Goal: Task Accomplishment & Management: Complete application form

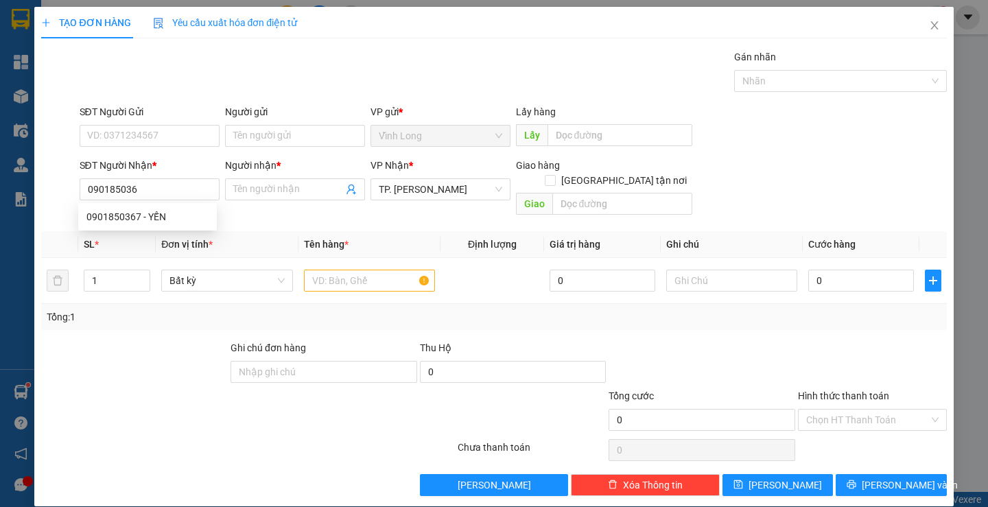
type input "0901850367"
click at [153, 213] on div "0901850367 - YẾN" at bounding box center [147, 216] width 122 height 15
type input "YẾN"
type input "0901850367"
click at [256, 132] on input "Người gửi" at bounding box center [295, 136] width 140 height 22
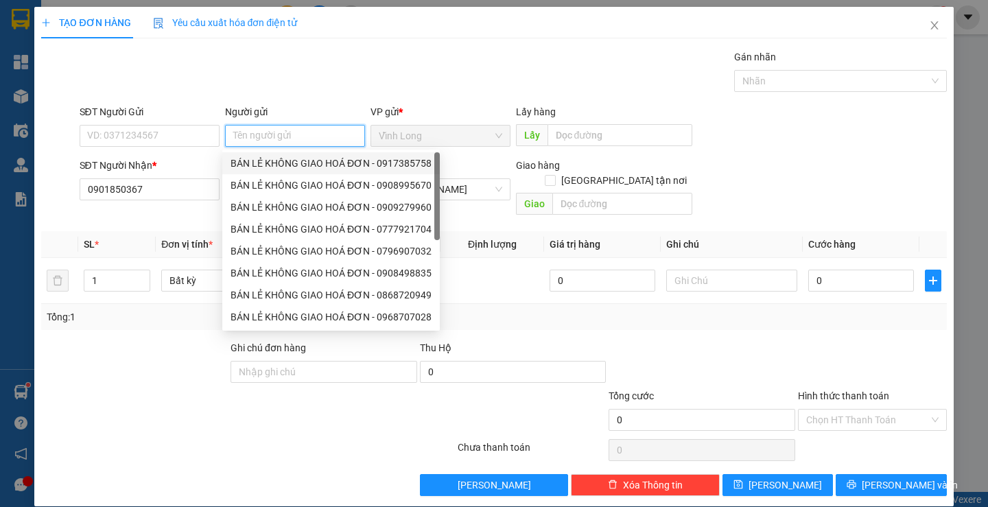
click at [278, 154] on div "BÁN LẺ KHÔNG GIAO HOÁ ĐƠN - 0917385758" at bounding box center [330, 163] width 217 height 22
type input "0917385758"
type input "BÁN LẺ KHÔNG GIAO HOÁ ĐƠN"
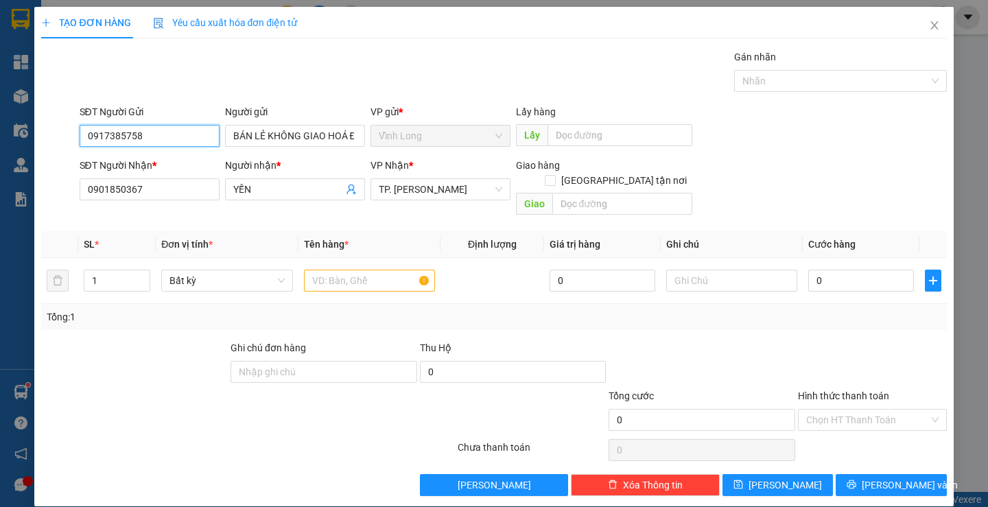
click at [200, 137] on input "0917385758" at bounding box center [150, 136] width 140 height 22
click at [339, 270] on input "text" at bounding box center [369, 281] width 131 height 22
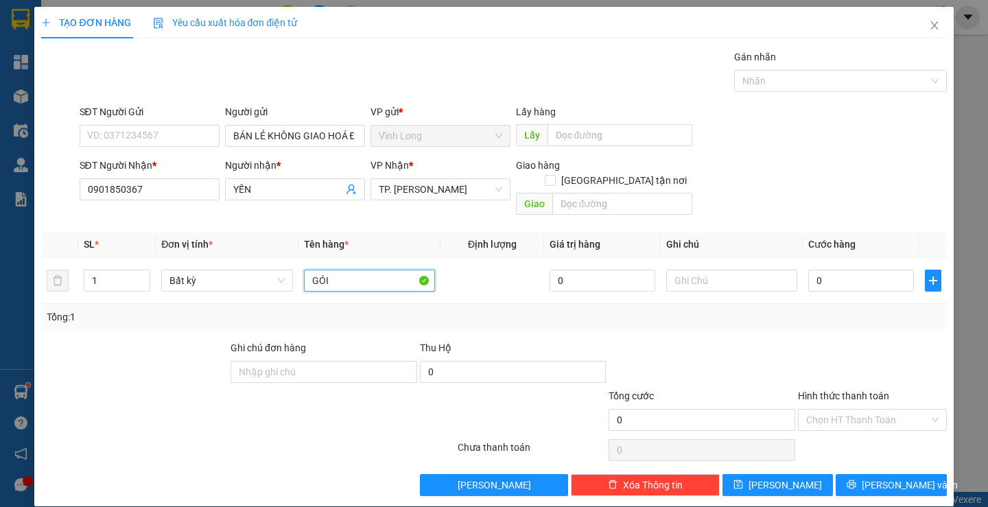
type input "GÓI"
type input "THƯ"
type input "2"
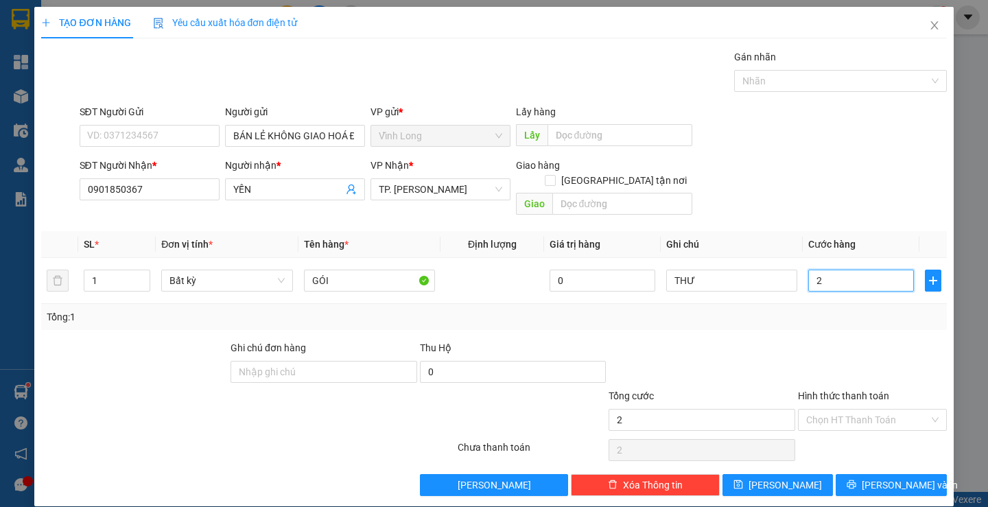
type input "20"
type input "20.000"
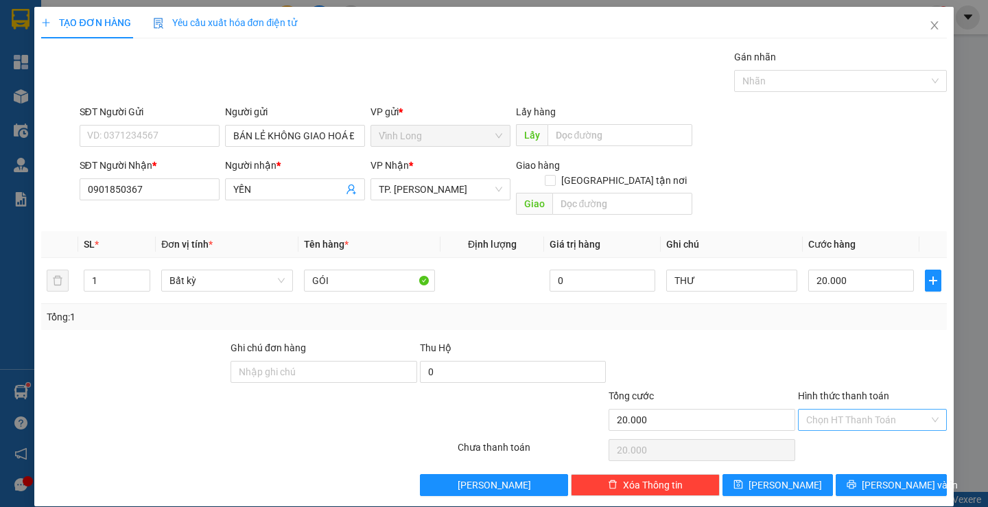
drag, startPoint x: 851, startPoint y: 406, endPoint x: 849, endPoint y: 414, distance: 8.0
click at [849, 414] on input "Hình thức thanh toán" at bounding box center [867, 420] width 123 height 21
click at [833, 428] on div "Tại văn phòng" at bounding box center [863, 432] width 130 height 15
type input "0"
click at [856, 479] on icon "printer" at bounding box center [851, 484] width 10 height 10
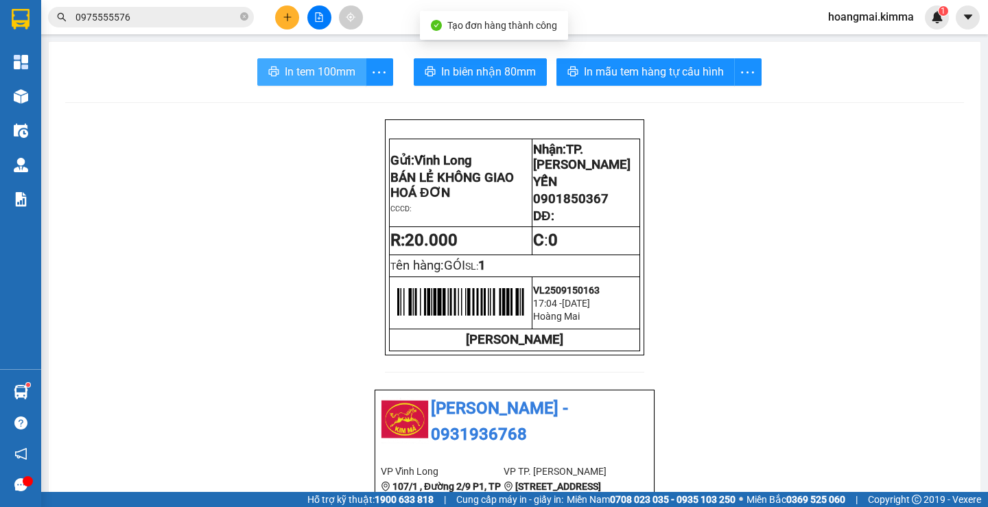
click at [335, 81] on button "In tem 100mm" at bounding box center [311, 71] width 109 height 27
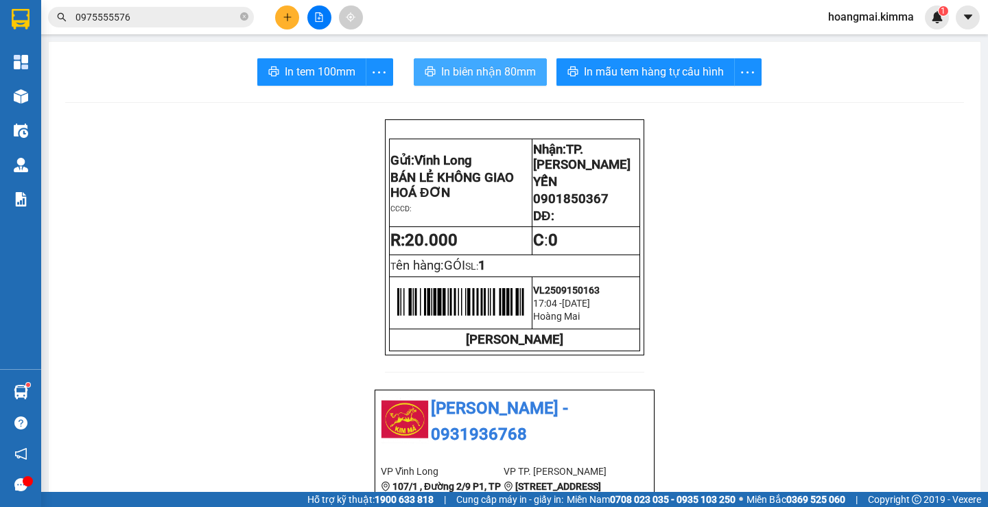
click at [466, 68] on span "In biên nhận 80mm" at bounding box center [488, 71] width 95 height 17
click at [171, 23] on input "0975555576" at bounding box center [156, 17] width 162 height 15
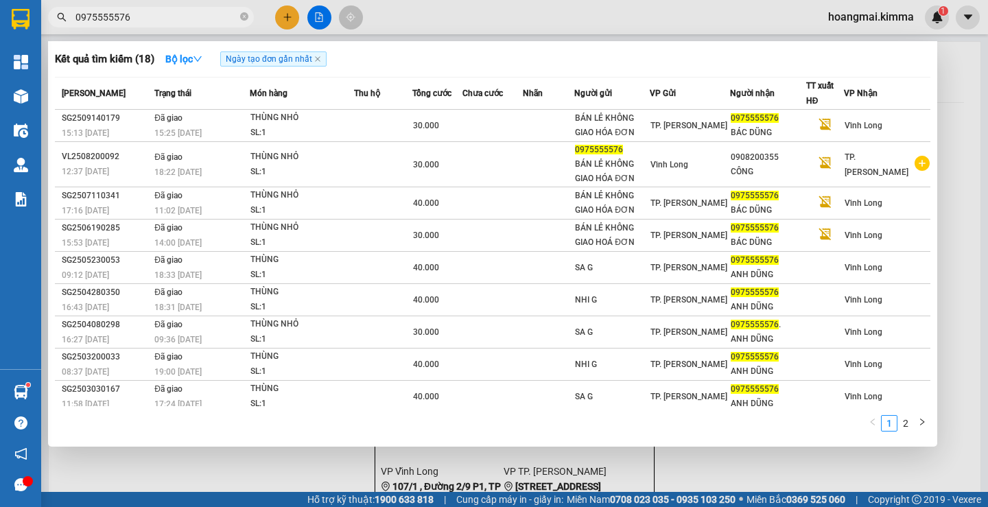
click at [171, 23] on input "0975555576" at bounding box center [156, 17] width 162 height 15
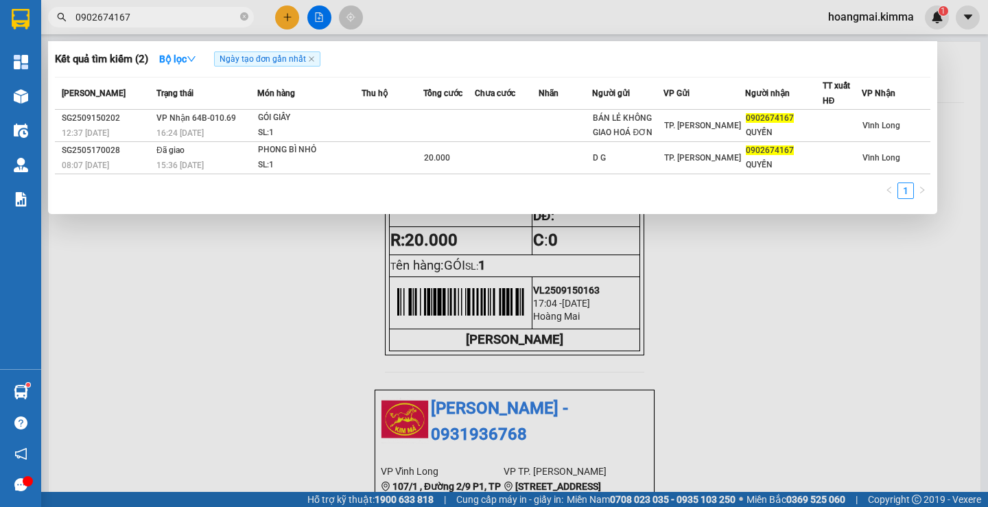
type input "0902674167"
click at [286, 18] on div at bounding box center [494, 253] width 988 height 507
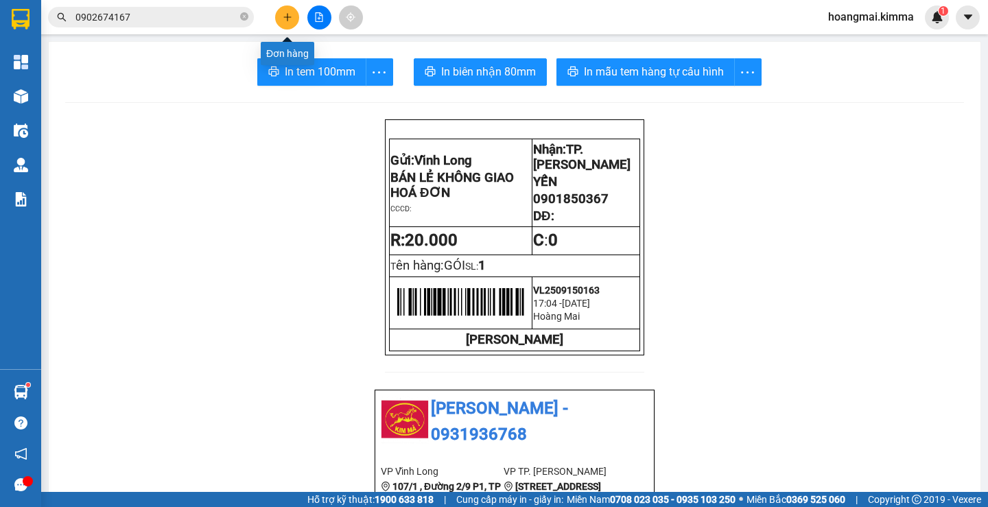
click at [286, 18] on icon "plus" at bounding box center [288, 17] width 10 height 10
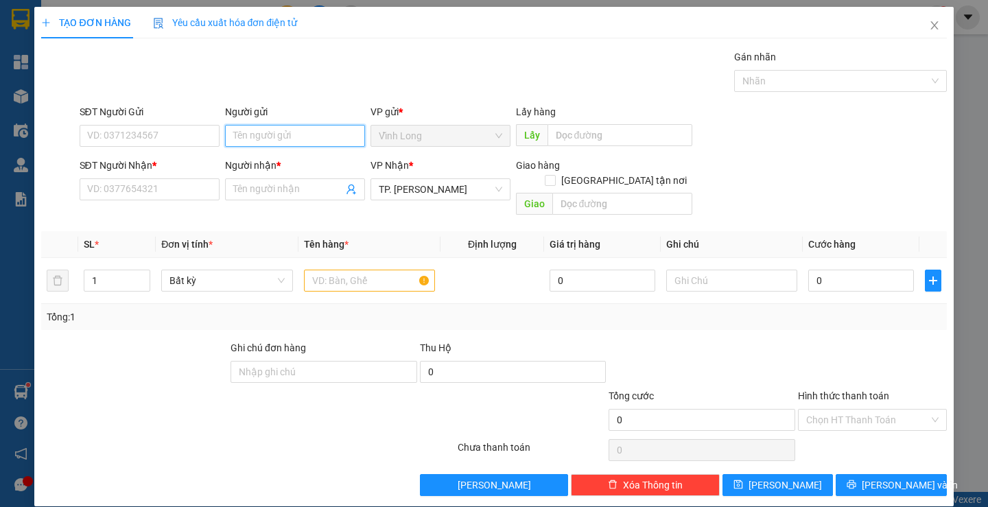
click at [259, 135] on input "Người gửi" at bounding box center [295, 136] width 140 height 22
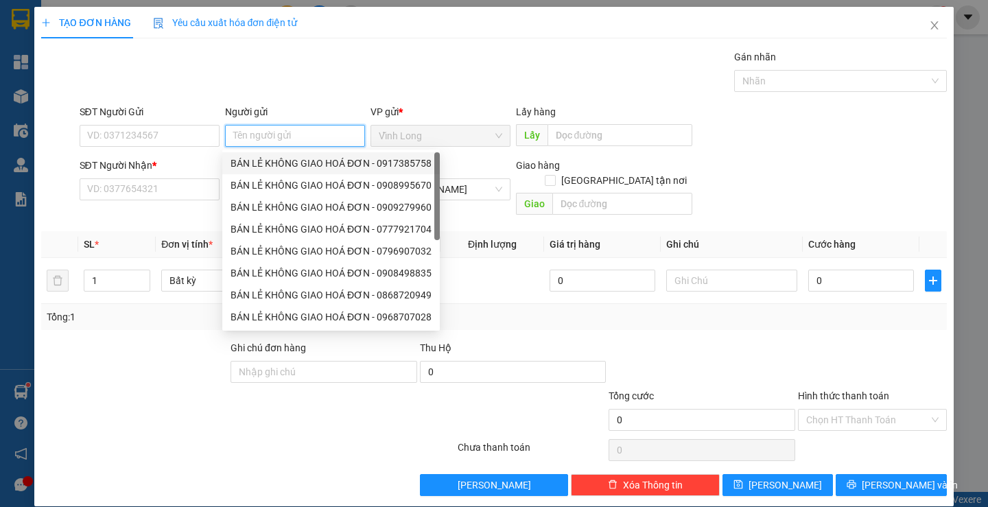
click at [264, 165] on div "BÁN LẺ KHÔNG GIAO HOÁ ĐƠN - 0917385758" at bounding box center [330, 163] width 201 height 15
type input "0917385758"
type input "BÁN LẺ KHÔNG GIAO HOÁ ĐƠN"
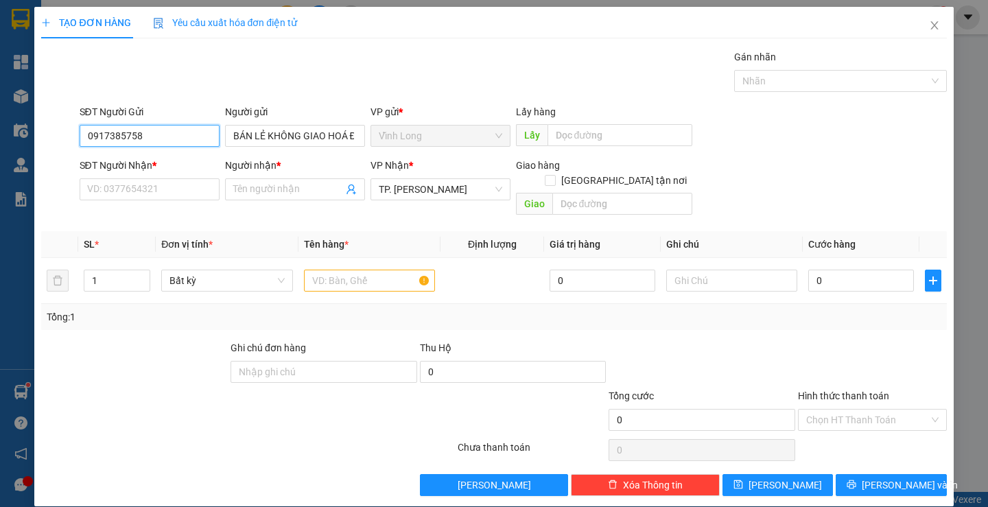
click at [177, 139] on input "0917385758" at bounding box center [150, 136] width 140 height 22
click at [370, 270] on input "text" at bounding box center [369, 281] width 131 height 22
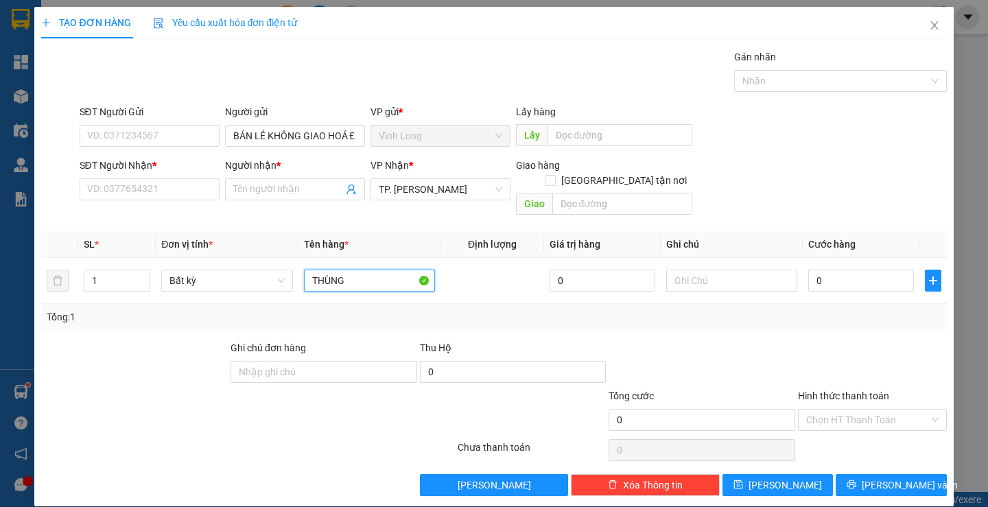
type input "THÙNG"
click at [186, 187] on input "SĐT Người Nhận *" at bounding box center [150, 189] width 140 height 22
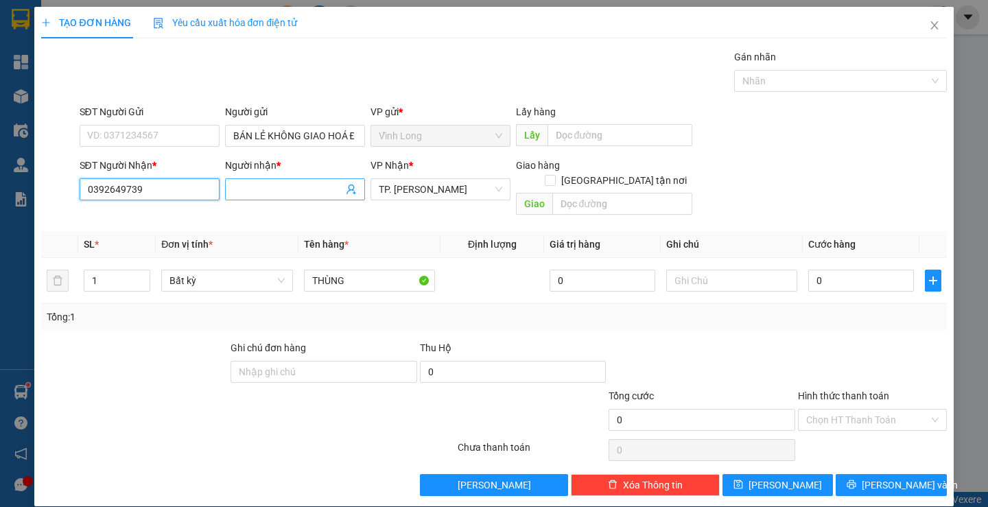
type input "0392649739"
click at [296, 190] on input "Người nhận *" at bounding box center [288, 189] width 110 height 15
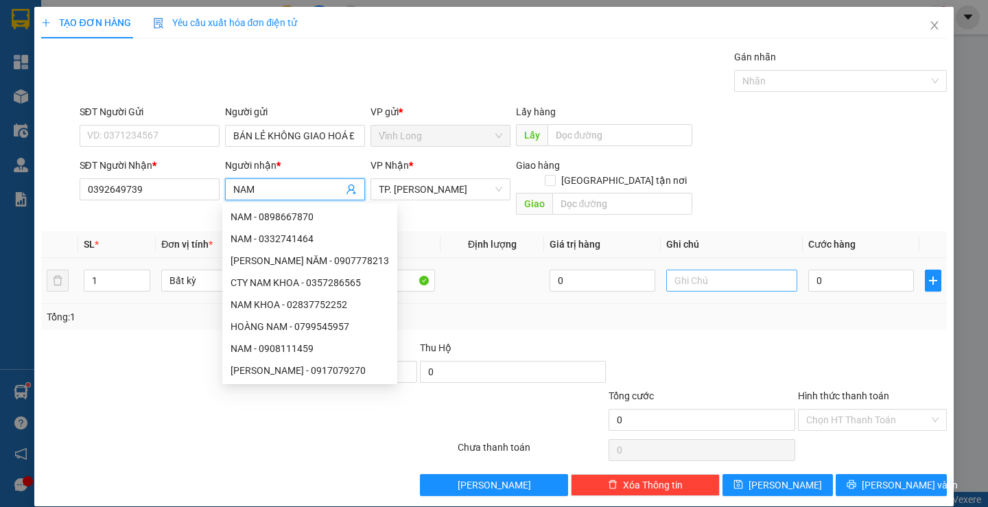
type input "NAM"
click at [704, 270] on input "text" at bounding box center [731, 281] width 131 height 22
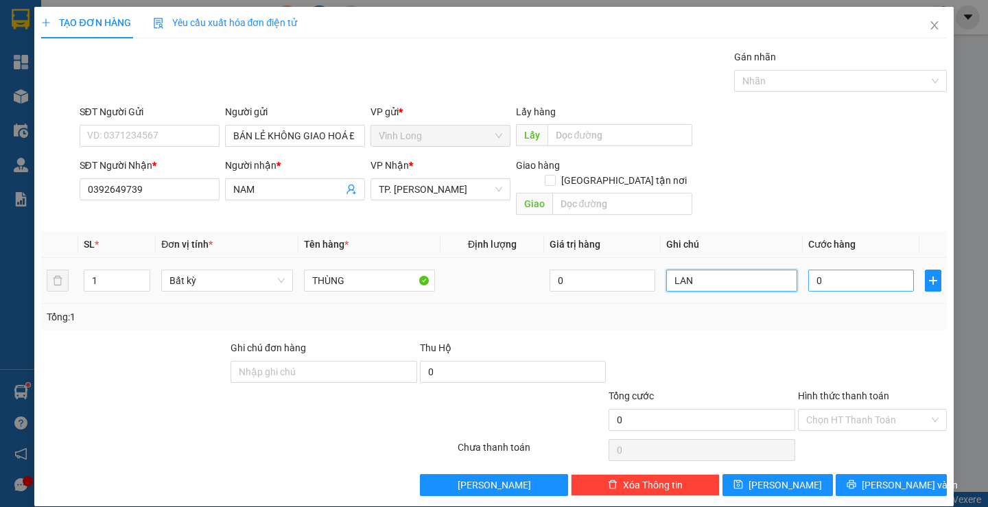
type input "LAN"
click at [864, 274] on input "0" at bounding box center [861, 281] width 106 height 22
type input "4"
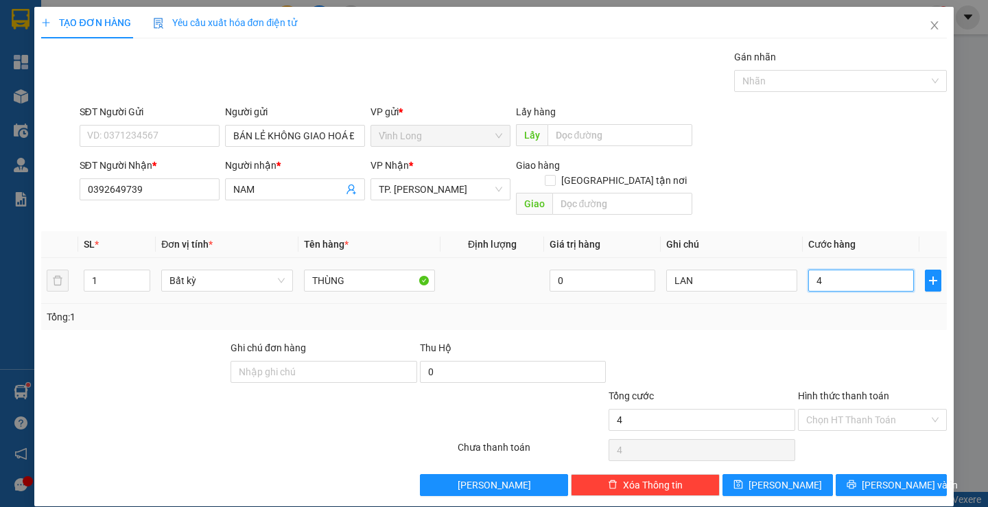
type input "40"
type input "40.000"
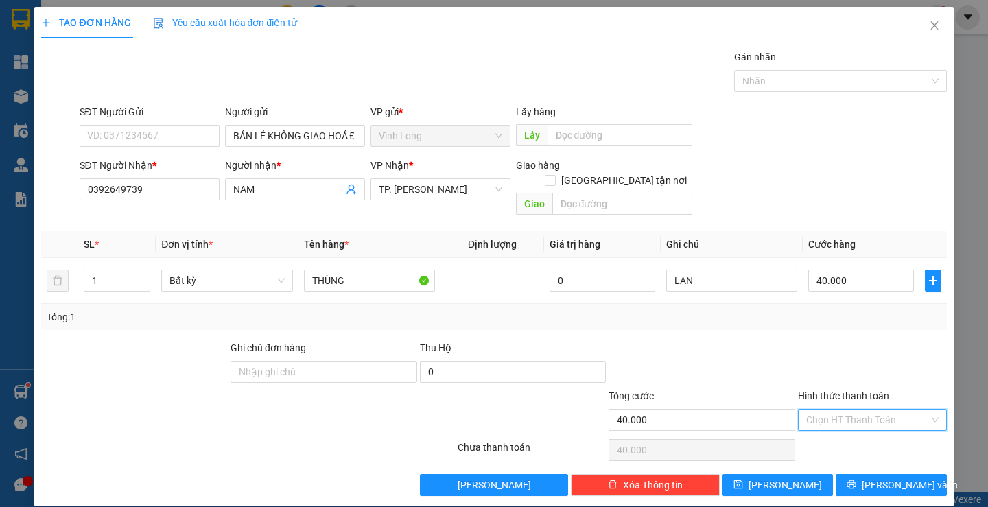
click at [830, 412] on input "Hình thức thanh toán" at bounding box center [867, 420] width 123 height 21
click at [822, 430] on div "Tại văn phòng" at bounding box center [863, 432] width 130 height 15
type input "0"
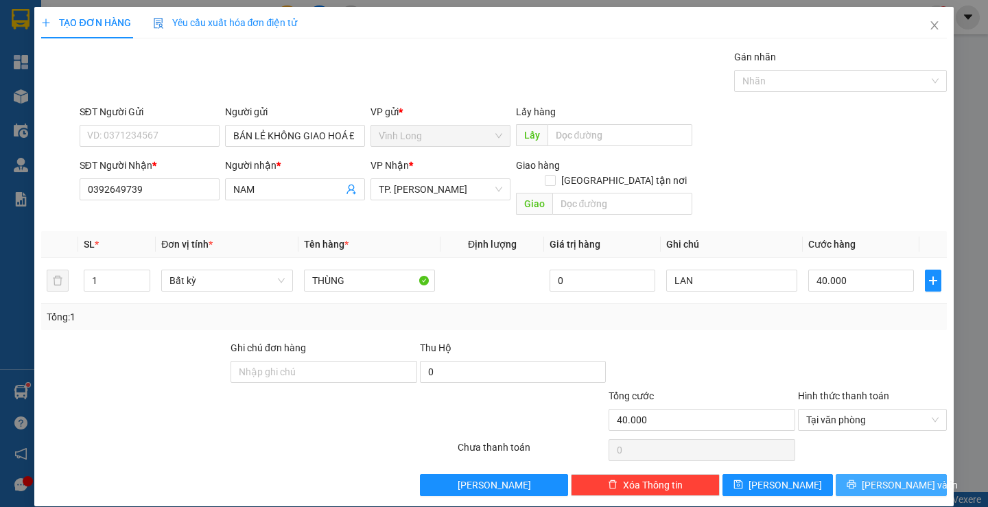
click at [853, 474] on button "[PERSON_NAME] và In" at bounding box center [891, 485] width 110 height 22
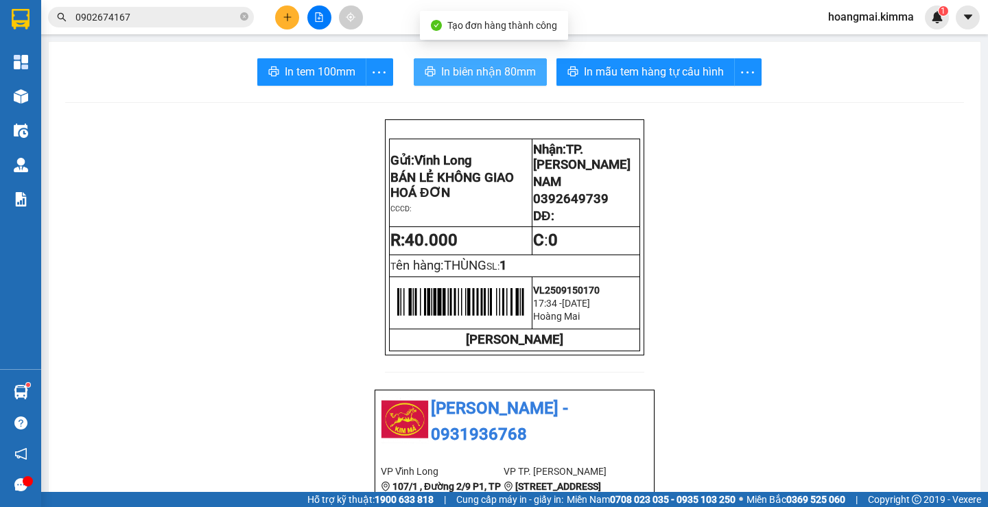
click at [491, 66] on span "In biên nhận 80mm" at bounding box center [488, 71] width 95 height 17
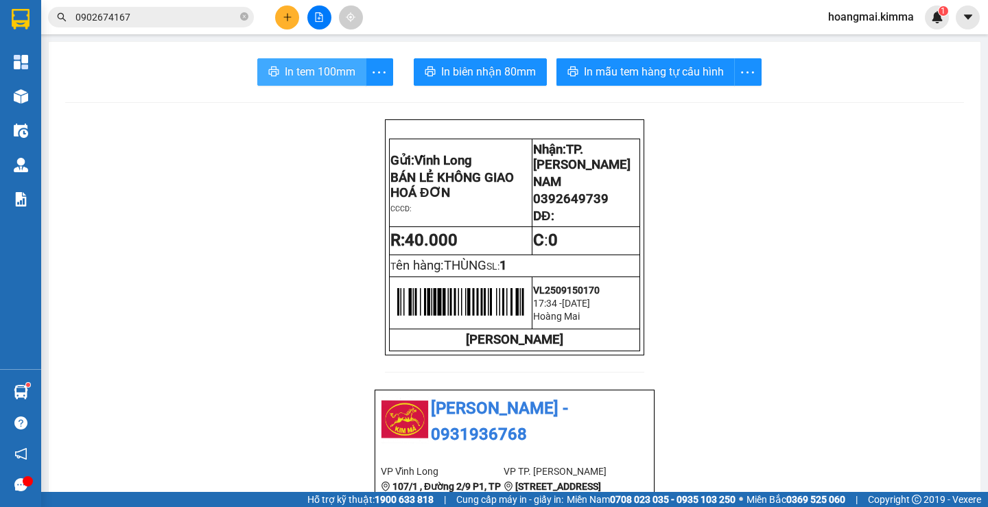
click at [303, 69] on span "In tem 100mm" at bounding box center [320, 71] width 71 height 17
click at [283, 19] on icon "plus" at bounding box center [288, 17] width 10 height 10
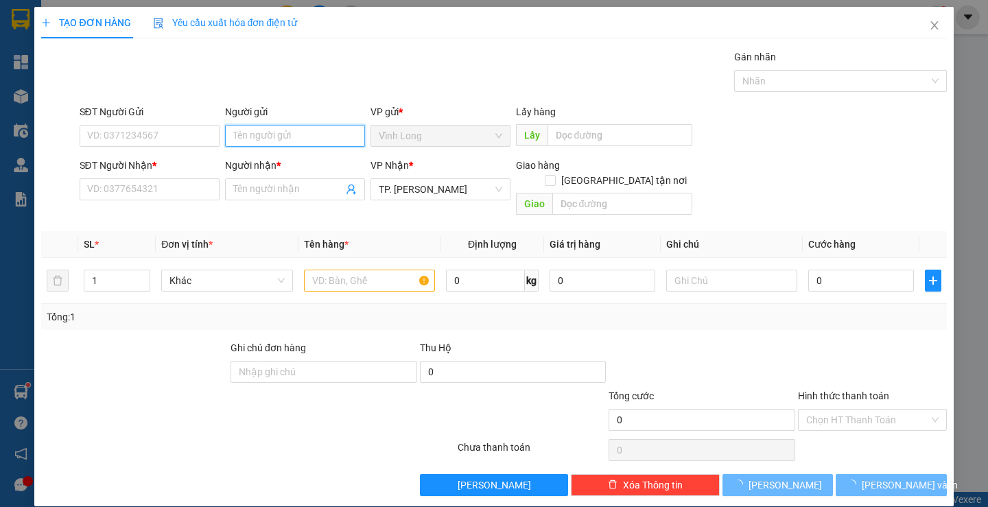
click at [298, 143] on input "Người gửi" at bounding box center [295, 136] width 140 height 22
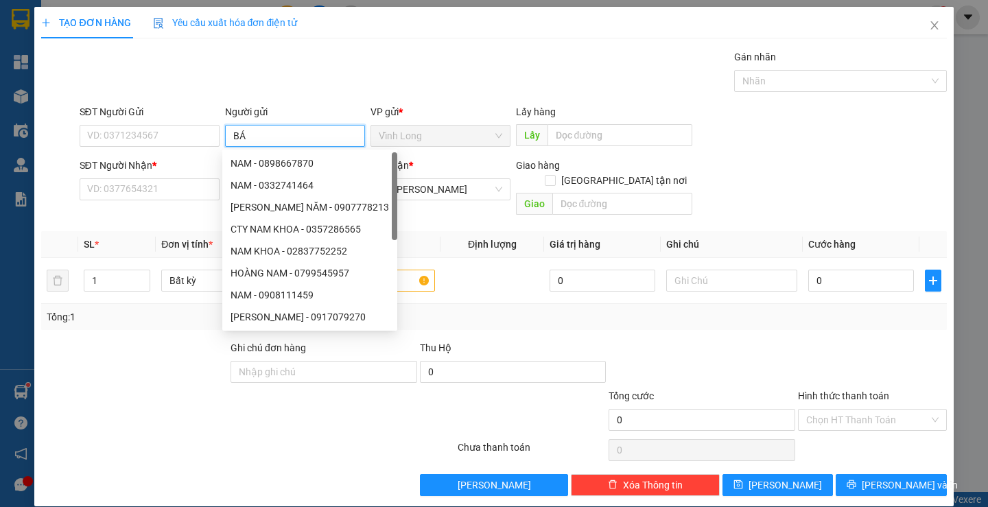
type input "BÁN"
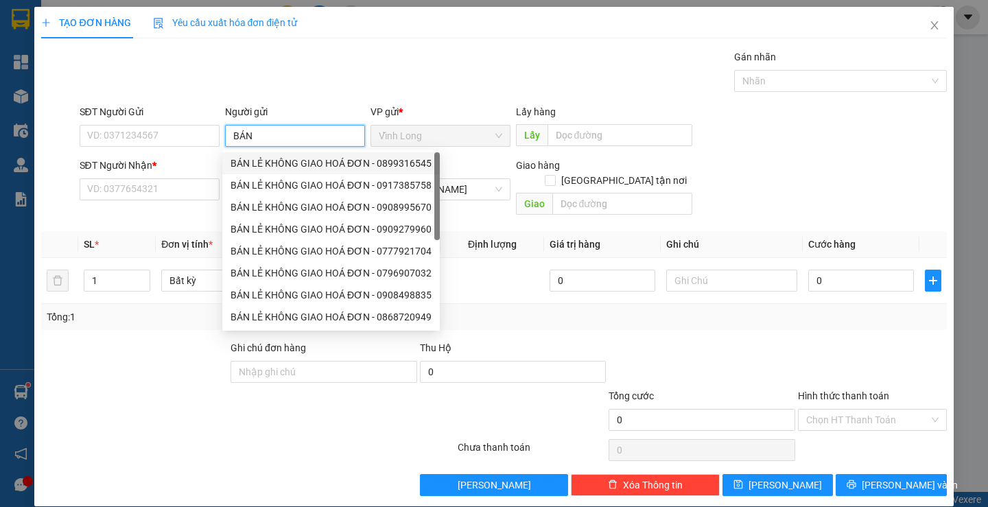
click at [292, 167] on div "BÁN LẺ KHÔNG GIAO HOÁ ĐƠN - 0899316545" at bounding box center [330, 163] width 201 height 15
type input "0899316545"
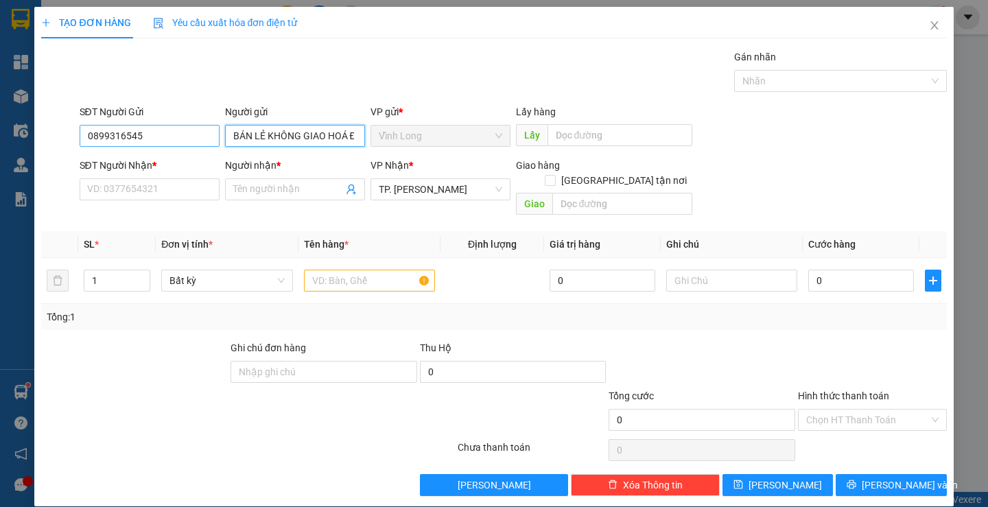
type input "BÁN LẺ KHÔNG GIAO HOÁ ĐƠN"
click at [189, 142] on input "0899316545" at bounding box center [150, 136] width 140 height 22
click at [383, 272] on input "text" at bounding box center [369, 281] width 131 height 22
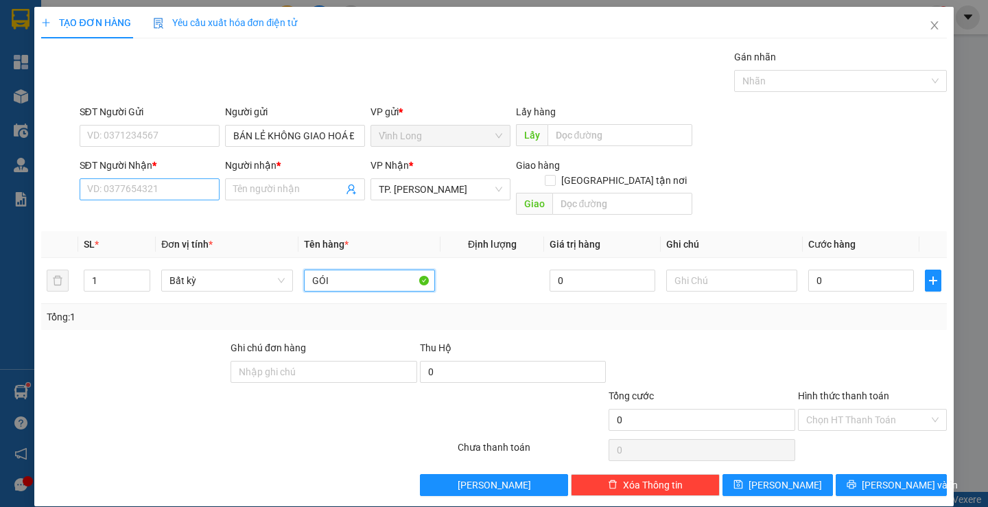
type input "GÓI"
click at [152, 184] on input "SĐT Người Nhận *" at bounding box center [150, 189] width 140 height 22
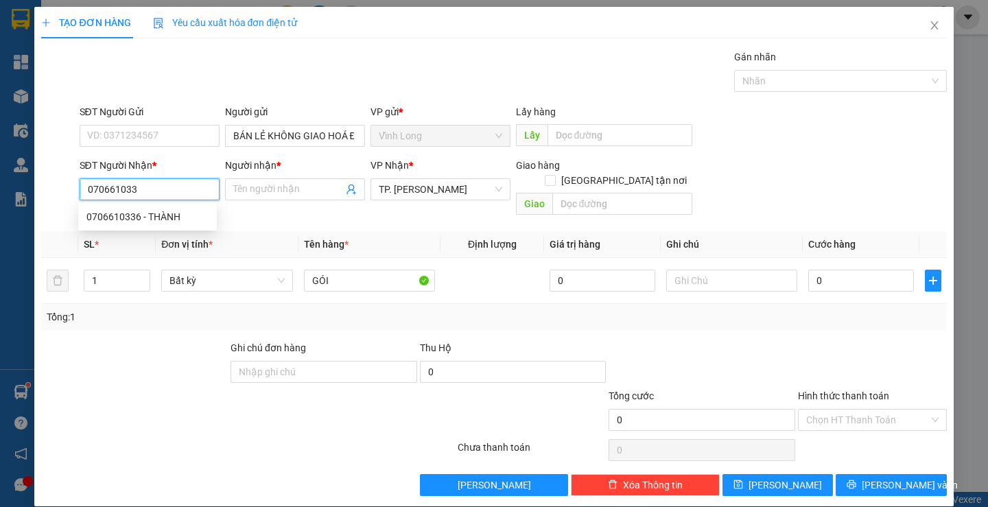
type input "0706610336"
drag, startPoint x: 142, startPoint y: 215, endPoint x: 276, endPoint y: 233, distance: 134.9
click at [143, 215] on div "0706610336 - THÀNH" at bounding box center [147, 216] width 122 height 15
type input "THÀNH"
type input "0706610336"
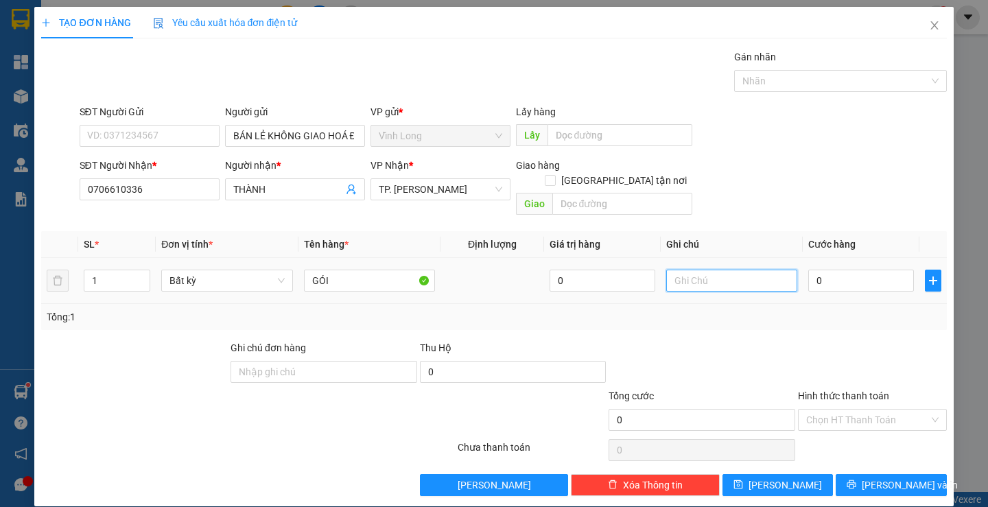
click at [714, 273] on input "text" at bounding box center [731, 281] width 131 height 22
type input "LAN"
click at [837, 271] on input "0" at bounding box center [861, 281] width 106 height 22
type input "2"
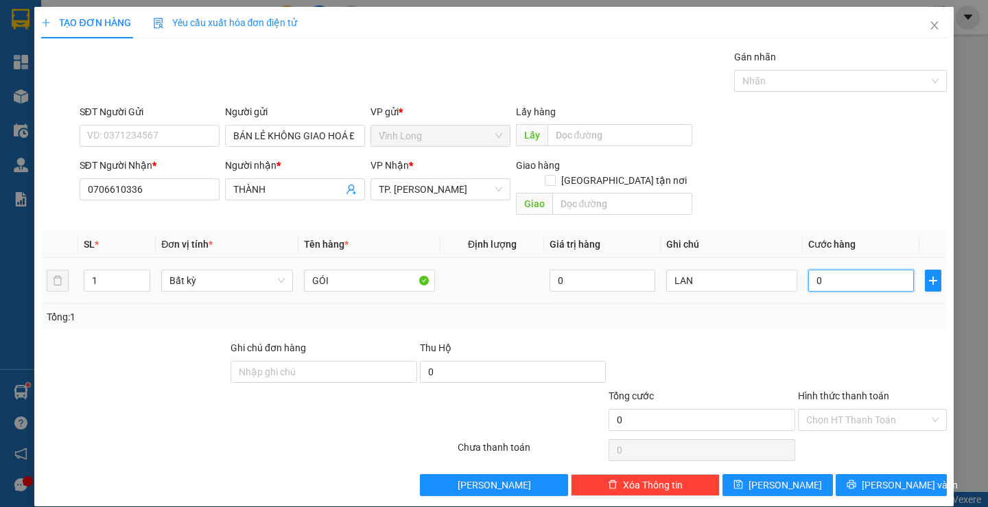
type input "2"
type input "20"
type input "20.000"
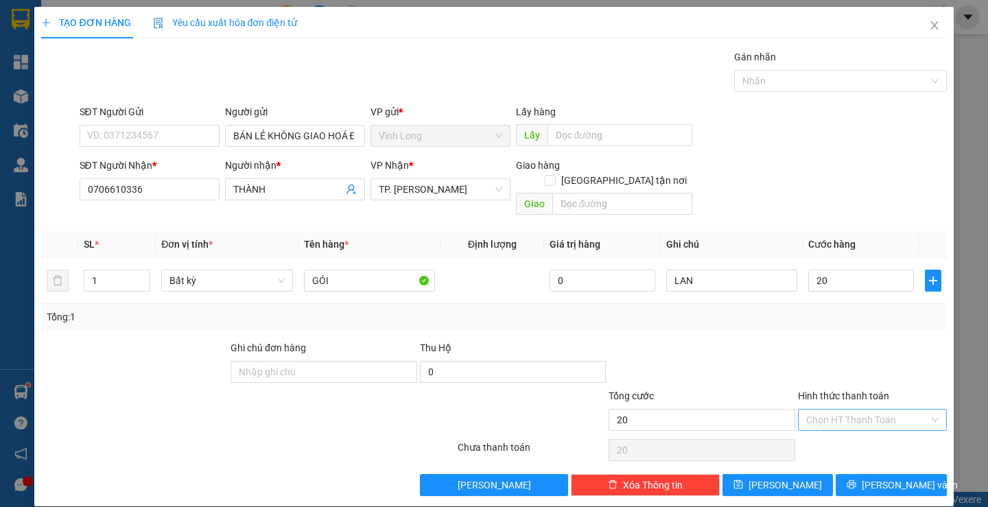
type input "20.000"
click at [814, 410] on input "Hình thức thanh toán" at bounding box center [867, 420] width 123 height 21
click at [810, 427] on div "Tại văn phòng" at bounding box center [863, 432] width 130 height 15
type input "0"
click at [876, 477] on span "[PERSON_NAME] và In" at bounding box center [910, 484] width 96 height 15
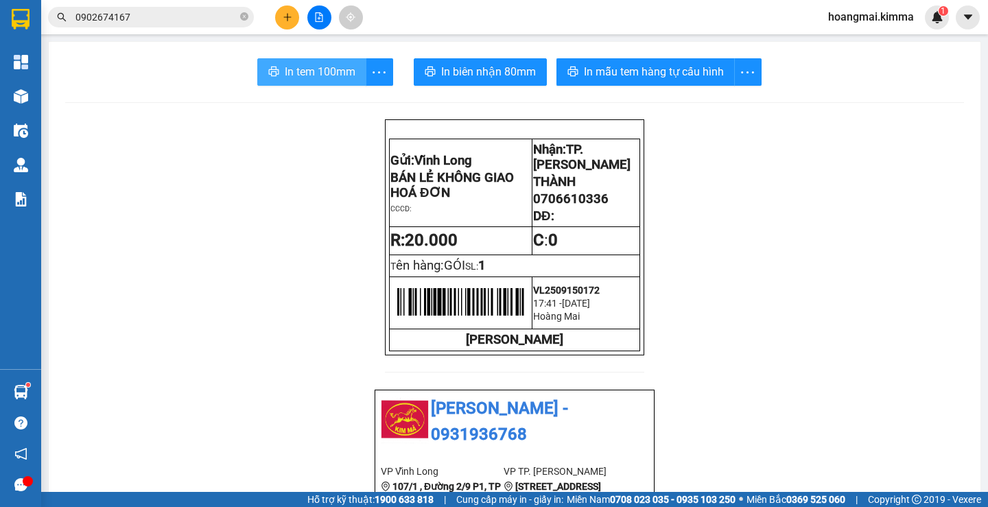
click at [323, 73] on span "In tem 100mm" at bounding box center [320, 71] width 71 height 17
click at [290, 16] on icon "plus" at bounding box center [288, 17] width 10 height 10
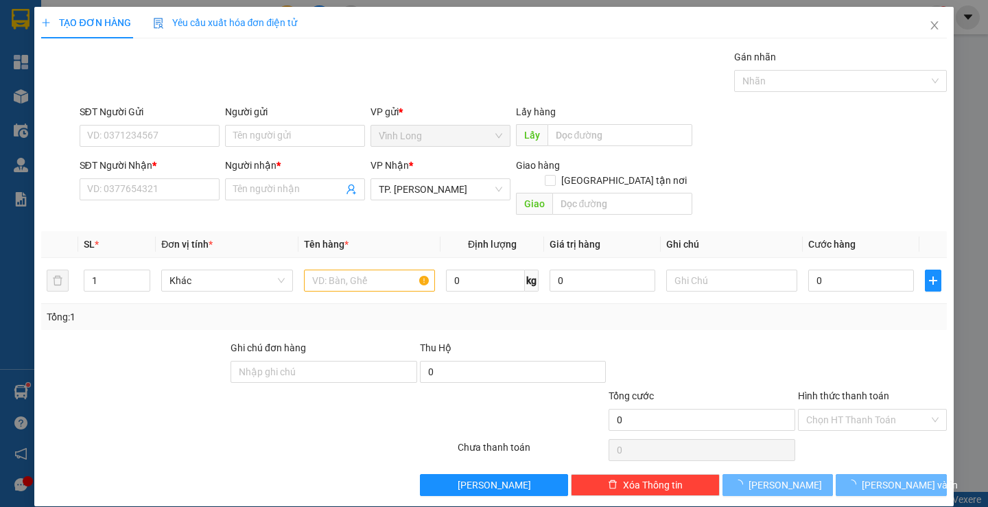
click at [344, 124] on div "Người gửi" at bounding box center [295, 114] width 140 height 21
click at [337, 130] on input "Người gửi" at bounding box center [295, 136] width 140 height 22
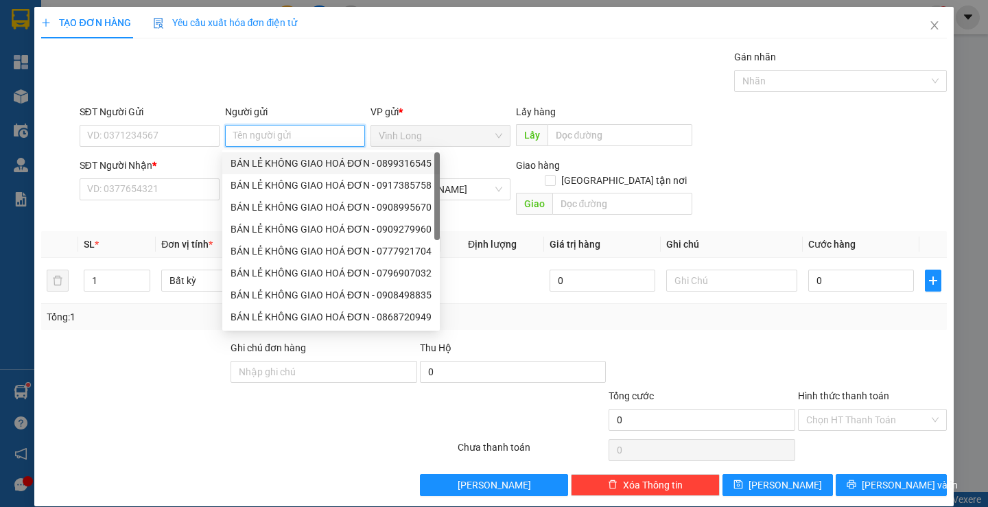
drag, startPoint x: 303, startPoint y: 162, endPoint x: 235, endPoint y: 140, distance: 71.4
click at [302, 162] on div "BÁN LẺ KHÔNG GIAO HOÁ ĐƠN - 0899316545" at bounding box center [330, 163] width 201 height 15
type input "0899316545"
type input "BÁN LẺ KHÔNG GIAO HOÁ ĐƠN"
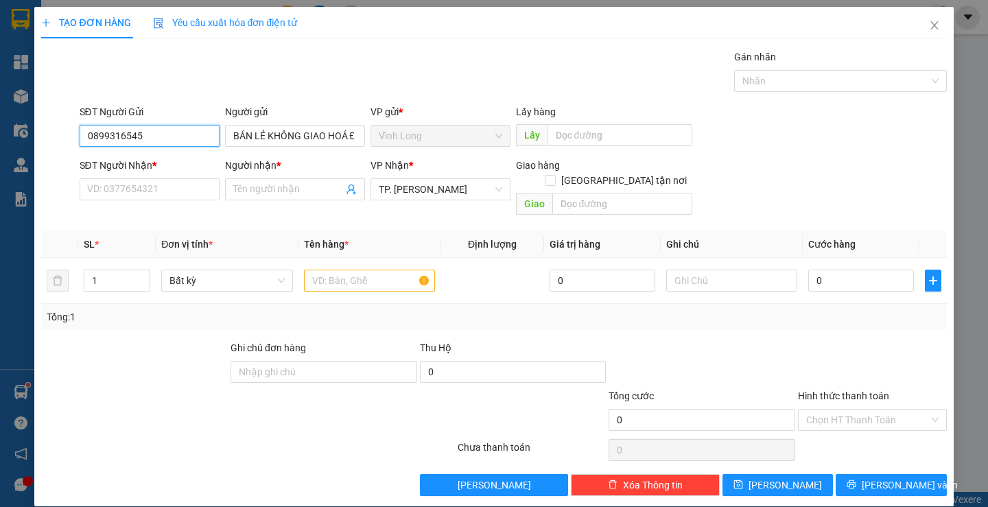
click at [195, 130] on input "0899316545" at bounding box center [150, 136] width 140 height 22
click at [185, 195] on input "SĐT Người Nhận *" at bounding box center [150, 189] width 140 height 22
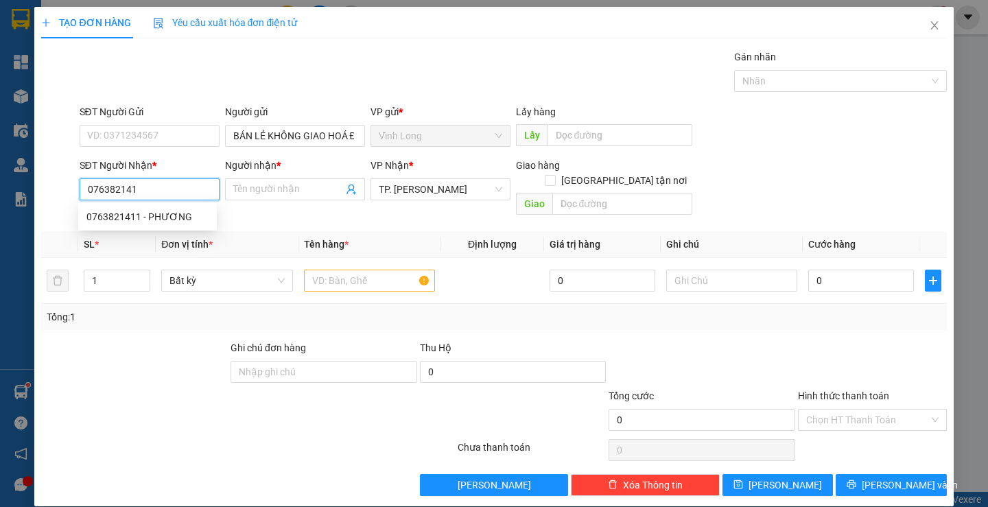
type input "0763821411"
click at [190, 209] on div "0763821411 - PHƯƠNG" at bounding box center [147, 217] width 139 height 22
type input "PHƯƠNG"
type input "0763821411"
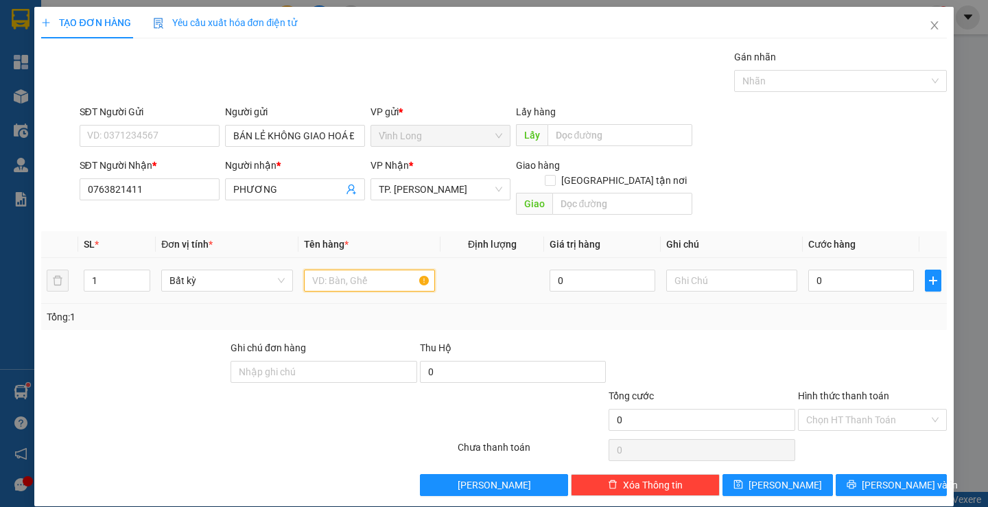
click at [377, 271] on input "text" at bounding box center [369, 281] width 131 height 22
type input "C"
type input "GÓI (CHAI)"
click at [755, 272] on input "text" at bounding box center [731, 281] width 131 height 22
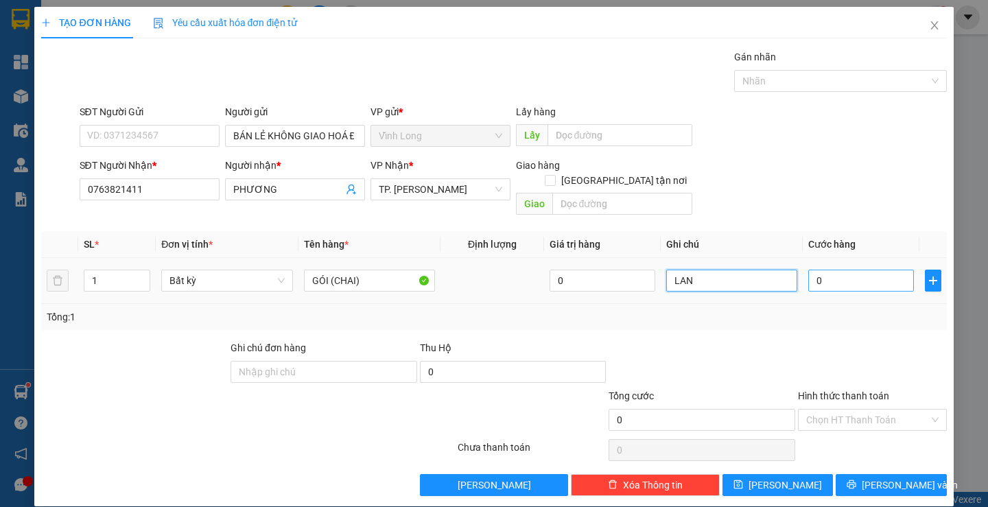
type input "LAN"
click at [874, 272] on input "0" at bounding box center [861, 281] width 106 height 22
type input "2"
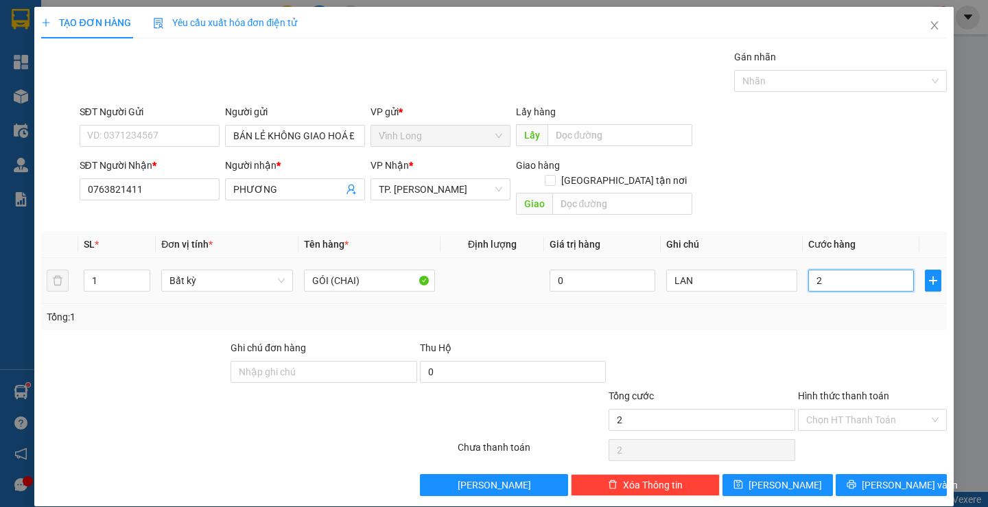
type input "20"
type input "20.000"
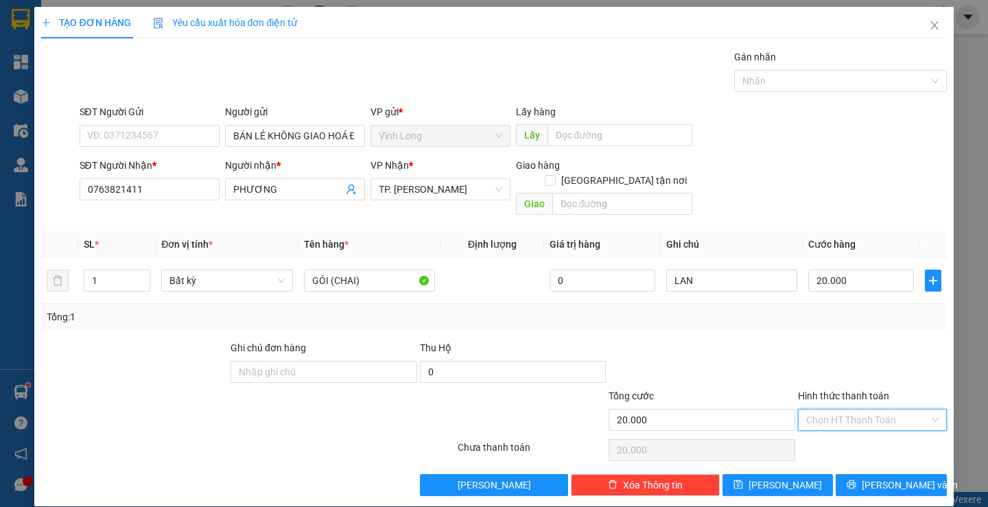
click at [842, 410] on input "Hình thức thanh toán" at bounding box center [867, 420] width 123 height 21
click at [835, 426] on div "Tại văn phòng" at bounding box center [863, 432] width 130 height 15
type input "0"
click at [879, 477] on span "[PERSON_NAME] và In" at bounding box center [910, 484] width 96 height 15
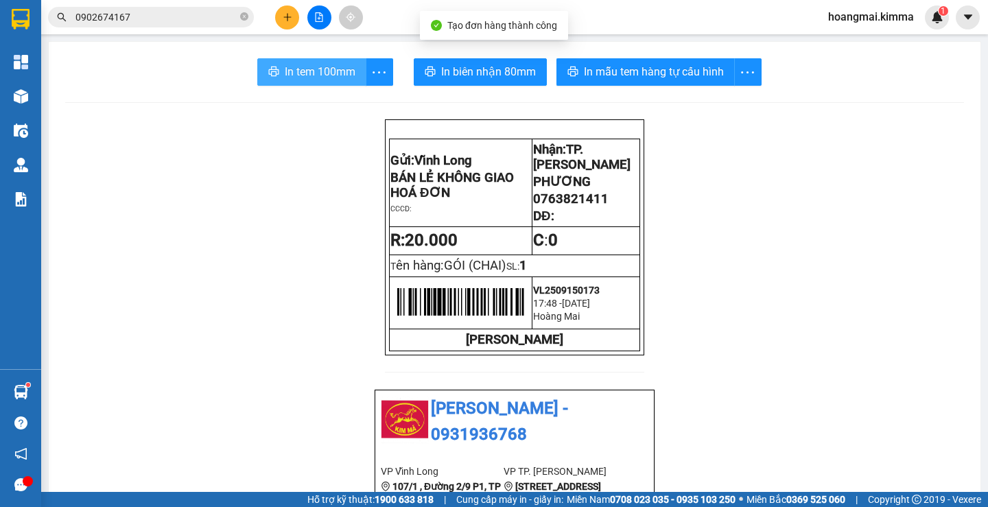
click at [285, 69] on span "In tem 100mm" at bounding box center [320, 71] width 71 height 17
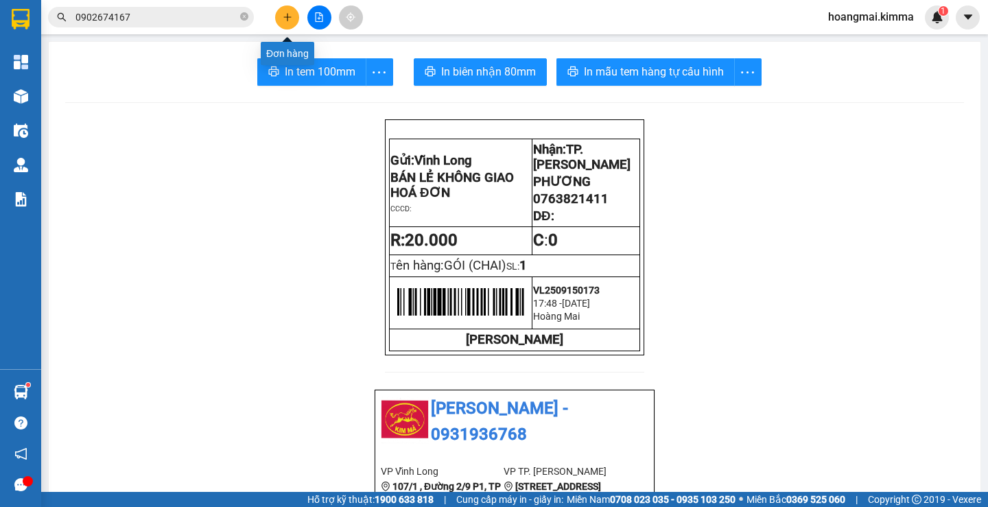
click at [288, 26] on button at bounding box center [287, 17] width 24 height 24
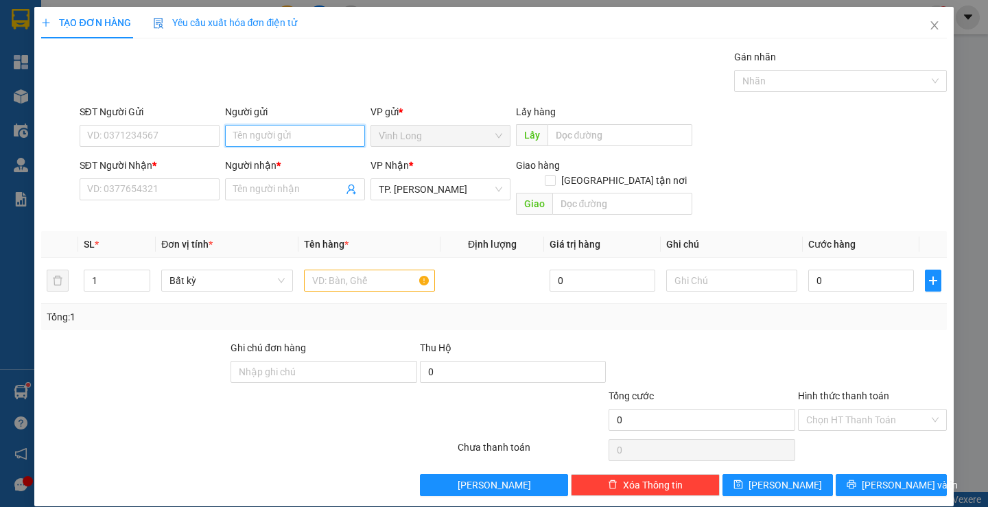
click at [307, 138] on input "Người gửi" at bounding box center [295, 136] width 140 height 22
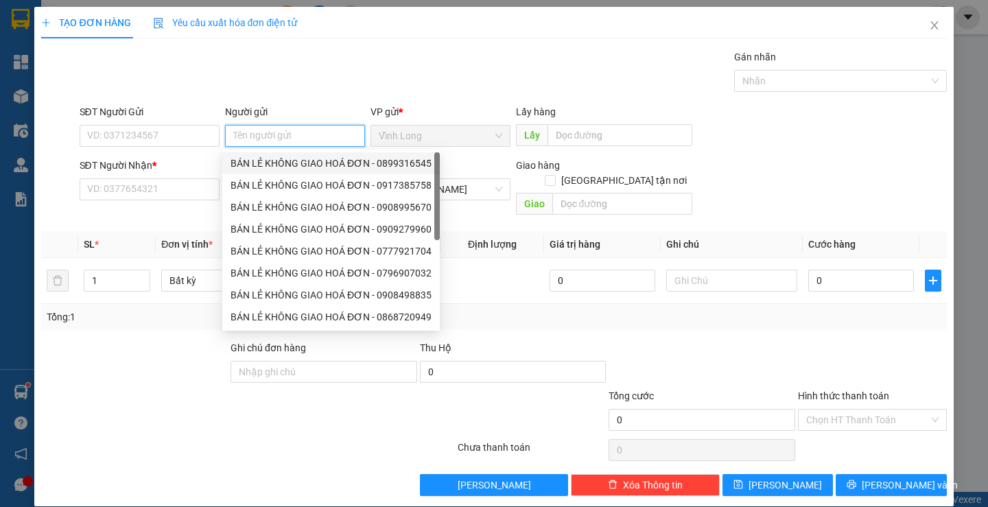
click at [300, 167] on div "BÁN LẺ KHÔNG GIAO HOÁ ĐƠN - 0899316545" at bounding box center [330, 163] width 201 height 15
type input "0899316545"
type input "BÁN LẺ KHÔNG GIAO HOÁ ĐƠN"
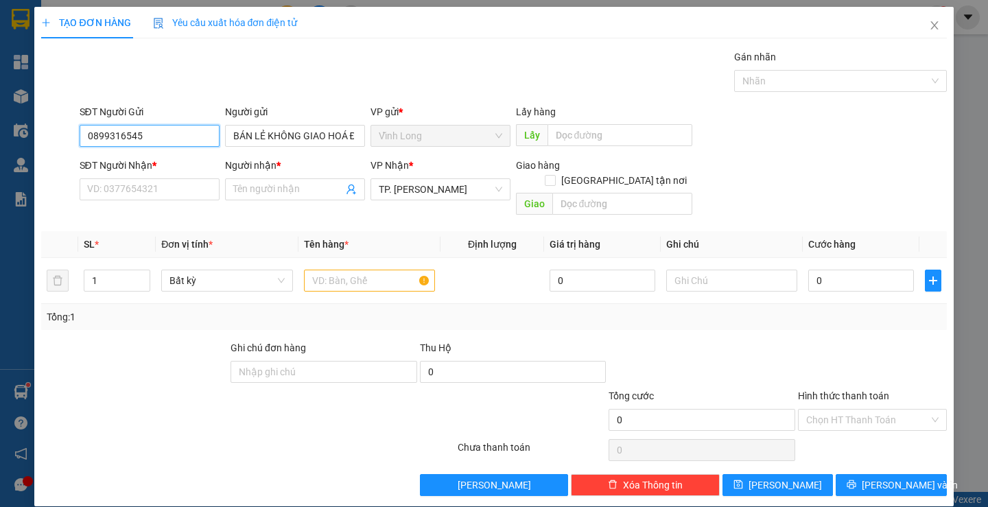
click at [150, 134] on input "0899316545" at bounding box center [150, 136] width 140 height 22
click at [186, 190] on input "SĐT Người Nhận *" at bounding box center [150, 189] width 140 height 22
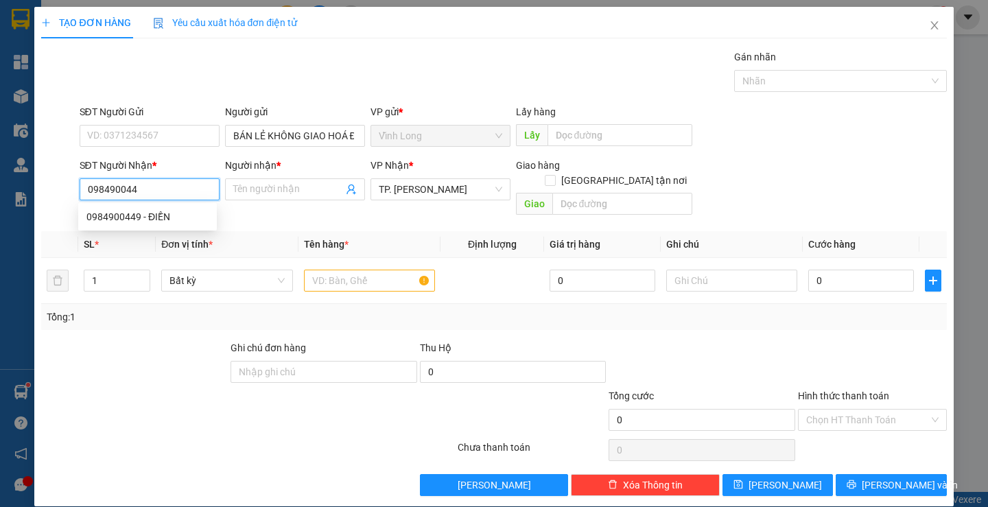
type input "0984900449"
type input "ĐIỀN"
type input "0984900449"
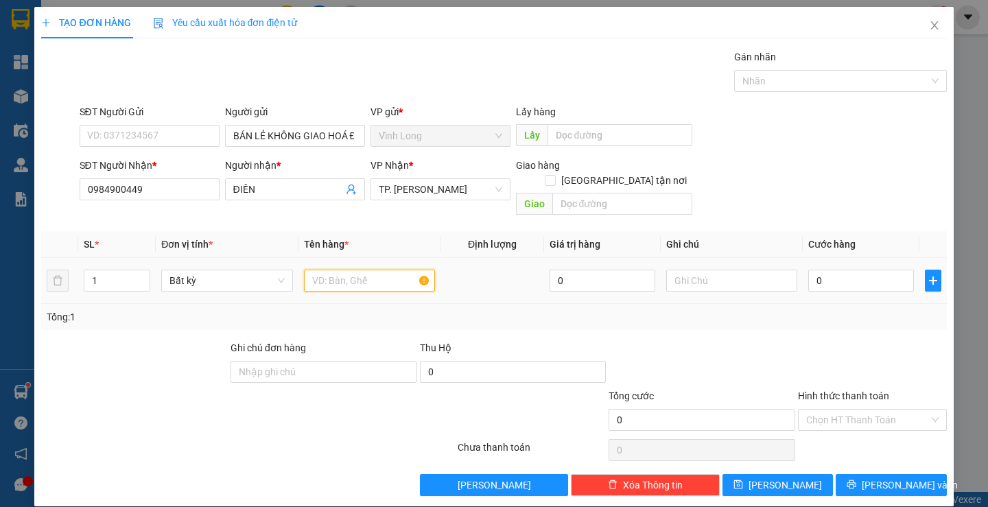
click at [318, 270] on input "text" at bounding box center [369, 281] width 131 height 22
type input "THÙNG MUS"
click at [686, 270] on input "text" at bounding box center [731, 281] width 131 height 22
type input "LAN"
click at [843, 270] on input "0" at bounding box center [861, 281] width 106 height 22
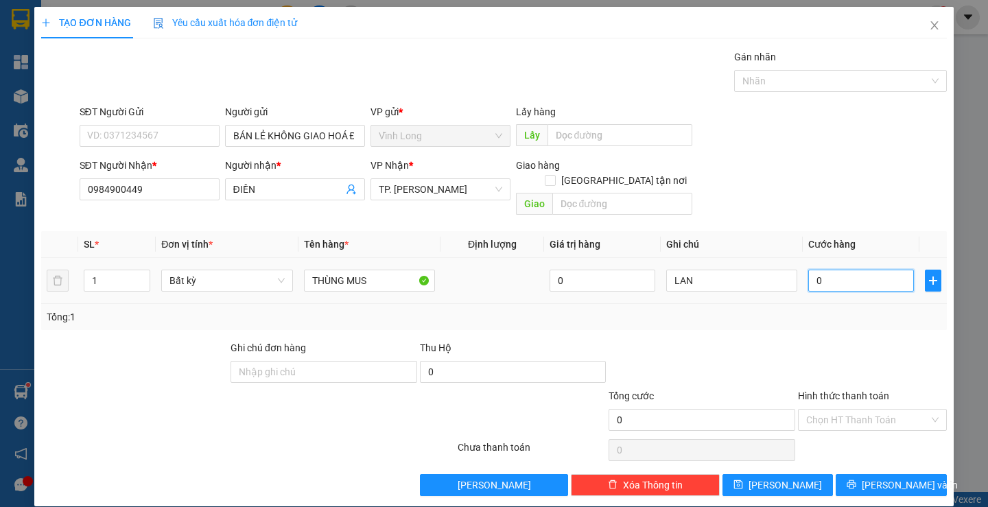
type input "4"
type input "40"
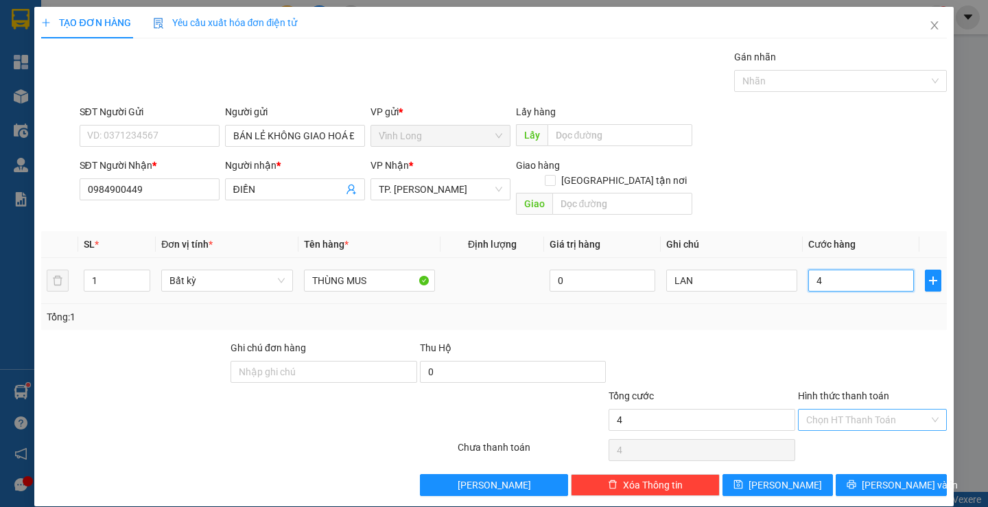
type input "40"
type input "40.000"
click at [806, 410] on input "Hình thức thanh toán" at bounding box center [867, 420] width 123 height 21
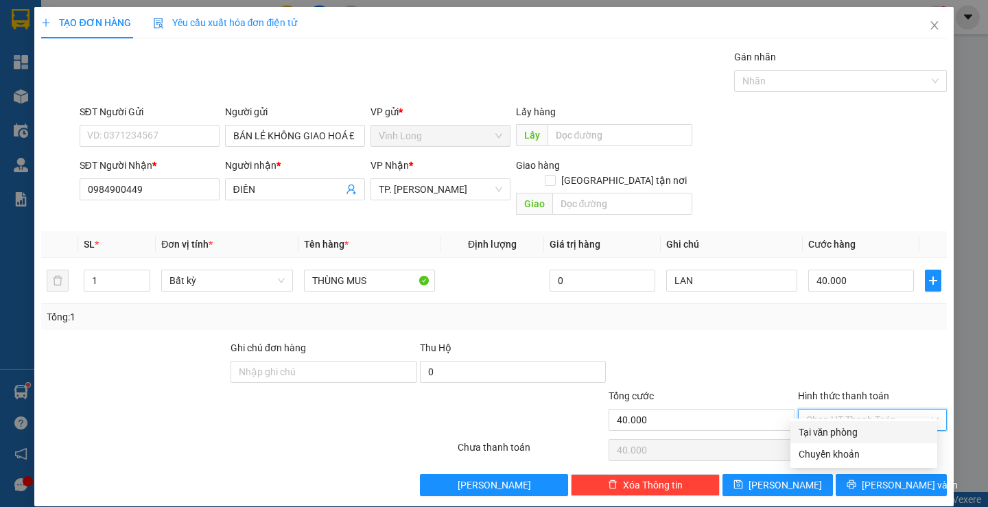
click at [831, 430] on div "Tại văn phòng" at bounding box center [863, 432] width 130 height 15
type input "0"
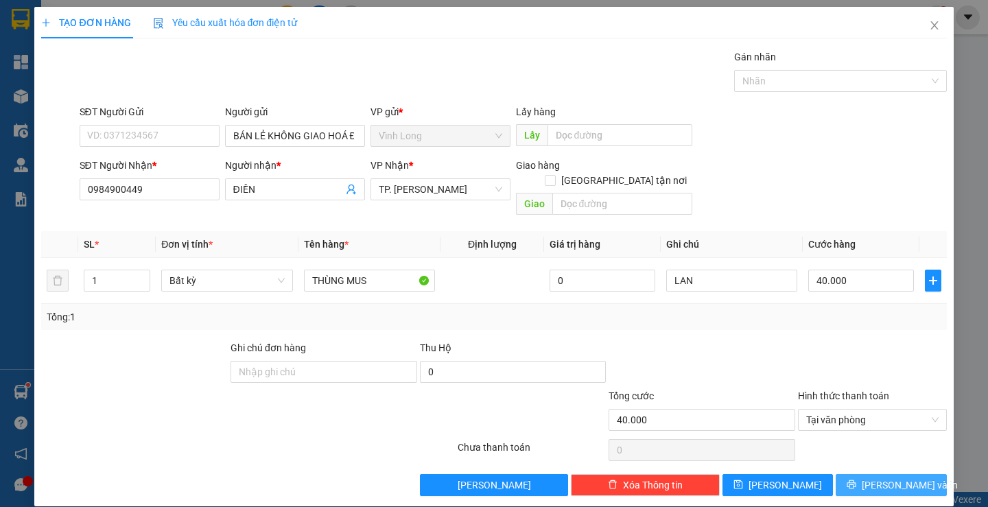
click at [856, 480] on icon "printer" at bounding box center [851, 484] width 9 height 9
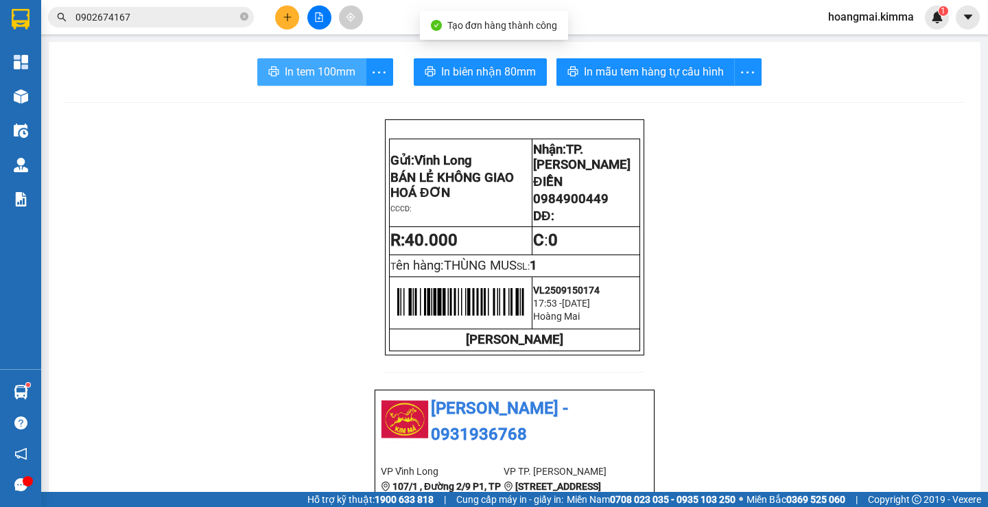
click at [328, 73] on span "In tem 100mm" at bounding box center [320, 71] width 71 height 17
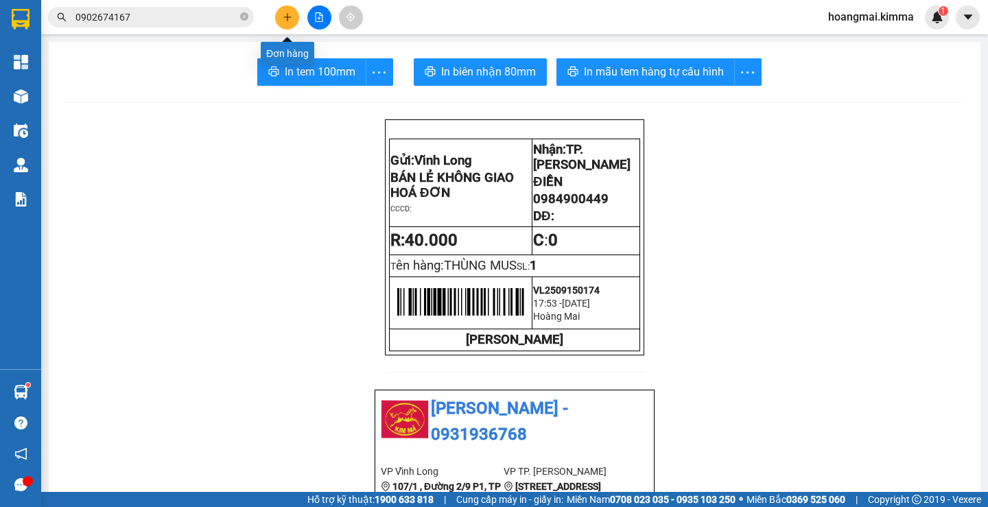
click at [296, 17] on button at bounding box center [287, 17] width 24 height 24
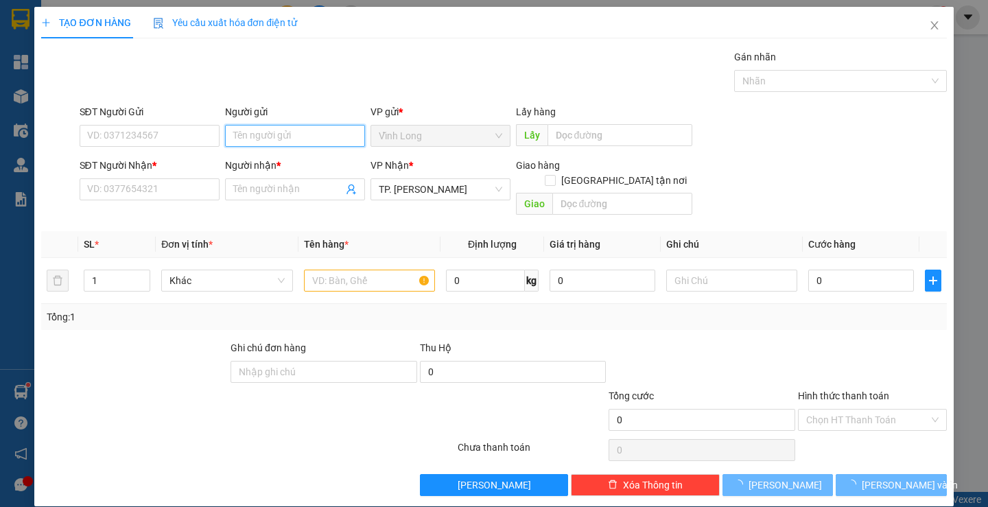
click at [300, 136] on input "Người gửi" at bounding box center [295, 136] width 140 height 22
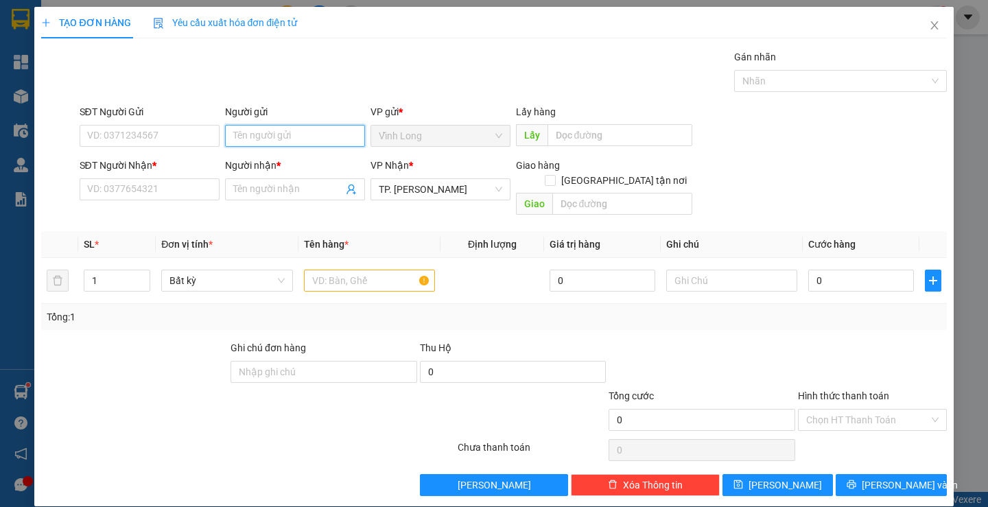
click at [300, 136] on input "Người gửi" at bounding box center [295, 136] width 140 height 22
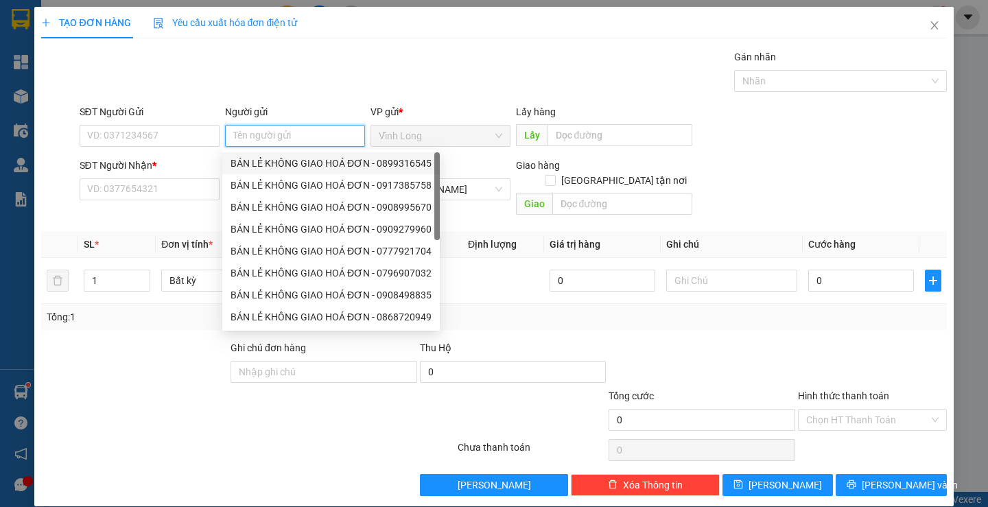
click at [271, 156] on div "BÁN LẺ KHÔNG GIAO HOÁ ĐƠN - 0899316545" at bounding box center [330, 163] width 201 height 15
type input "0899316545"
type input "BÁN LẺ KHÔNG GIAO HOÁ ĐƠN"
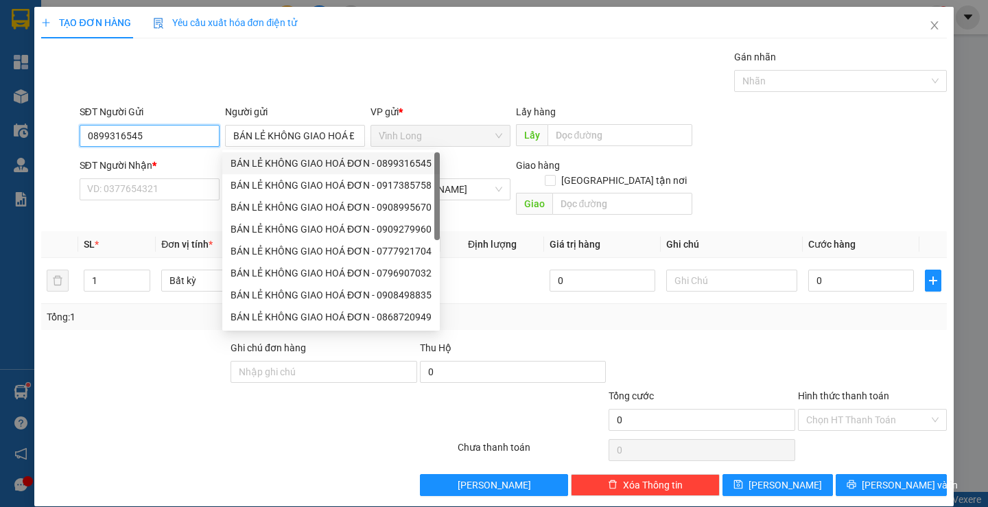
click at [171, 140] on input "0899316545" at bounding box center [150, 136] width 140 height 22
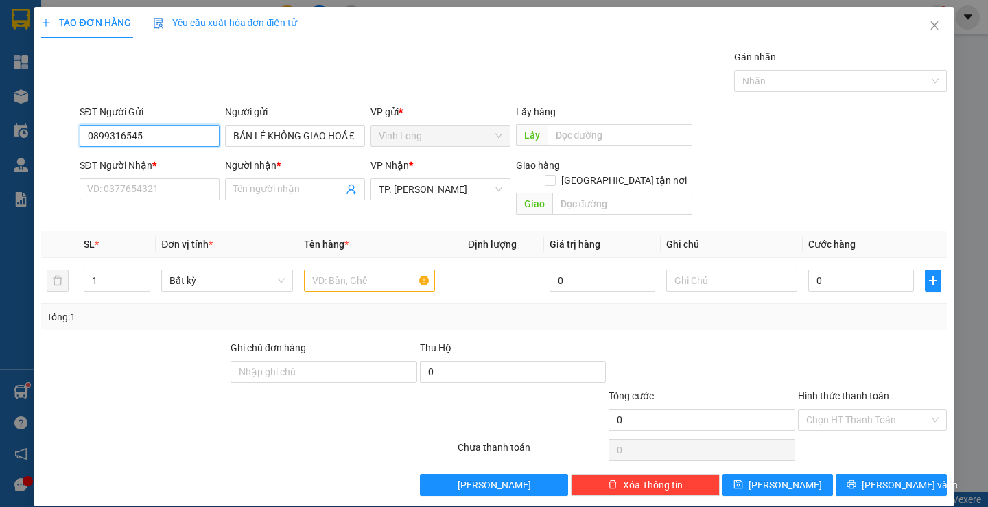
click at [171, 136] on input "0899316545" at bounding box center [150, 136] width 140 height 22
click at [175, 130] on input "0899316545" at bounding box center [150, 136] width 140 height 22
click at [150, 193] on input "SĐT Người Nhận *" at bounding box center [150, 189] width 140 height 22
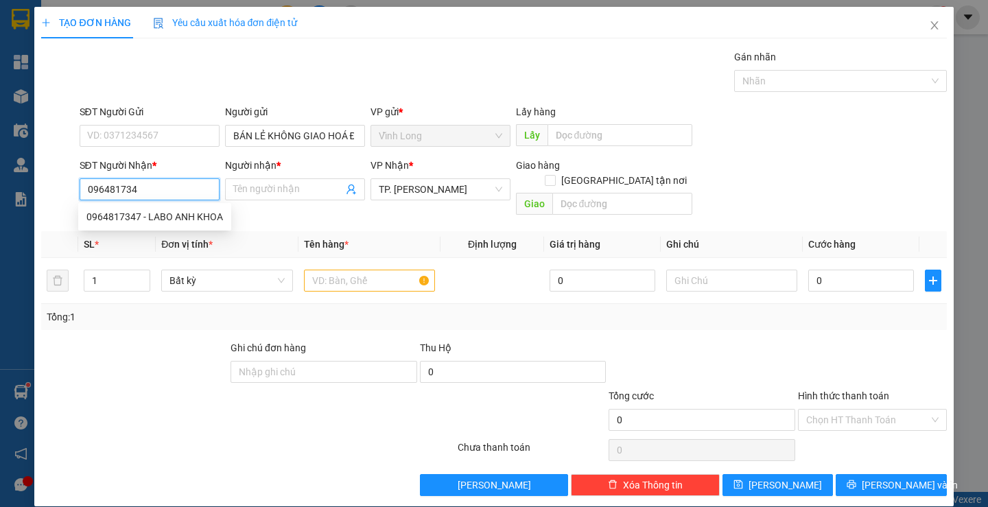
type input "0964817347"
click at [138, 222] on div "0964817347 - LABO ANH KHOA" at bounding box center [154, 216] width 137 height 15
type input "LABO ANH KHOA"
type input "0964817347"
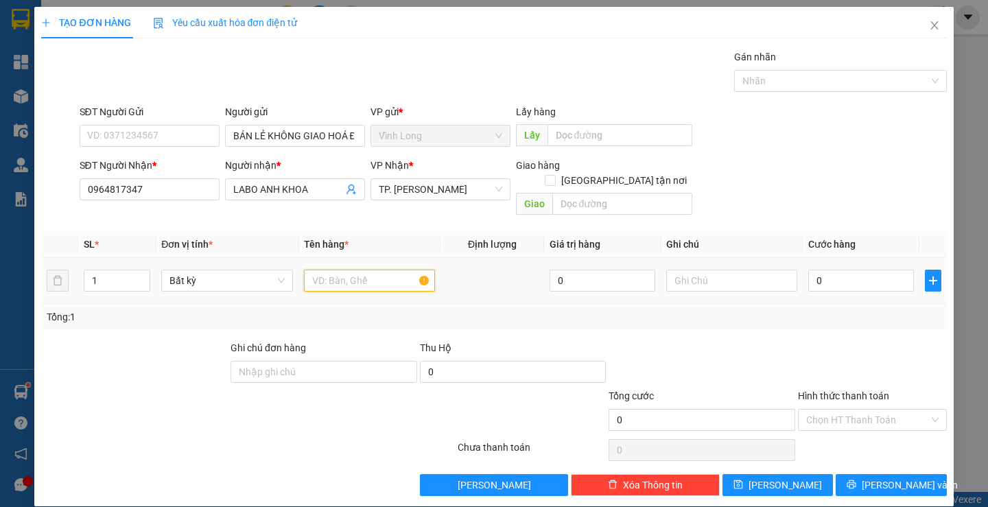
click at [384, 272] on input "text" at bounding box center [369, 281] width 131 height 22
type input "HỘP"
click at [745, 270] on input "text" at bounding box center [731, 281] width 131 height 22
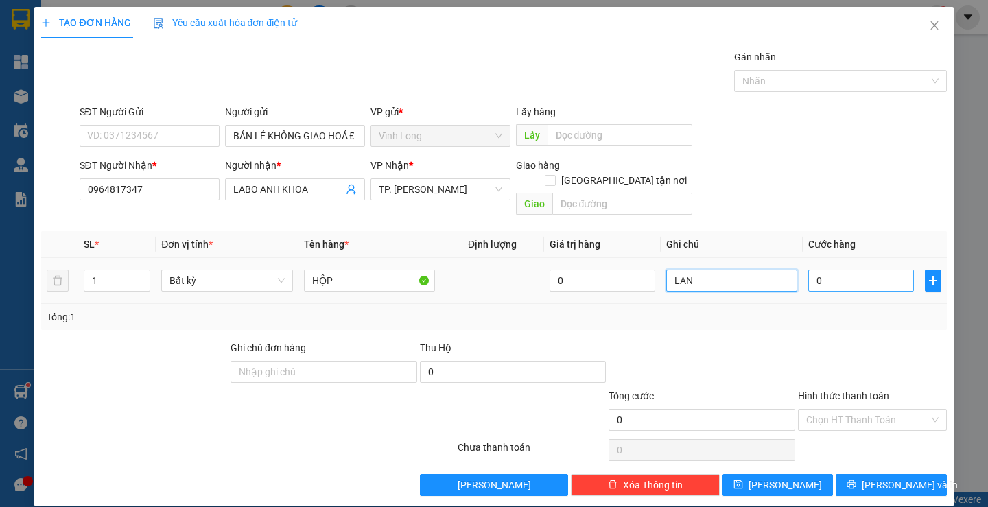
type input "LAN"
click at [845, 274] on input "0" at bounding box center [861, 281] width 106 height 22
type input "2"
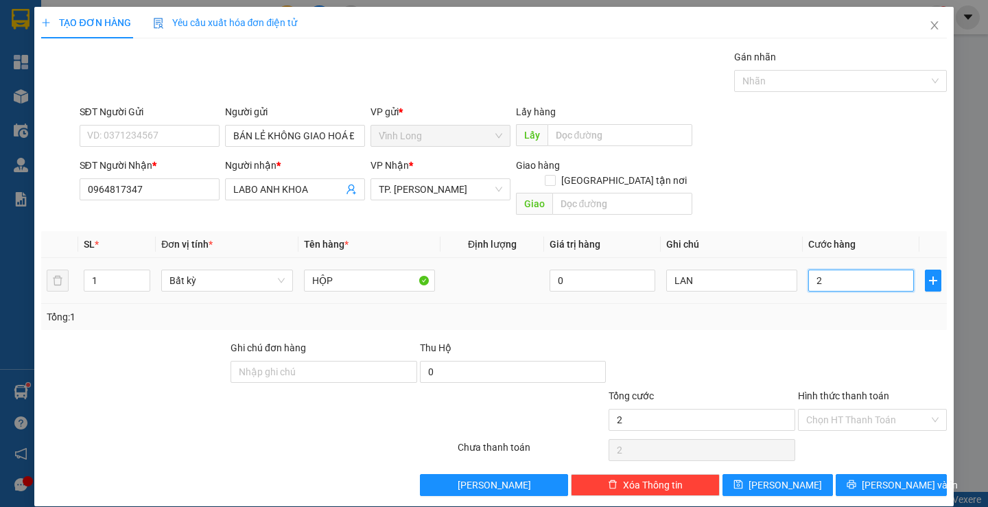
type input "20"
type input "20.000"
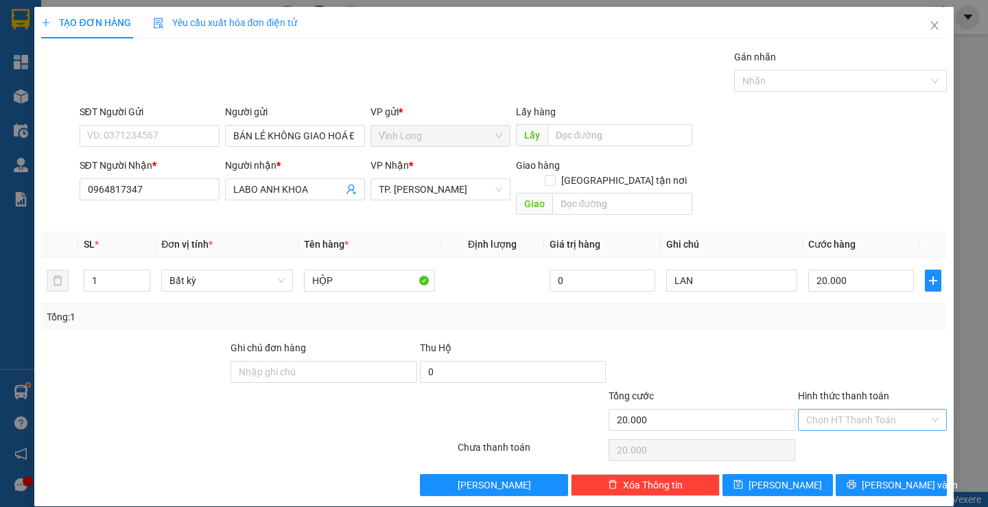
click at [884, 411] on input "Hình thức thanh toán" at bounding box center [867, 420] width 123 height 21
click at [876, 425] on div "Tại văn phòng" at bounding box center [863, 432] width 130 height 15
type input "0"
click at [902, 477] on span "[PERSON_NAME] và In" at bounding box center [910, 484] width 96 height 15
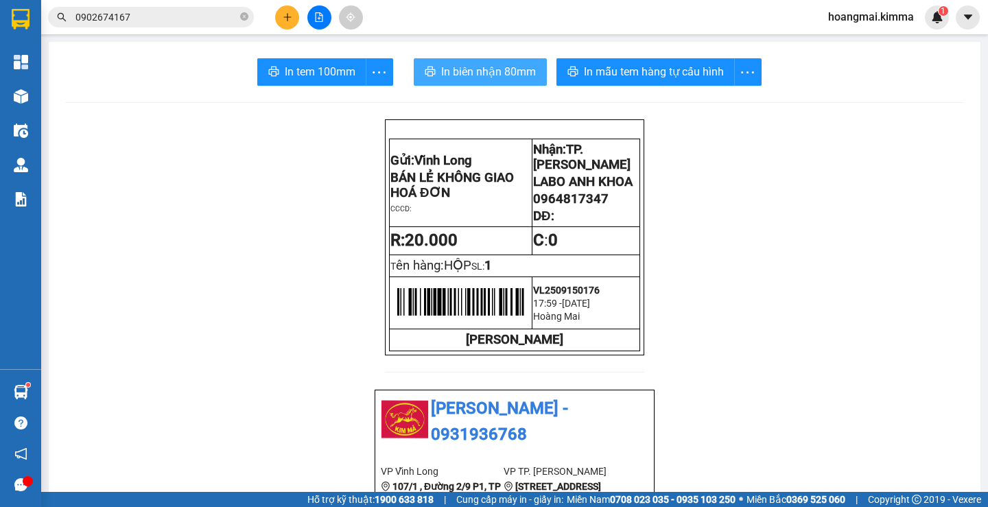
click at [478, 62] on button "In biên nhận 80mm" at bounding box center [480, 71] width 133 height 27
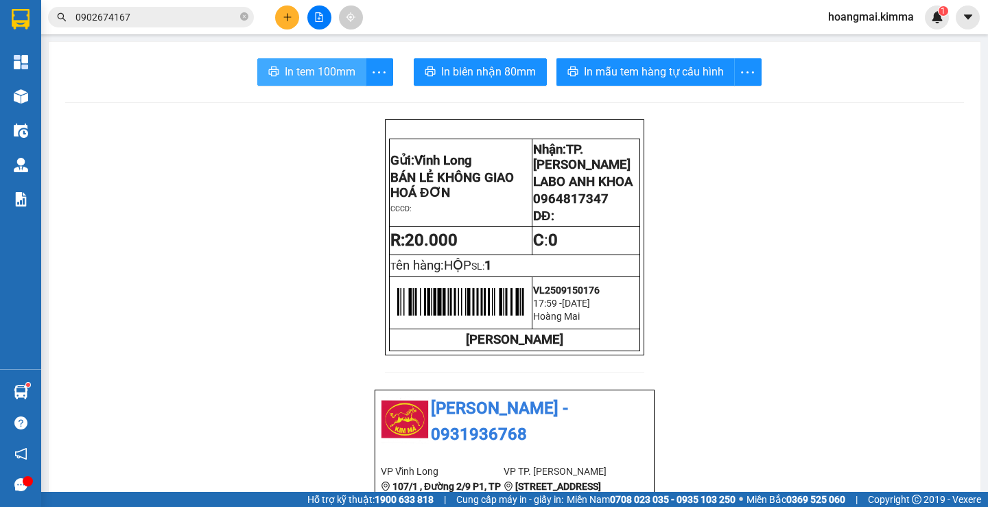
click at [320, 68] on span "In tem 100mm" at bounding box center [320, 71] width 71 height 17
click at [284, 17] on icon "plus" at bounding box center [287, 16] width 8 height 1
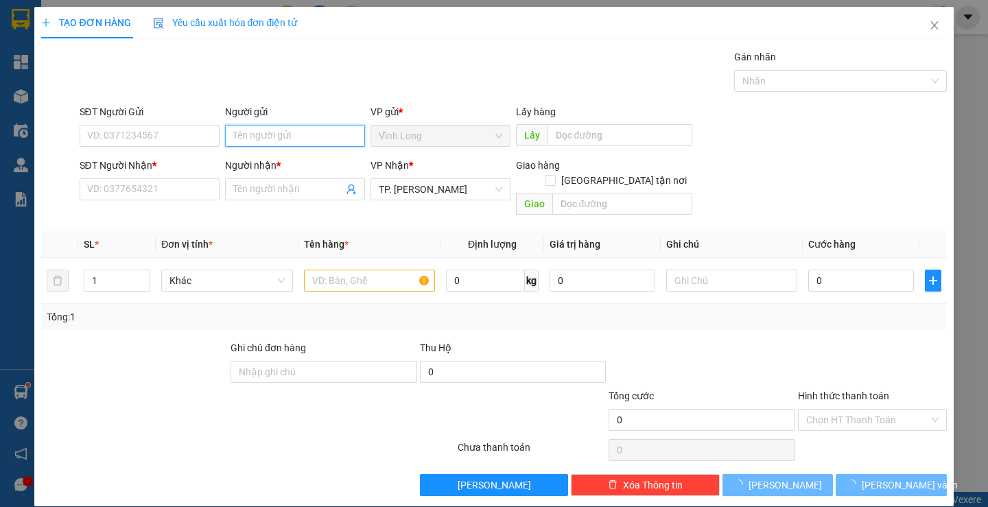
click at [281, 134] on input "Người gửi" at bounding box center [295, 136] width 140 height 22
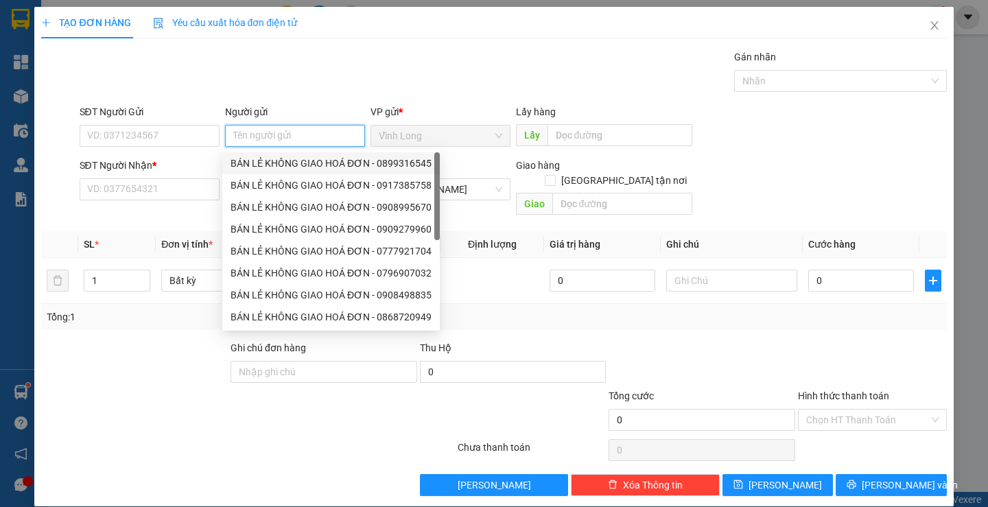
click at [287, 158] on div "BÁN LẺ KHÔNG GIAO HOÁ ĐƠN - 0899316545" at bounding box center [330, 163] width 201 height 15
type input "0899316545"
type input "BÁN LẺ KHÔNG GIAO HOÁ ĐƠN"
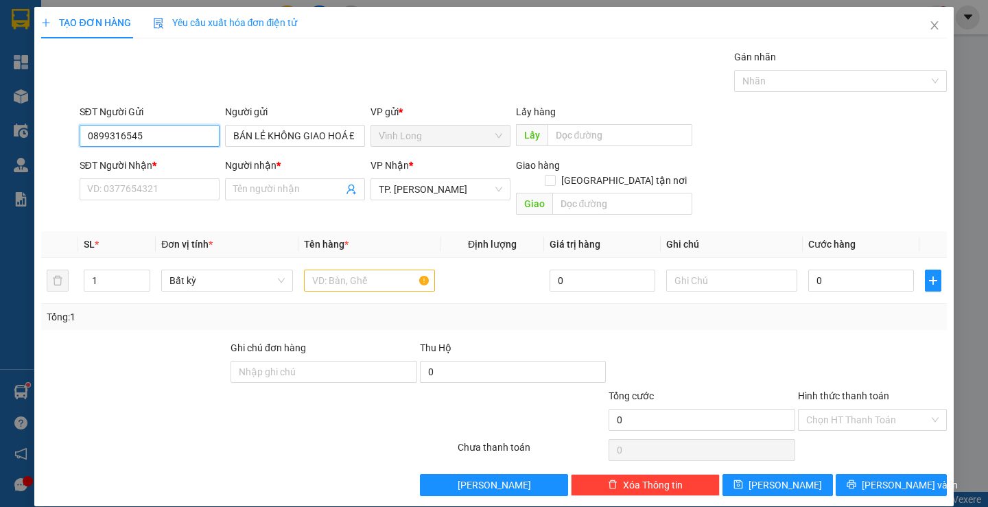
click at [196, 137] on input "0899316545" at bounding box center [150, 136] width 140 height 22
click at [206, 183] on input "SĐT Người Nhận *" at bounding box center [150, 189] width 140 height 22
click at [382, 270] on input "text" at bounding box center [369, 281] width 131 height 22
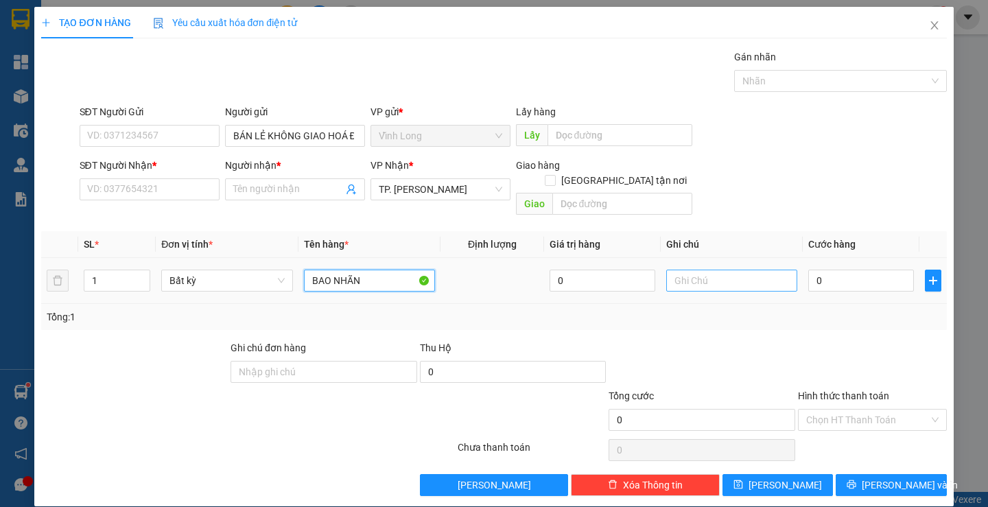
type input "BAO NHÃN"
click at [725, 270] on input "text" at bounding box center [731, 281] width 131 height 22
type input "LAN"
click at [824, 270] on input "0" at bounding box center [861, 281] width 106 height 22
drag, startPoint x: 330, startPoint y: 265, endPoint x: 235, endPoint y: 252, distance: 95.7
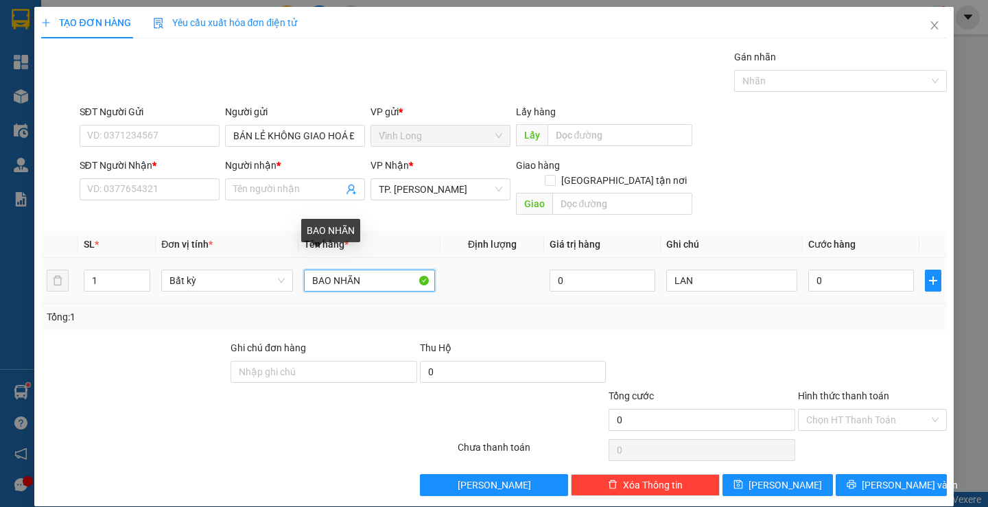
click at [235, 258] on tr "1 Bất kỳ BAO NHÃN 0 LAN 0" at bounding box center [493, 281] width 905 height 46
type input "GÓI NHÃN"
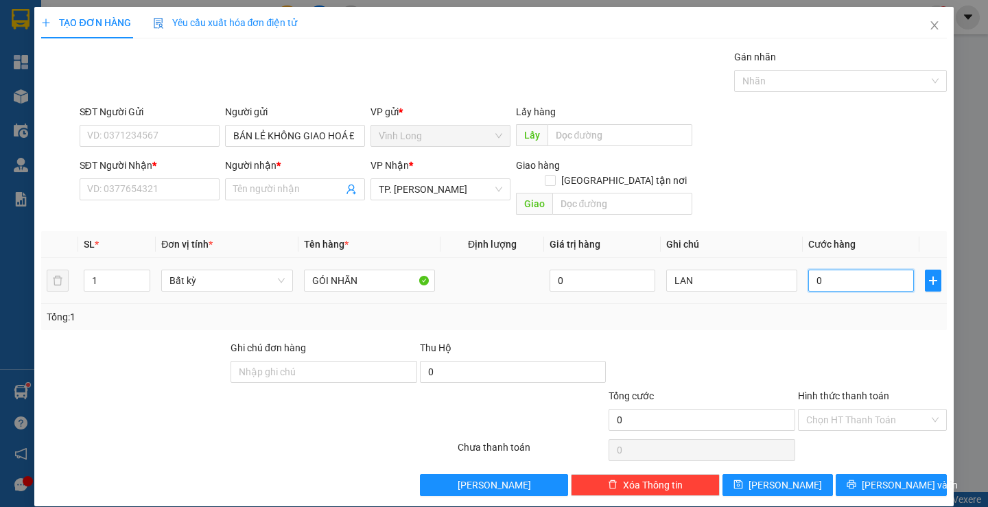
click at [855, 271] on input "0" at bounding box center [861, 281] width 106 height 22
type input "3"
type input "30"
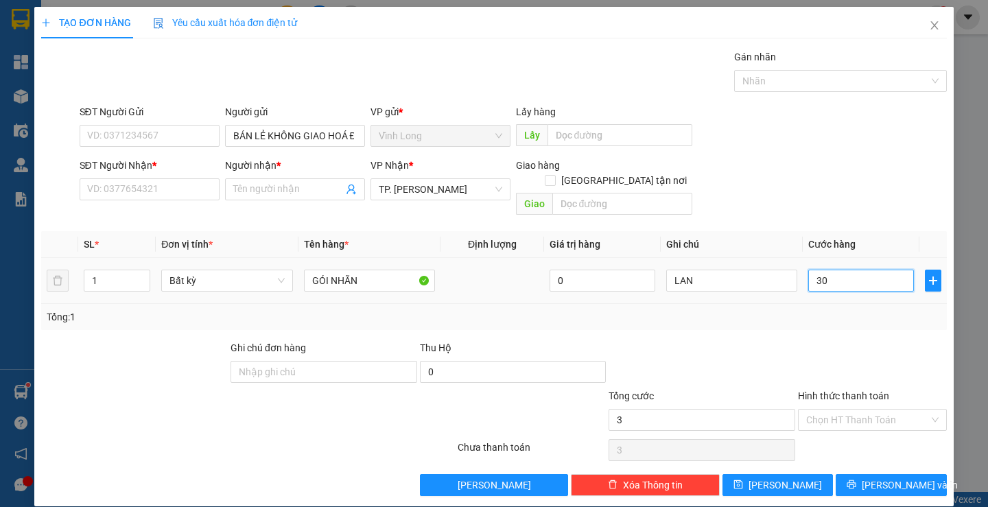
type input "30"
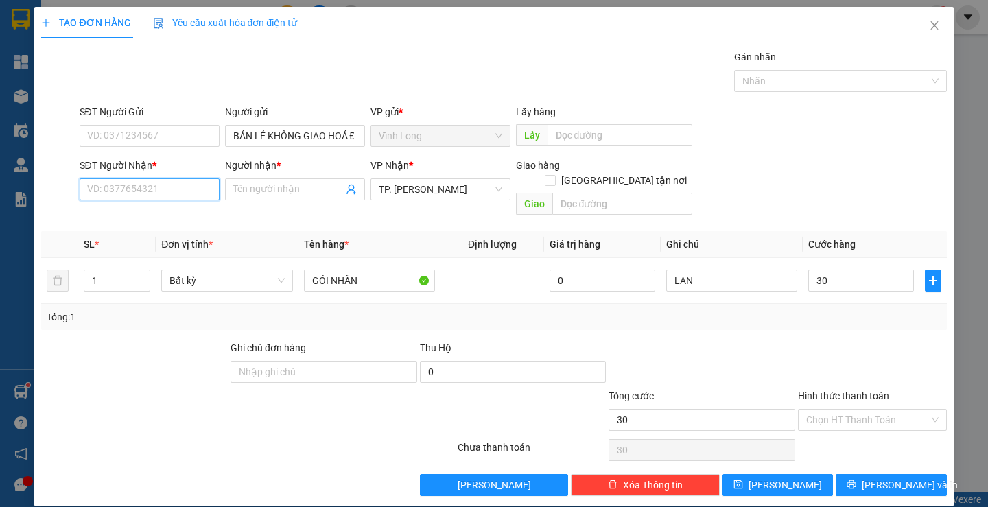
type input "30.000"
click at [158, 192] on input "SĐT Người Nhận *" at bounding box center [150, 189] width 140 height 22
click at [861, 410] on input "Hình thức thanh toán" at bounding box center [867, 420] width 123 height 21
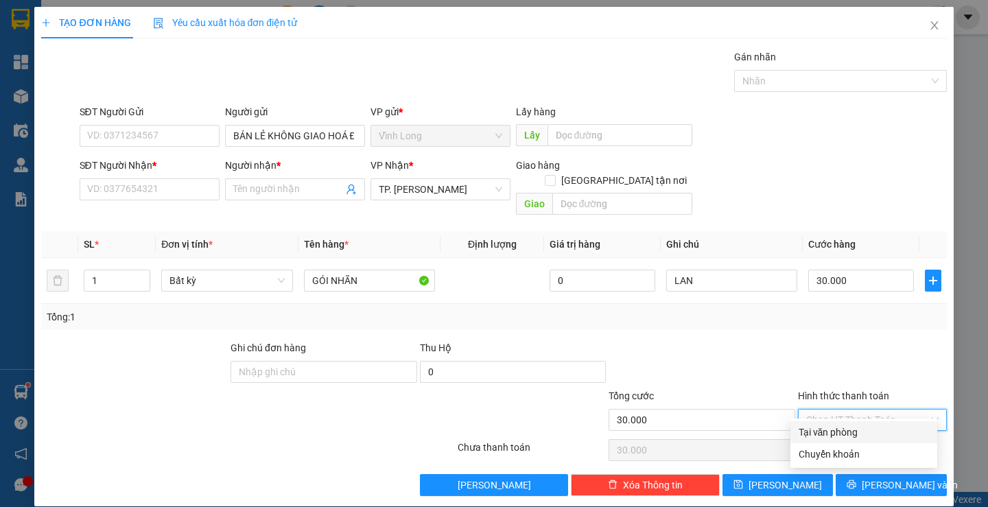
click at [853, 431] on div "Tại văn phòng" at bounding box center [863, 432] width 130 height 15
type input "0"
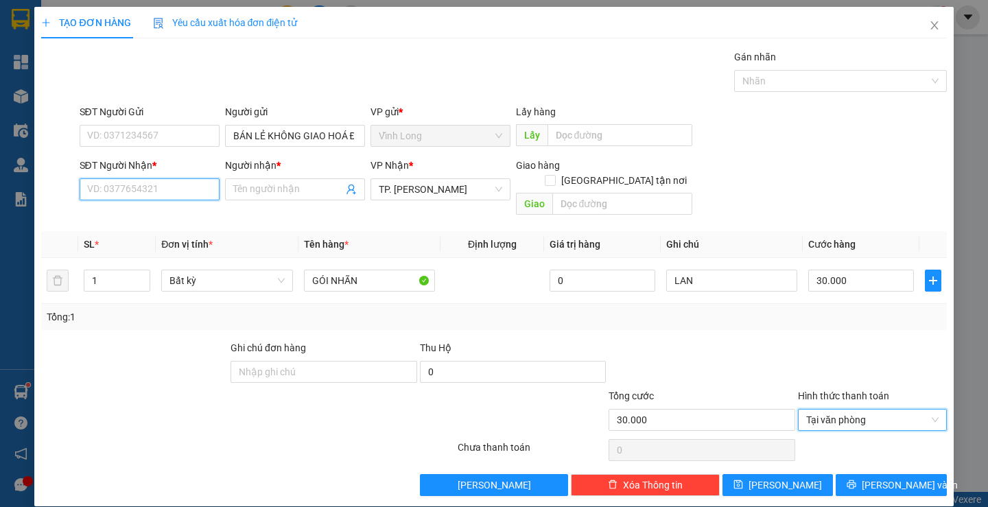
click at [170, 189] on input "SĐT Người Nhận *" at bounding box center [150, 189] width 140 height 22
type input "0984327204"
drag, startPoint x: 164, startPoint y: 191, endPoint x: 36, endPoint y: 182, distance: 127.9
click at [36, 182] on div "TẠO ĐƠN HÀNG Yêu cầu xuất hóa đơn điện tử Transit Pickup Surcharge Ids Transit …" at bounding box center [493, 256] width 919 height 499
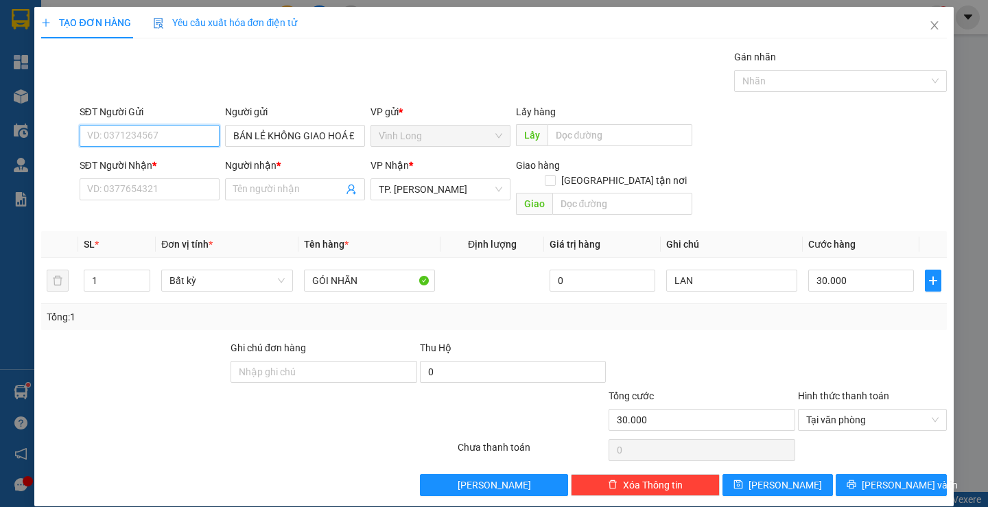
click at [118, 128] on input "SĐT Người Gửi" at bounding box center [150, 136] width 140 height 22
paste input "0984327204"
type input "0984327204"
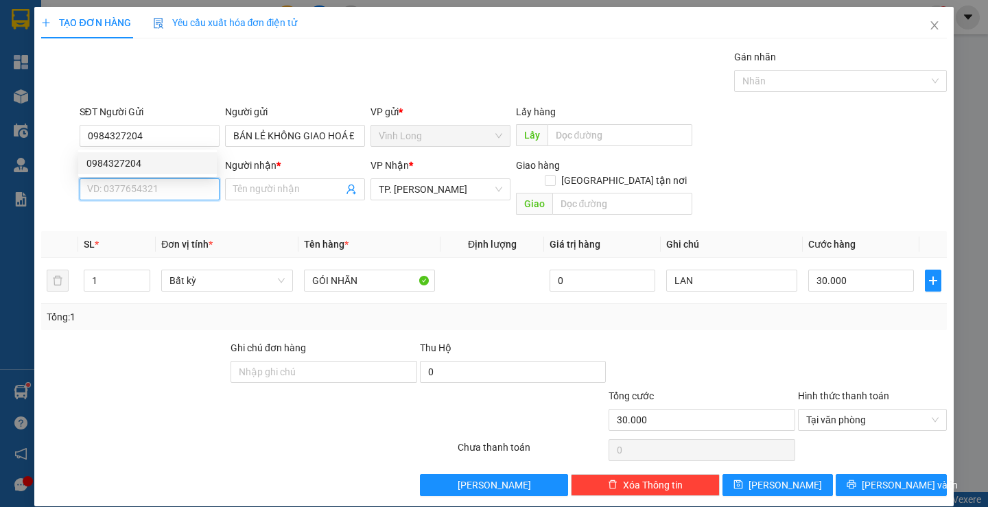
click at [170, 191] on input "SĐT Người Nhận *" at bounding box center [150, 189] width 140 height 22
type input "0907350599"
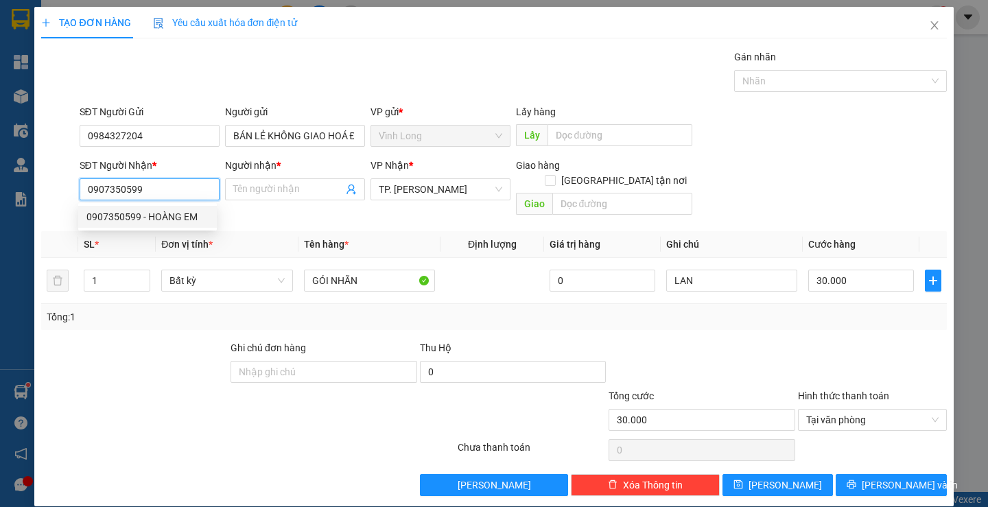
click at [187, 212] on div "0907350599 - HOÀNG EM" at bounding box center [147, 216] width 122 height 15
type input "HOÀNG EM"
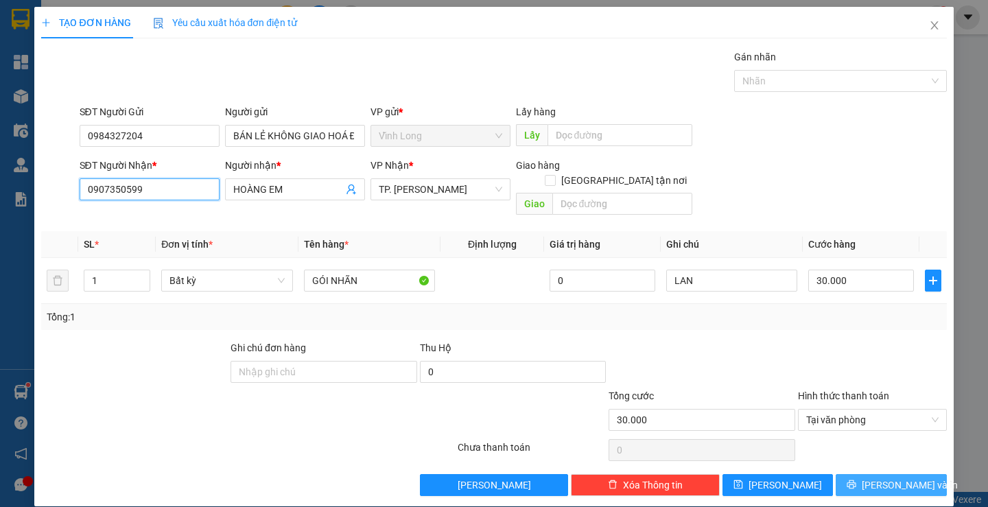
type input "0907350599"
click at [916, 474] on button "[PERSON_NAME] và In" at bounding box center [891, 485] width 110 height 22
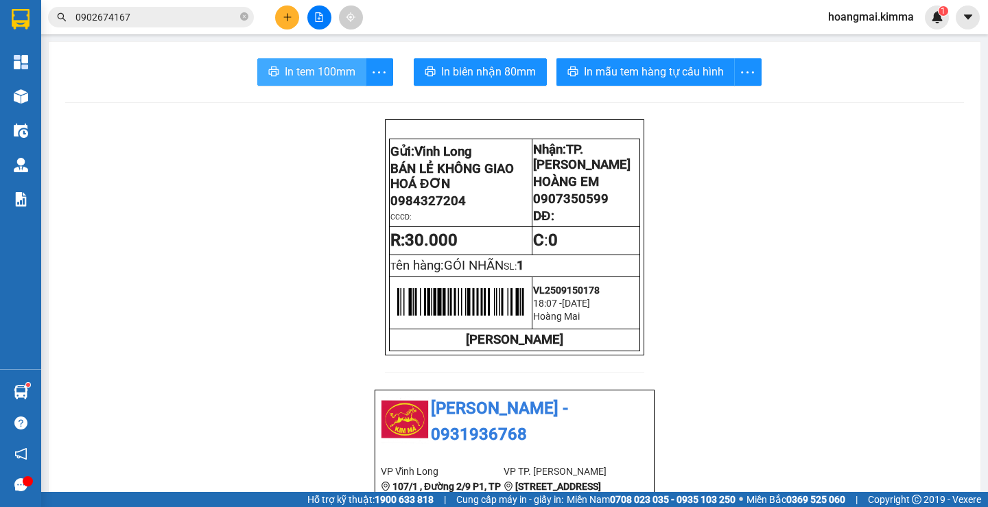
click at [285, 70] on span "In tem 100mm" at bounding box center [320, 71] width 71 height 17
click at [293, 16] on button at bounding box center [287, 17] width 24 height 24
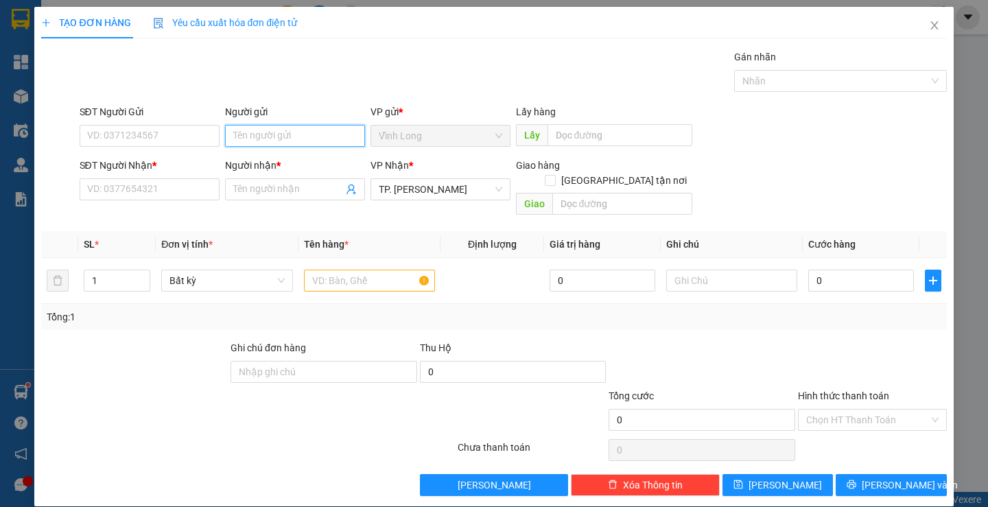
click at [274, 133] on input "Người gửi" at bounding box center [295, 136] width 140 height 22
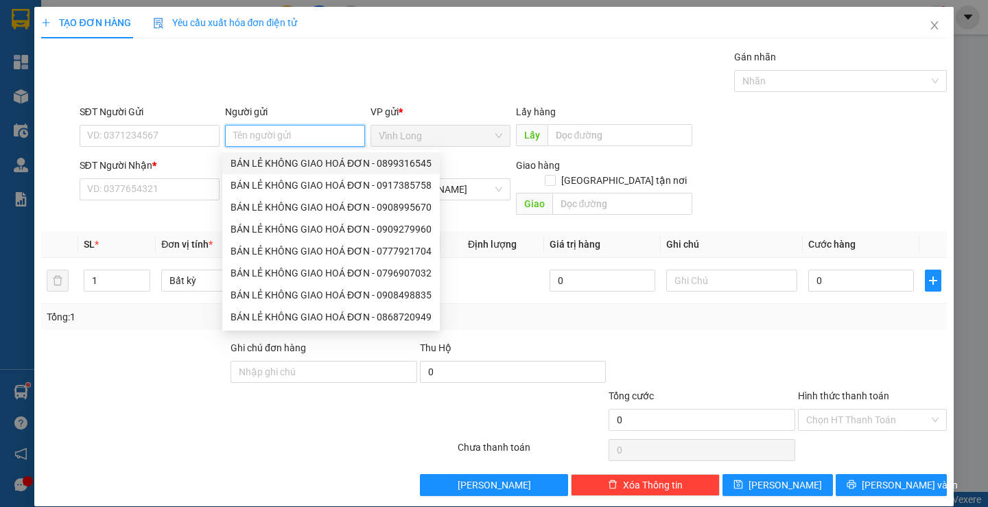
click at [278, 163] on div "BÁN LẺ KHÔNG GIAO HOÁ ĐƠN - 0899316545" at bounding box center [330, 163] width 201 height 15
type input "0899316545"
type input "BÁN LẺ KHÔNG GIAO HOÁ ĐƠN"
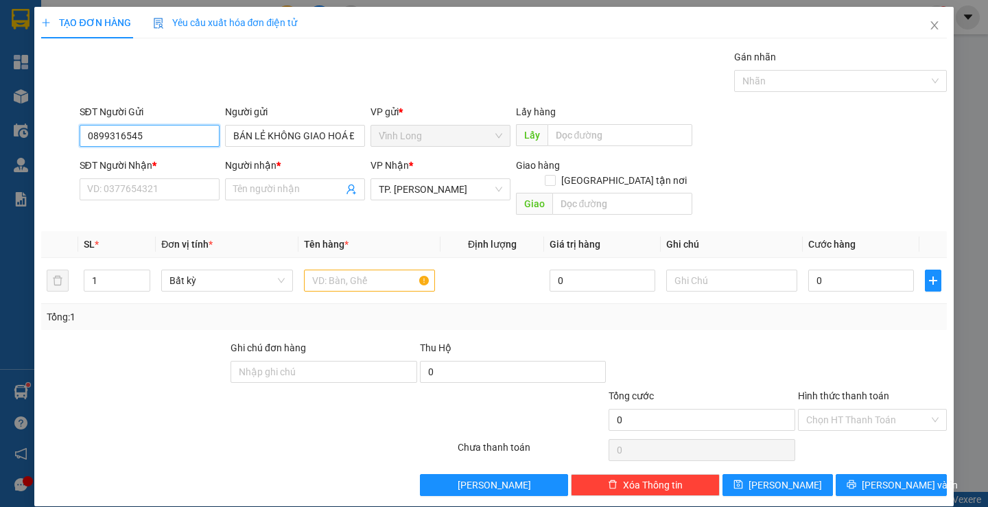
click at [202, 128] on input "0899316545" at bounding box center [150, 136] width 140 height 22
click at [182, 180] on input "SĐT Người Nhận *" at bounding box center [150, 189] width 140 height 22
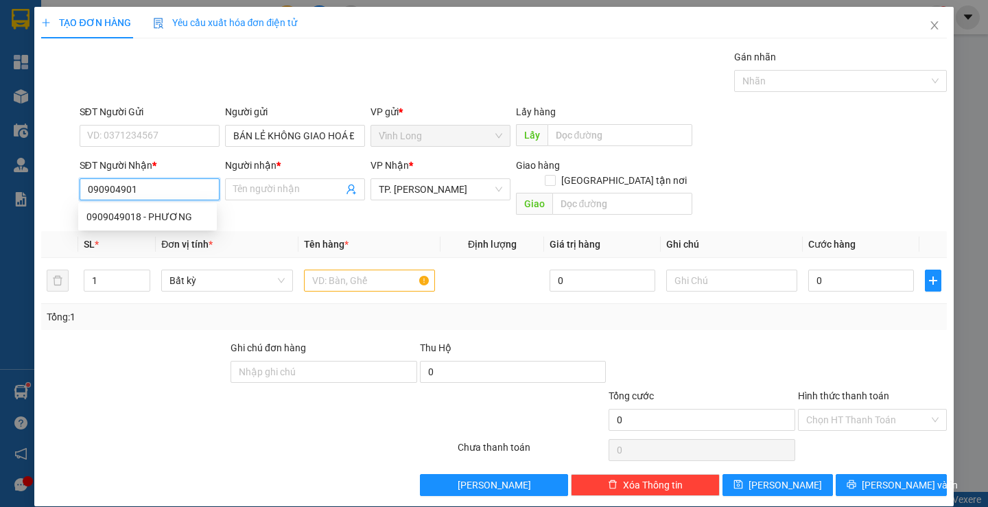
type input "0909049018"
click at [189, 221] on div "0909049018 - PHƯƠNG" at bounding box center [147, 216] width 122 height 15
type input "PHƯƠNG"
type input "0909049018"
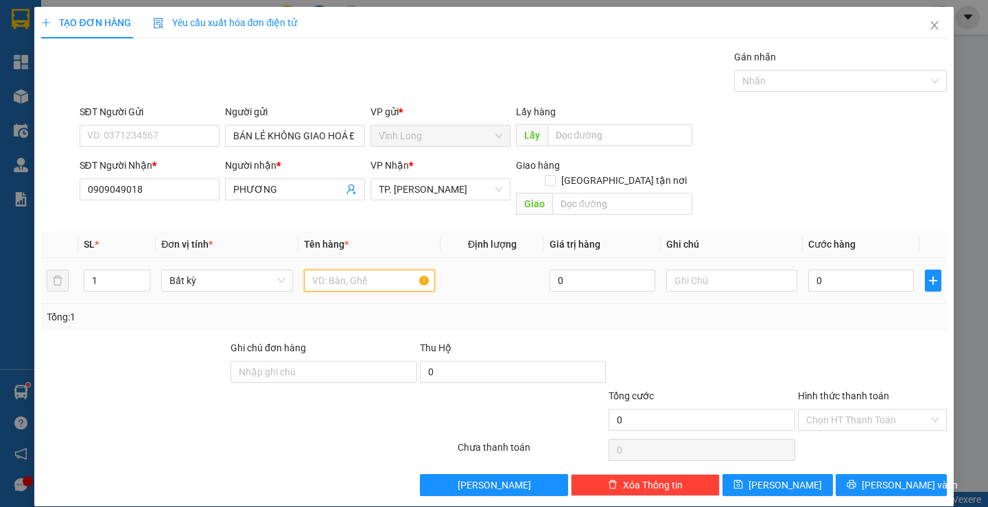
click at [365, 270] on input "text" at bounding box center [369, 281] width 131 height 22
type input "HỘP"
click at [734, 270] on input "text" at bounding box center [731, 281] width 131 height 22
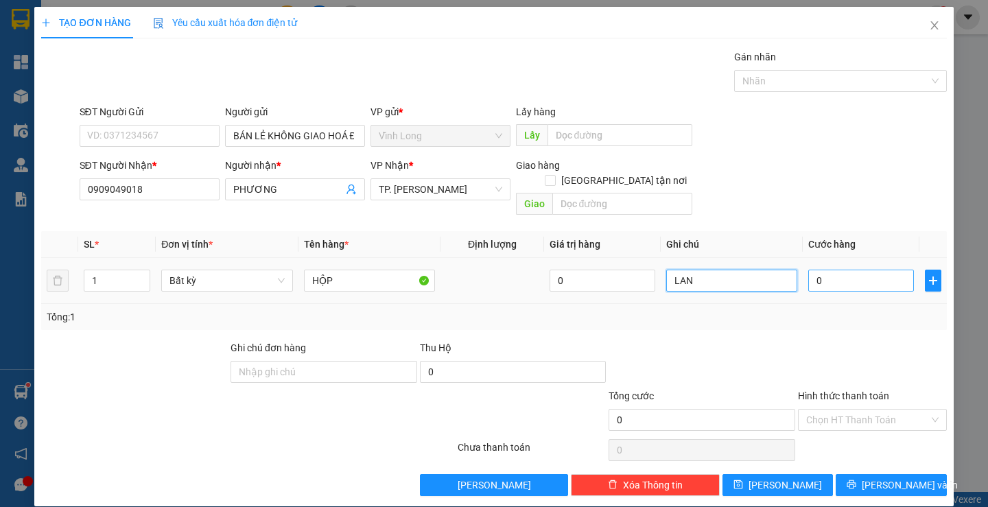
type input "LAN"
click at [844, 272] on input "0" at bounding box center [861, 281] width 106 height 22
type input "2"
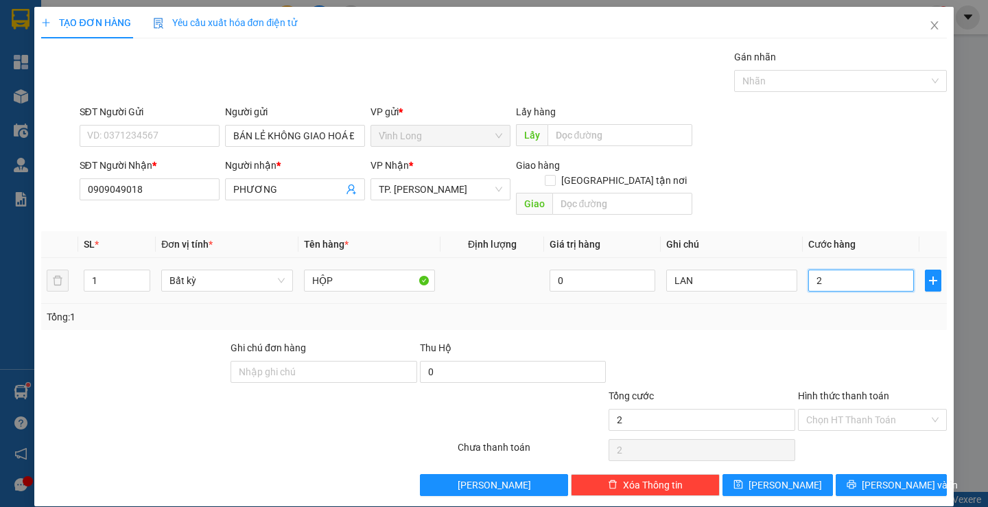
type input "20"
type input "20.000"
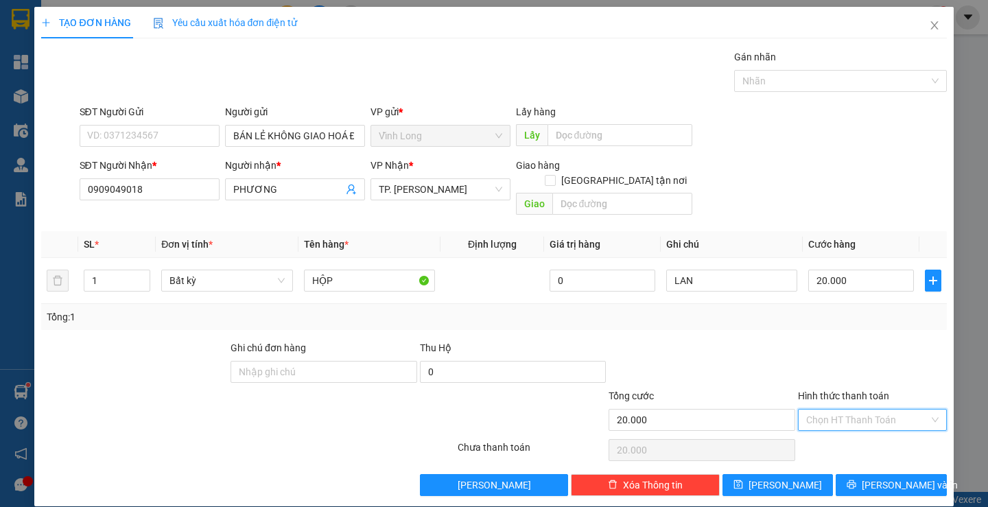
click at [846, 410] on input "Hình thức thanh toán" at bounding box center [867, 420] width 123 height 21
click at [849, 429] on div "Tại văn phòng" at bounding box center [863, 432] width 130 height 15
type input "0"
click at [881, 477] on span "[PERSON_NAME] và In" at bounding box center [910, 484] width 96 height 15
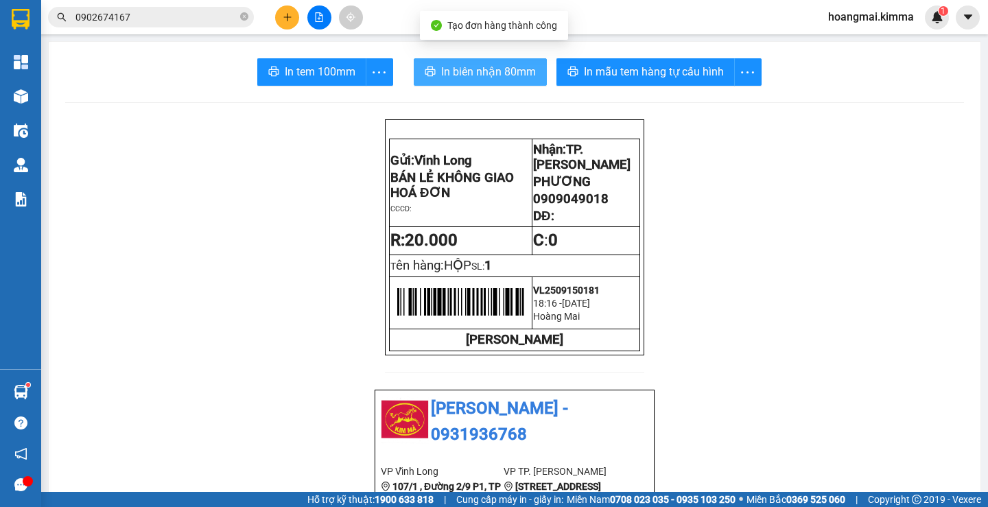
click at [516, 80] on span "In biên nhận 80mm" at bounding box center [488, 71] width 95 height 17
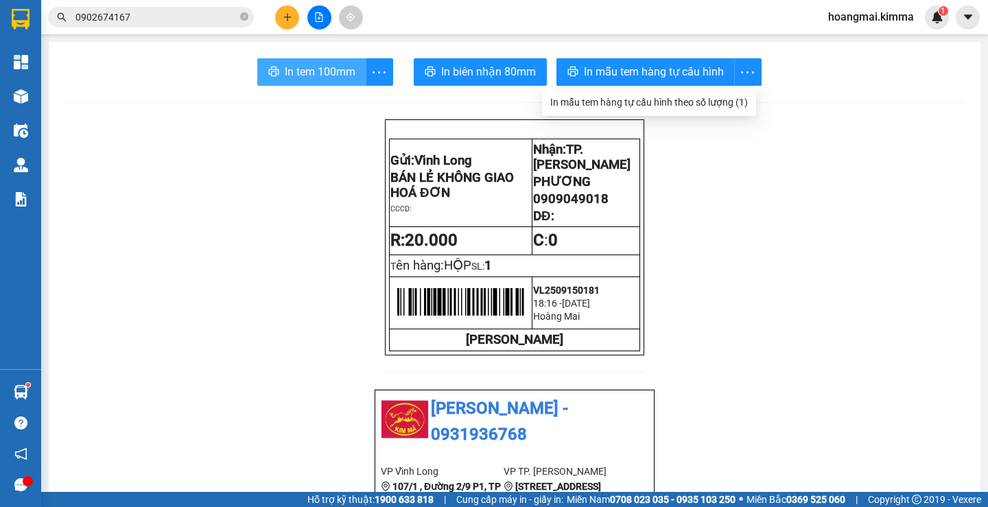
click at [299, 78] on span "In tem 100mm" at bounding box center [320, 71] width 71 height 17
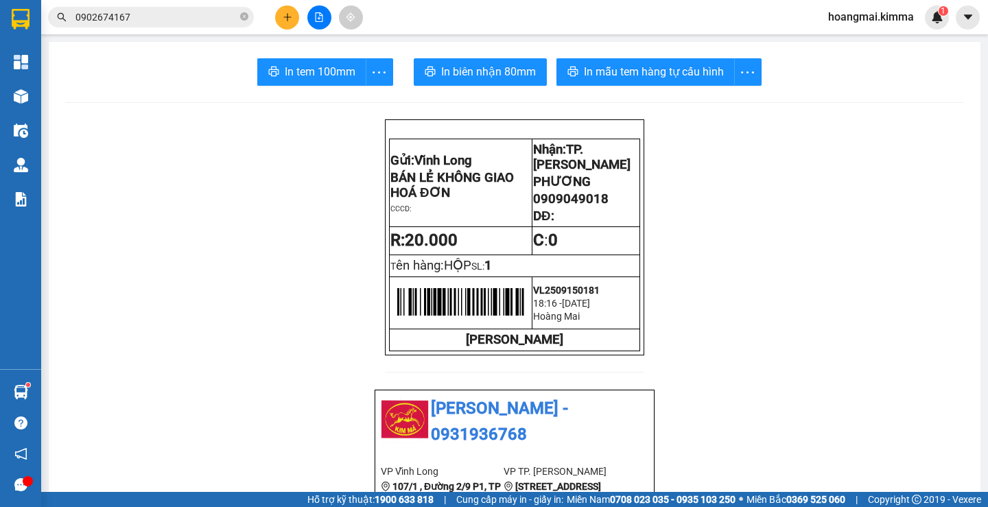
click at [186, 22] on input "0902674167" at bounding box center [156, 17] width 162 height 15
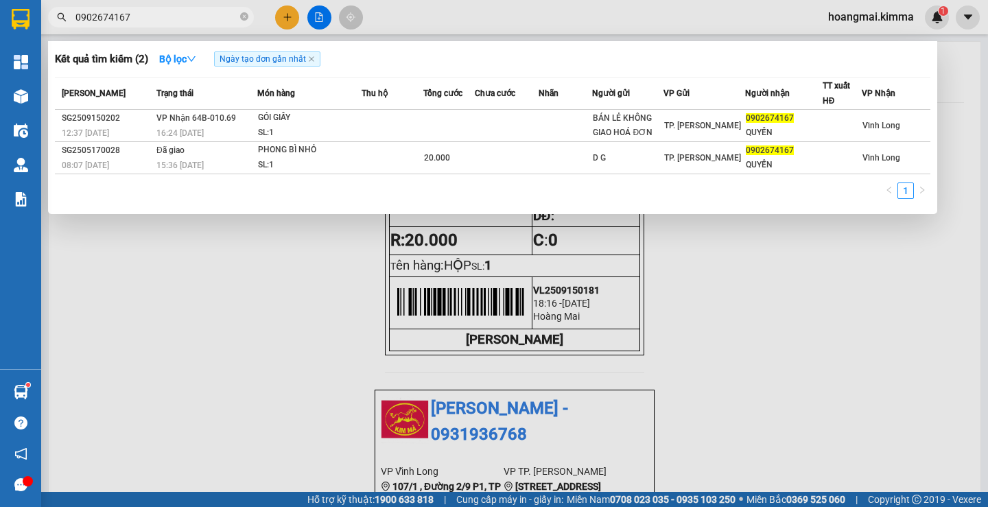
click at [186, 22] on input "0902674167" at bounding box center [156, 17] width 162 height 15
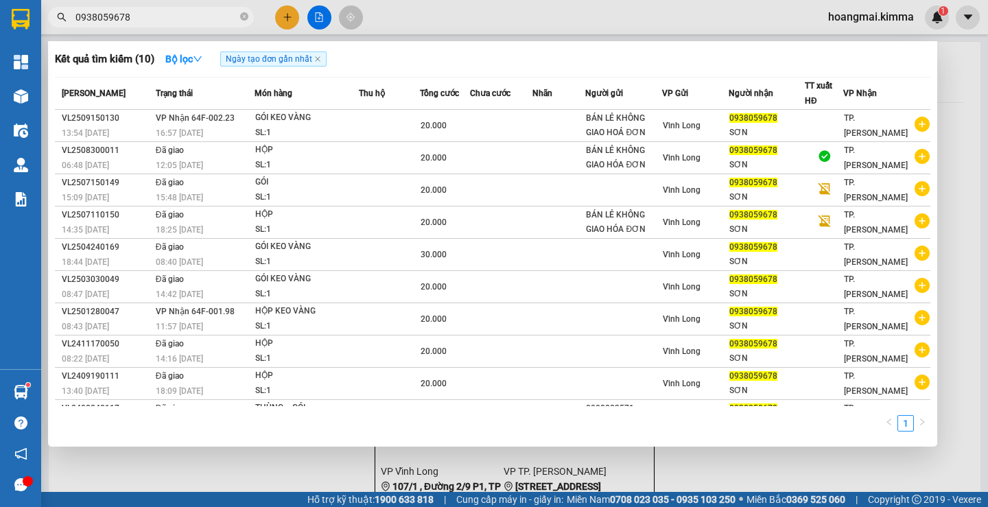
click at [147, 18] on input "0938059678" at bounding box center [156, 17] width 162 height 15
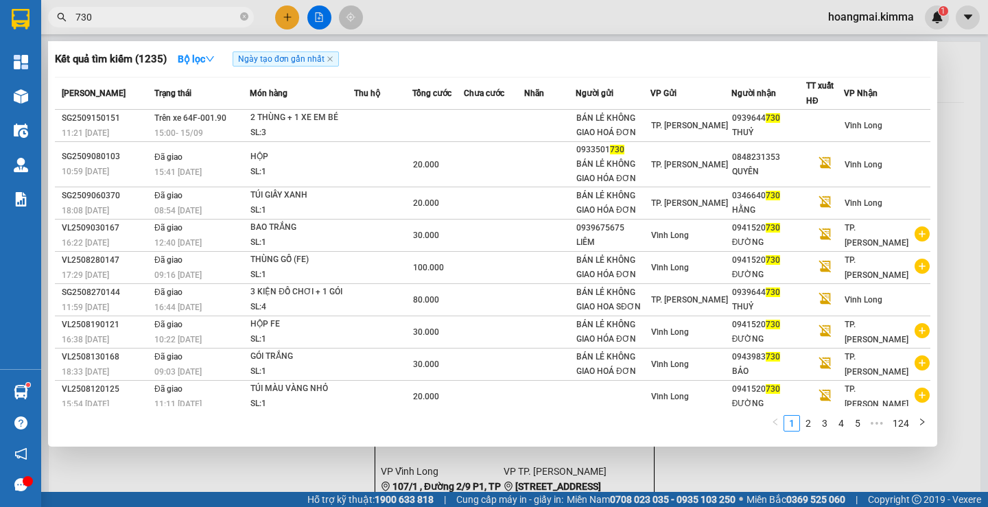
type input "730"
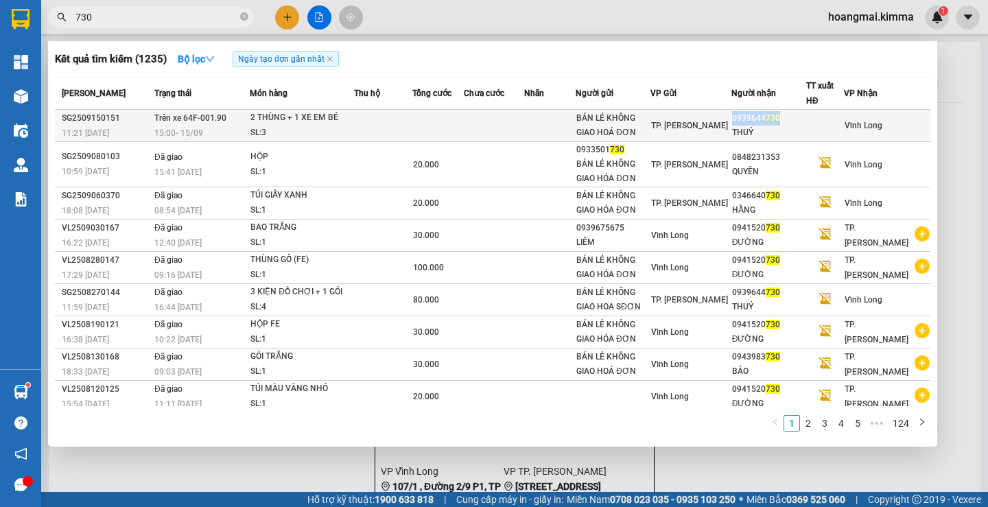
drag, startPoint x: 736, startPoint y: 119, endPoint x: 784, endPoint y: 121, distance: 48.0
click at [784, 121] on div "0939644 730" at bounding box center [768, 118] width 73 height 14
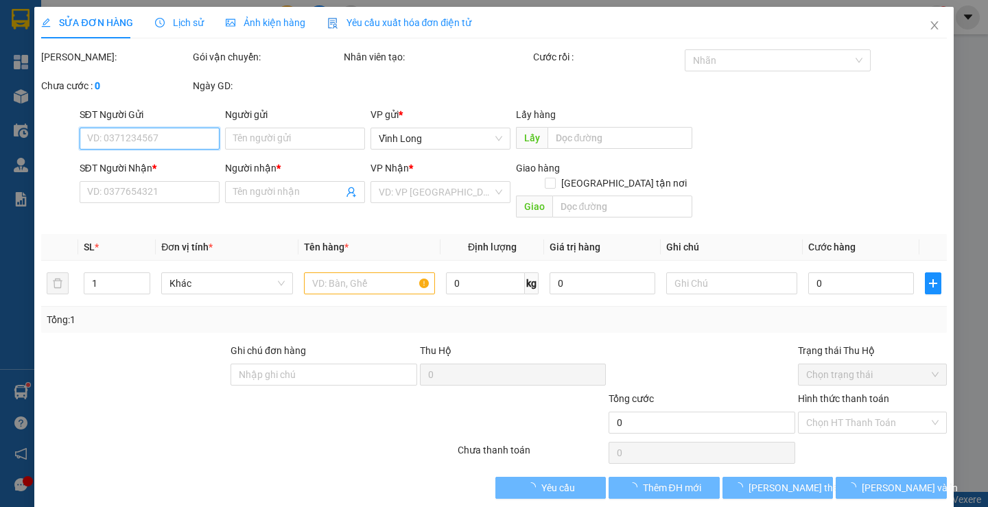
type input "BÁN LẺ KHÔNG GIAO HOÁ ĐƠN"
type input "0939644730"
type input "THUỶ"
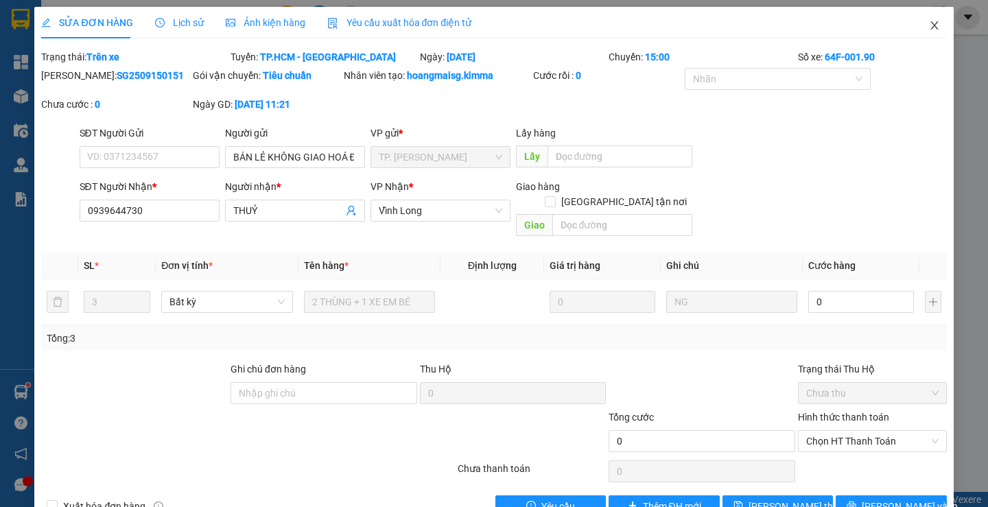
click at [928, 14] on span "Close" at bounding box center [934, 26] width 38 height 38
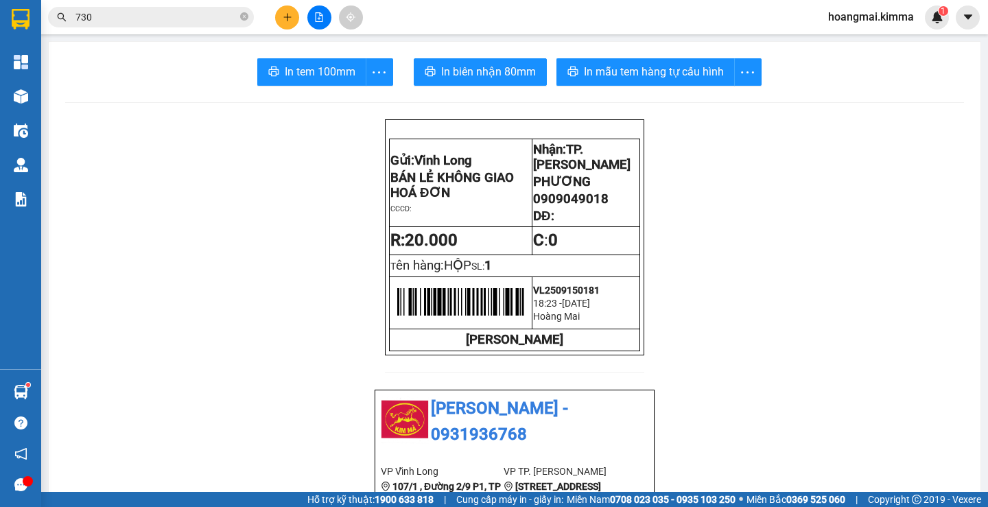
click at [112, 17] on input "730" at bounding box center [156, 17] width 162 height 15
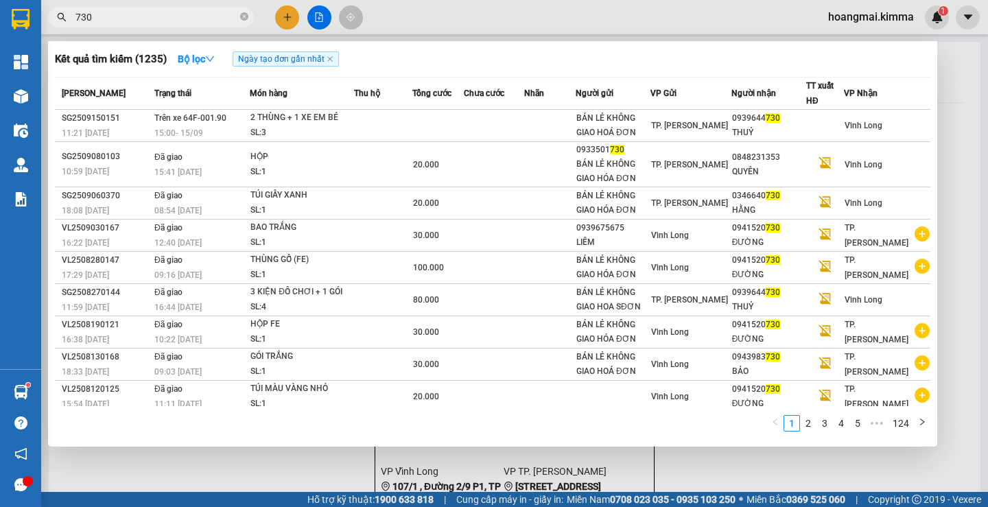
click at [75, 15] on input "730" at bounding box center [156, 17] width 162 height 15
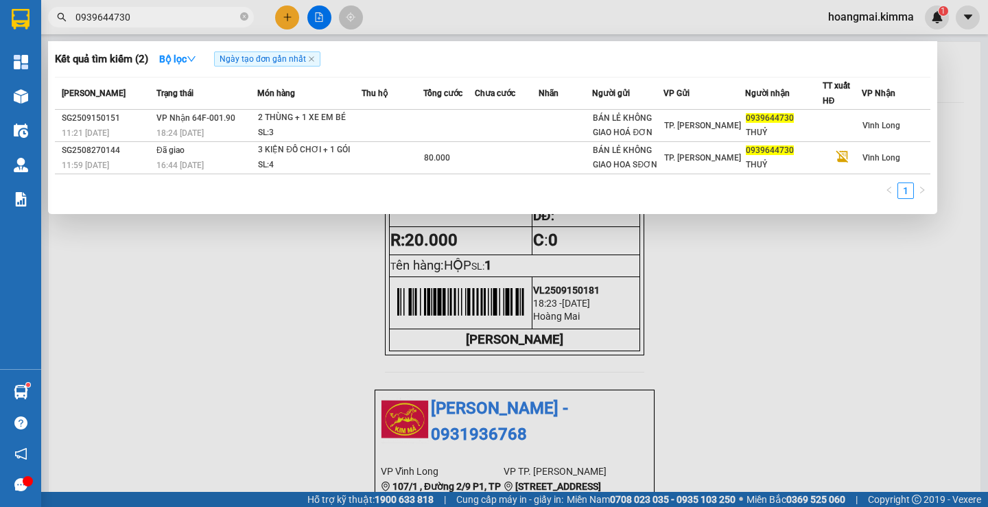
type input "0939644730"
click at [292, 18] on div at bounding box center [494, 253] width 988 height 507
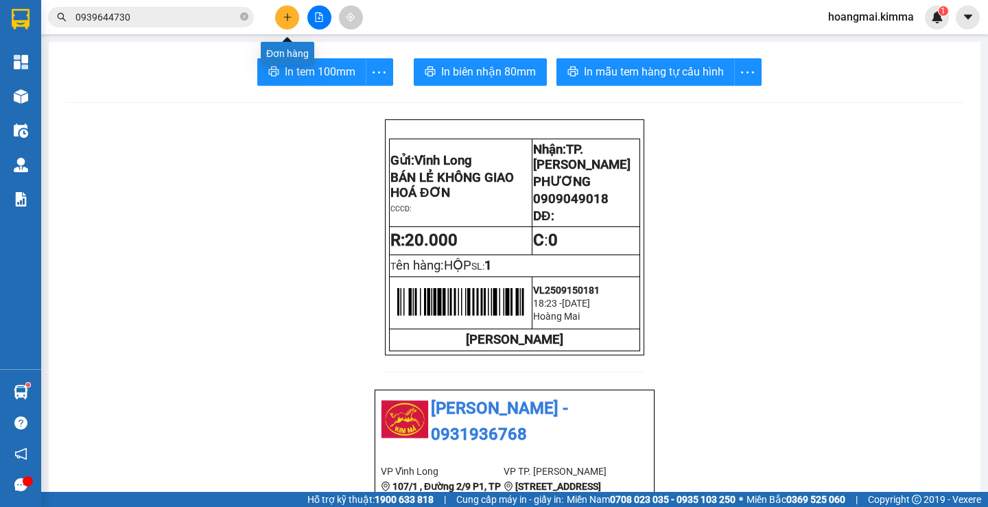
click at [294, 12] on button at bounding box center [287, 17] width 24 height 24
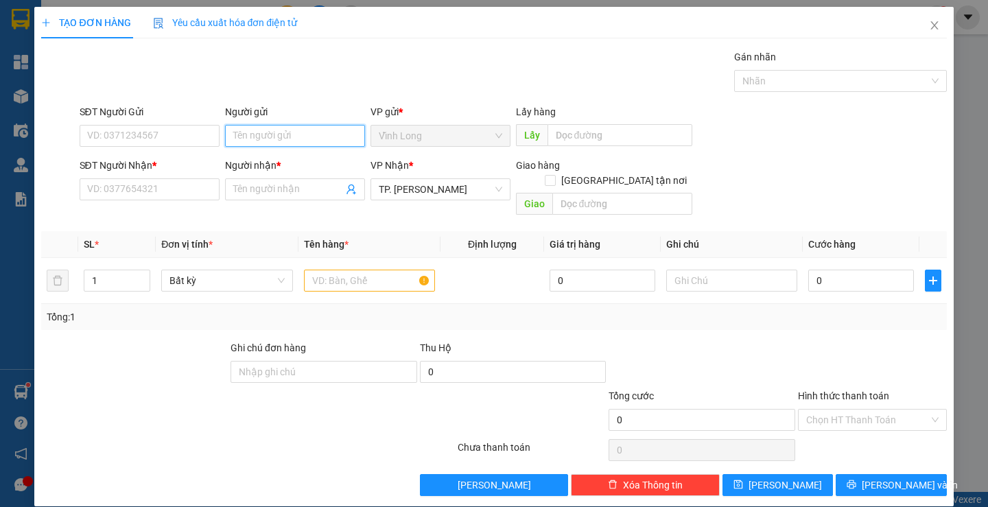
click at [260, 132] on input "Người gửi" at bounding box center [295, 136] width 140 height 22
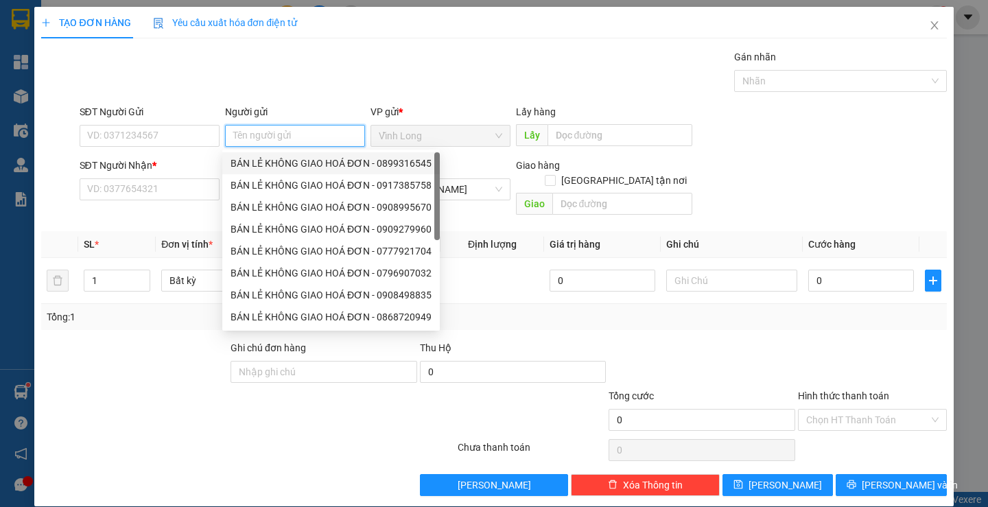
click at [262, 163] on div "BÁN LẺ KHÔNG GIAO HOÁ ĐƠN - 0899316545" at bounding box center [330, 163] width 201 height 15
type input "0899316545"
type input "BÁN LẺ KHÔNG GIAO HOÁ ĐƠN"
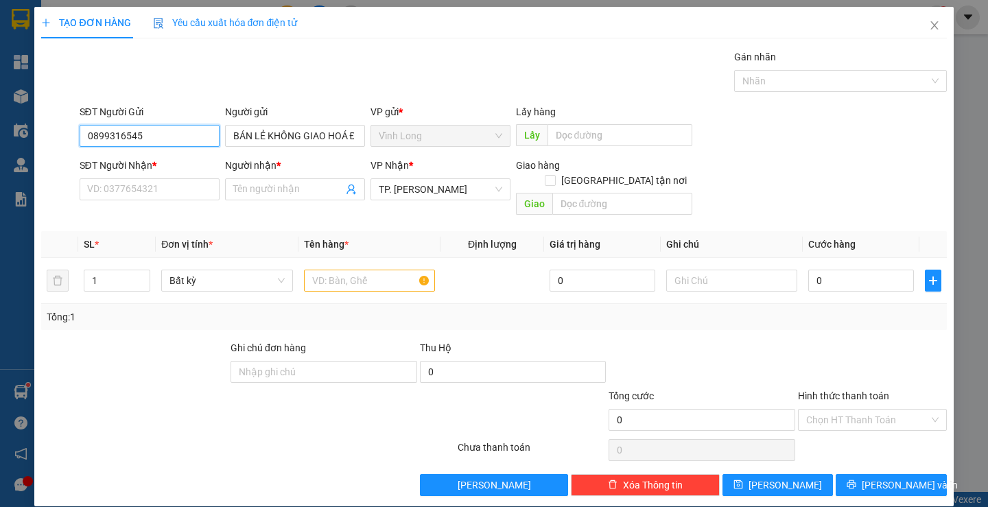
click at [161, 130] on input "0899316545" at bounding box center [150, 136] width 140 height 22
click at [149, 190] on input "SĐT Người Nhận *" at bounding box center [150, 189] width 140 height 22
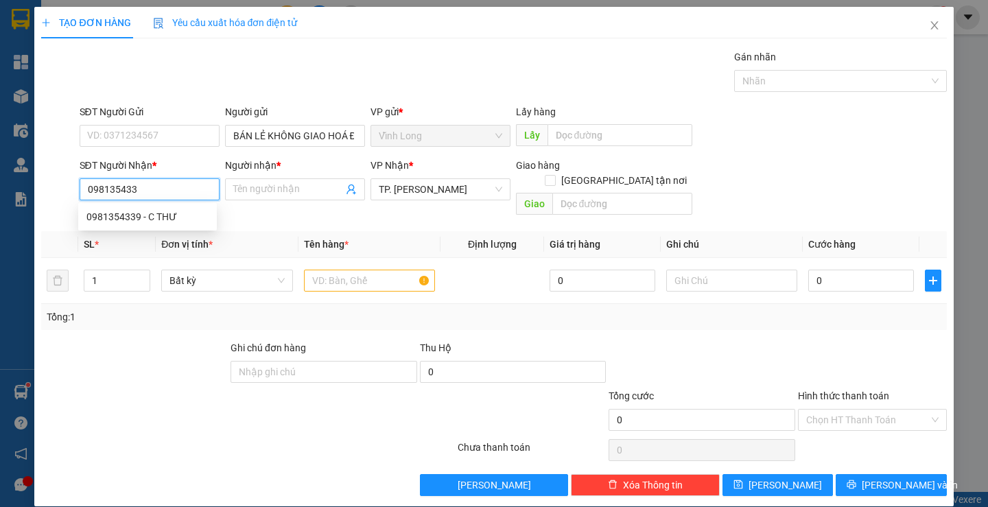
type input "0981354339"
click at [165, 225] on div "0981354339 - C THƯ" at bounding box center [147, 217] width 139 height 22
type input "C THƯ"
type input "0981354339"
click at [362, 279] on div at bounding box center [369, 280] width 131 height 27
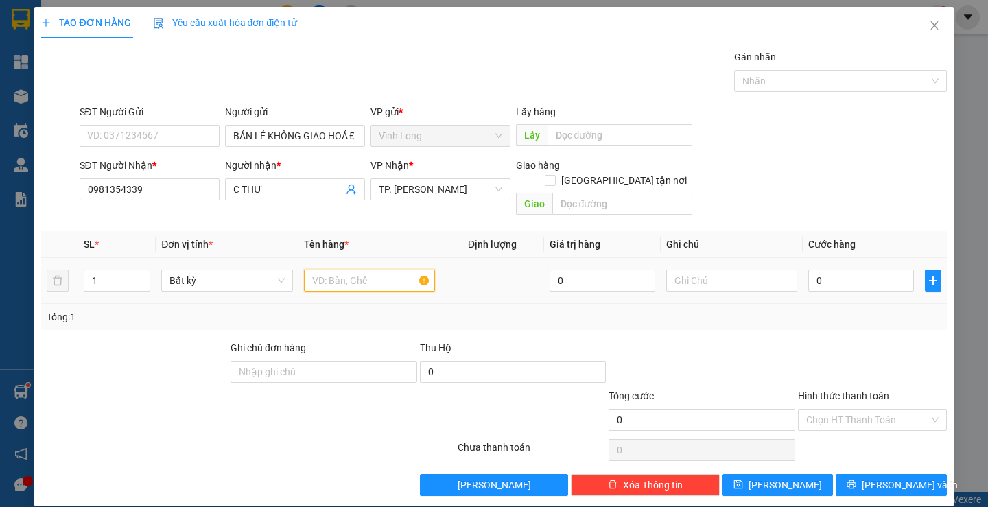
click at [362, 272] on input "text" at bounding box center [369, 281] width 131 height 22
type input "HỘP"
click at [709, 270] on input "text" at bounding box center [731, 281] width 131 height 22
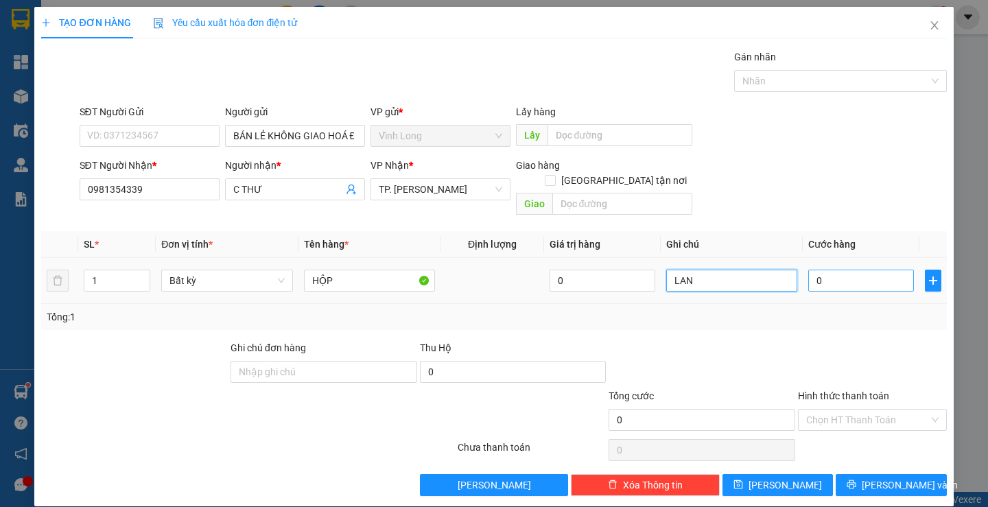
type input "LAN"
click at [827, 270] on input "0" at bounding box center [861, 281] width 106 height 22
type input "2"
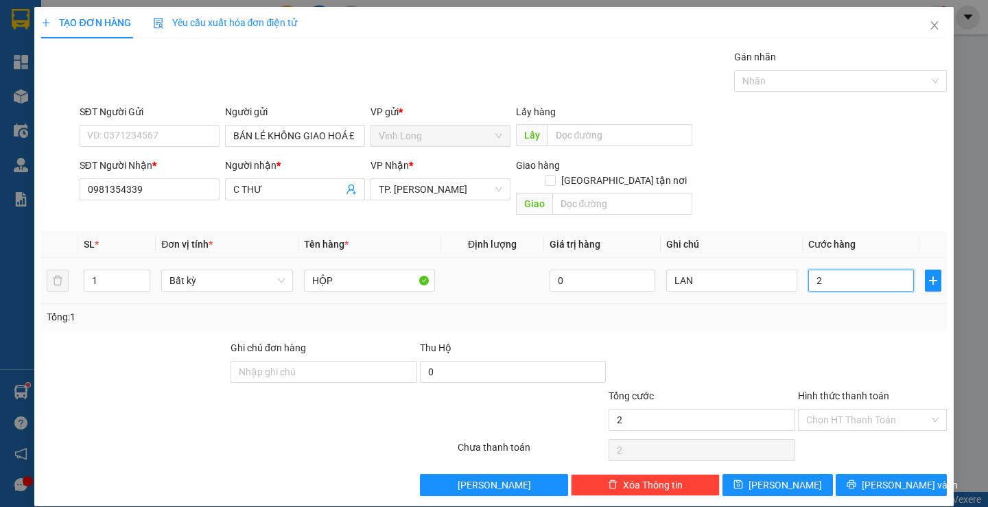
type input "20"
type input "20.000"
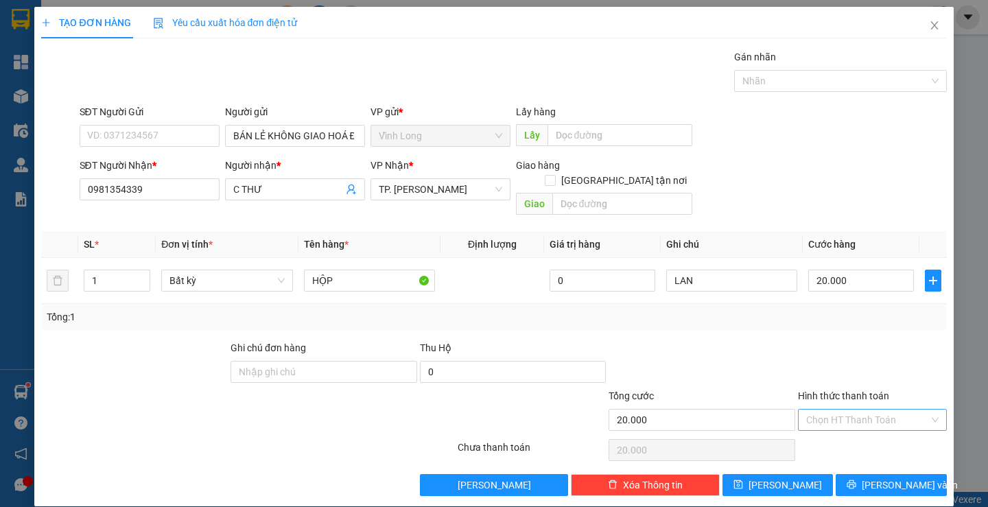
click at [828, 414] on input "Hình thức thanh toán" at bounding box center [867, 420] width 123 height 21
click at [820, 424] on div "Tại văn phòng" at bounding box center [863, 432] width 147 height 22
type input "0"
click at [855, 479] on icon "printer" at bounding box center [851, 484] width 10 height 10
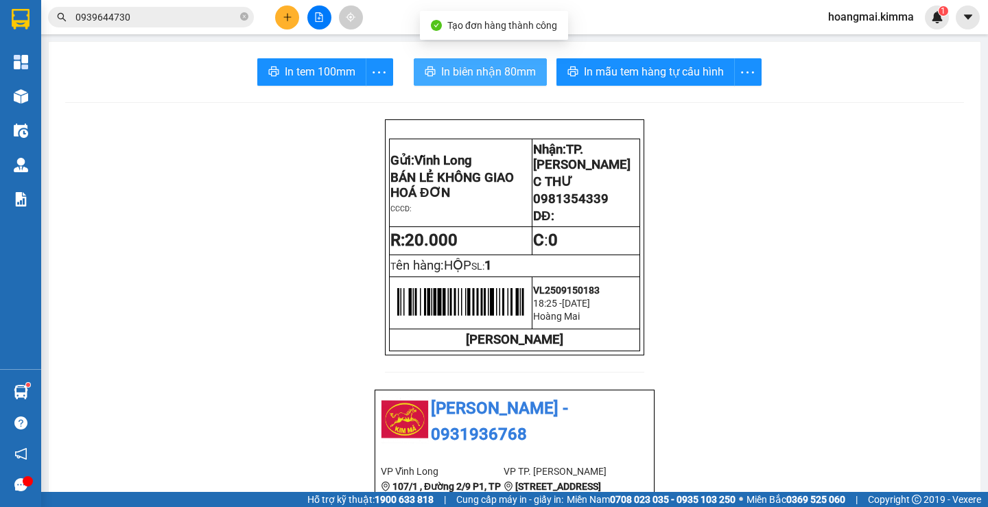
click at [449, 73] on span "In biên nhận 80mm" at bounding box center [488, 71] width 95 height 17
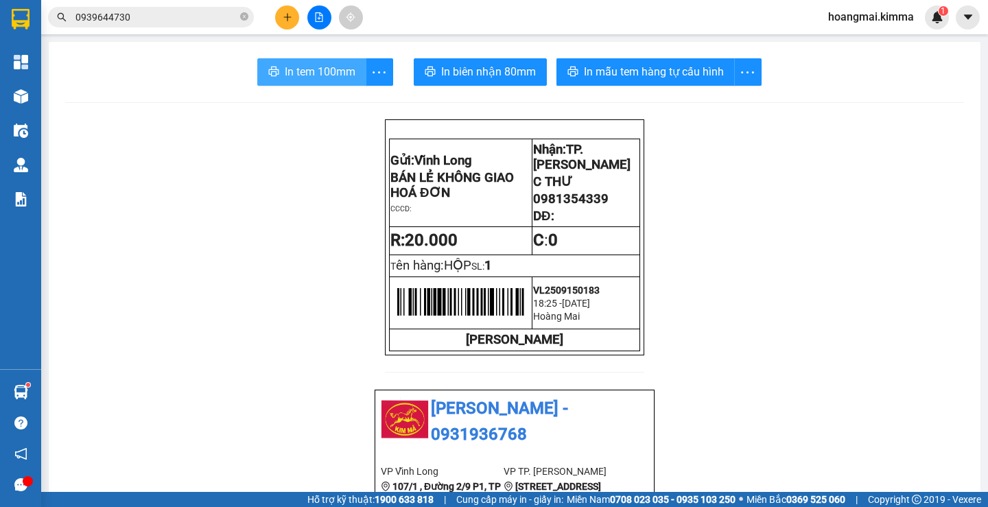
click at [285, 82] on button "In tem 100mm" at bounding box center [311, 71] width 109 height 27
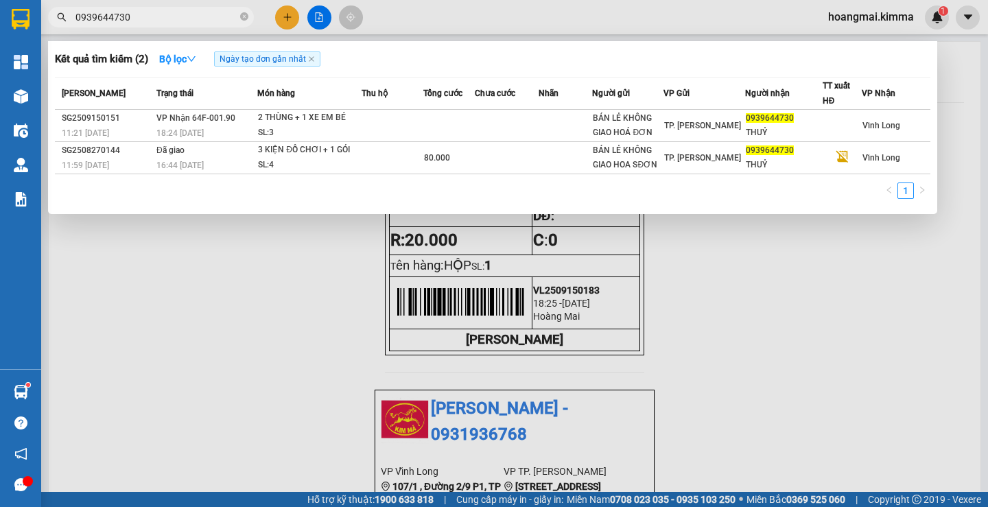
click at [174, 19] on input "0939644730" at bounding box center [156, 17] width 162 height 15
click at [167, 273] on div at bounding box center [494, 253] width 988 height 507
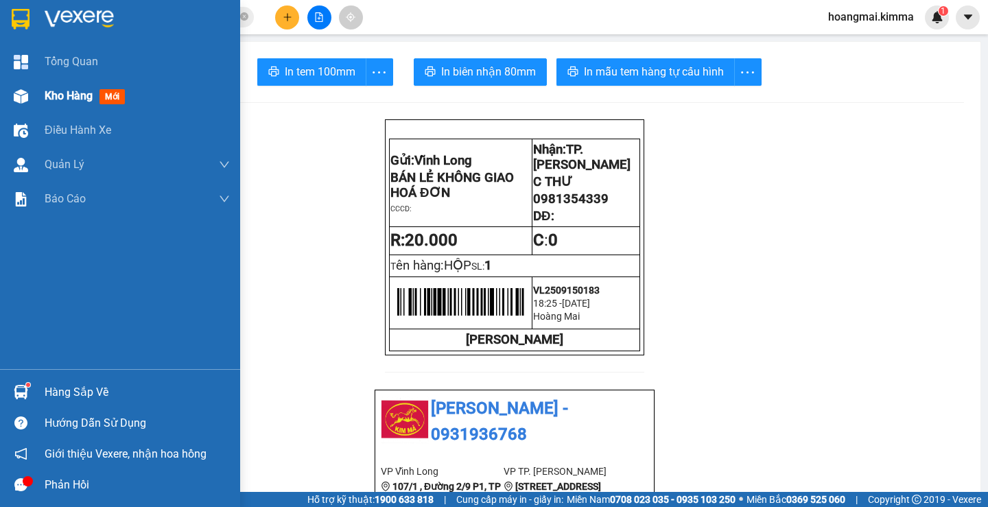
click at [41, 96] on div "Kho hàng mới" at bounding box center [120, 96] width 240 height 34
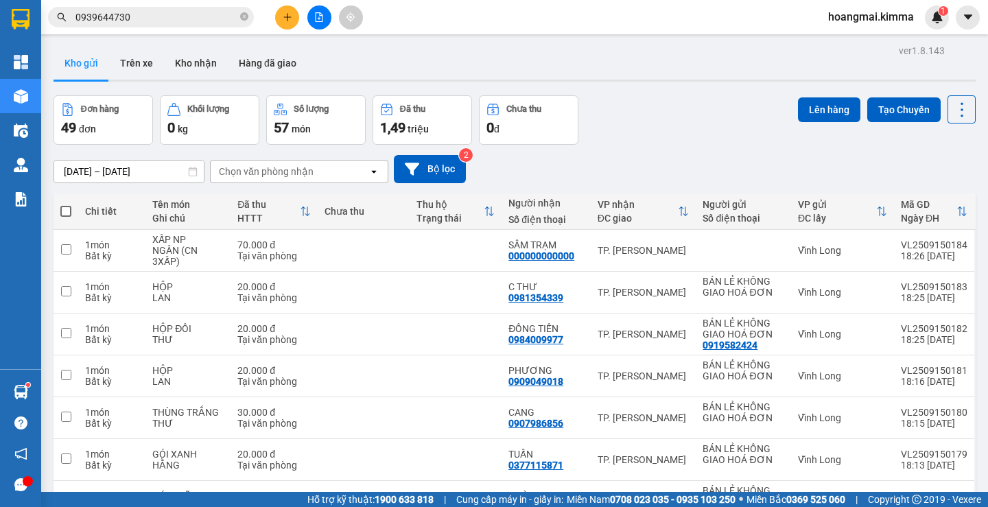
click at [200, 10] on input "0939644730" at bounding box center [156, 17] width 162 height 15
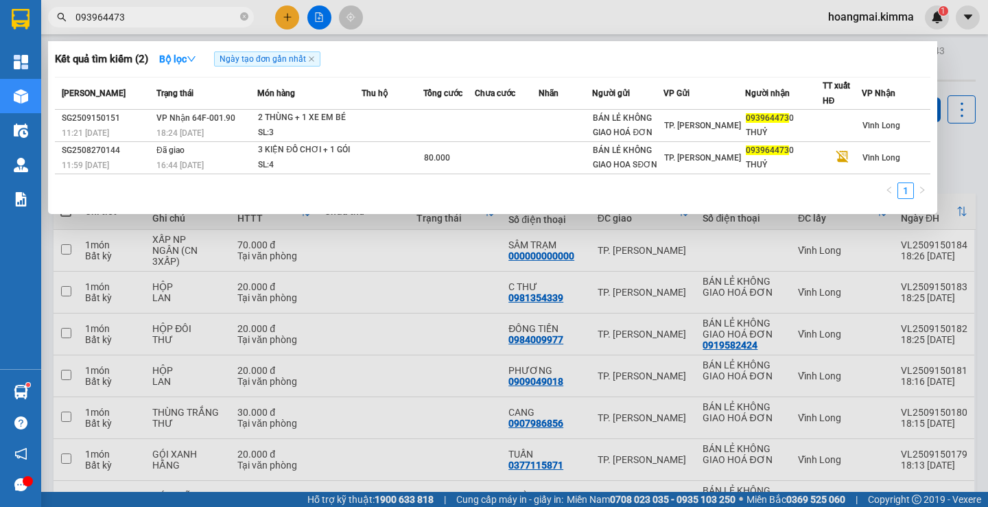
type input "0939644730"
click at [241, 13] on icon "close-circle" at bounding box center [244, 16] width 8 height 8
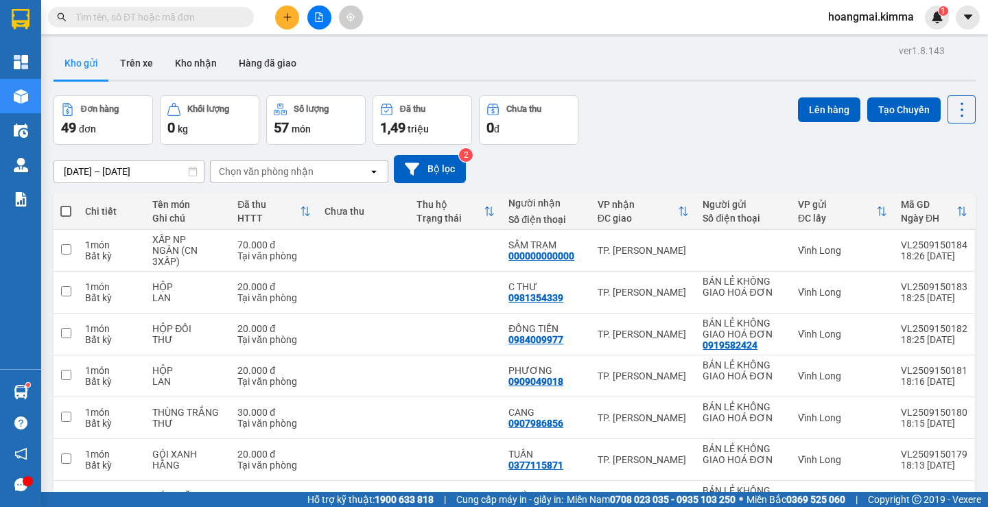
click at [287, 7] on button at bounding box center [287, 17] width 24 height 24
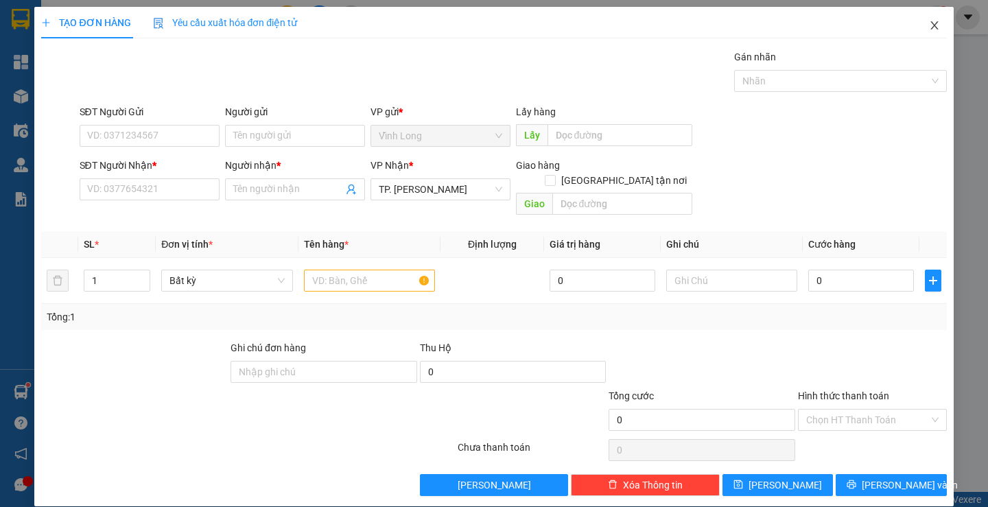
click at [931, 23] on span "Close" at bounding box center [934, 26] width 38 height 38
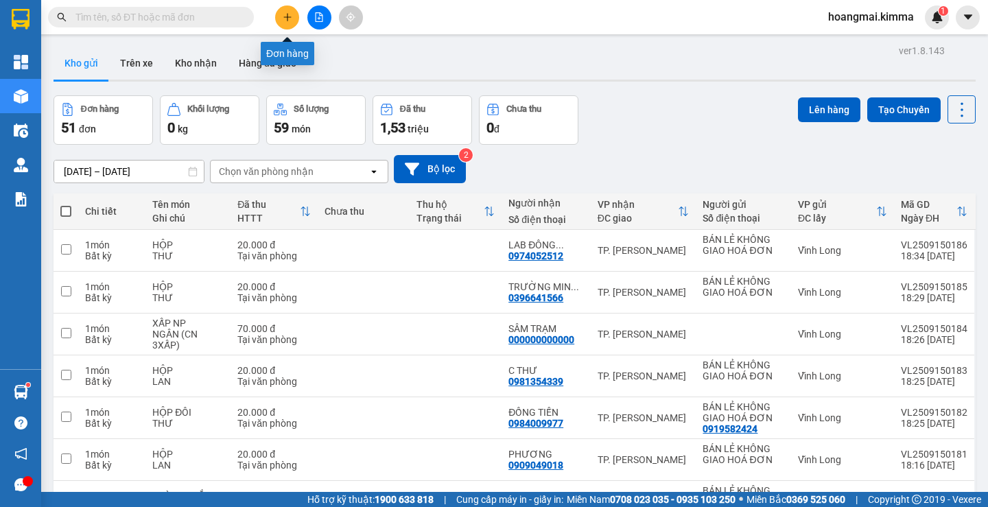
click at [289, 19] on icon "plus" at bounding box center [288, 17] width 10 height 10
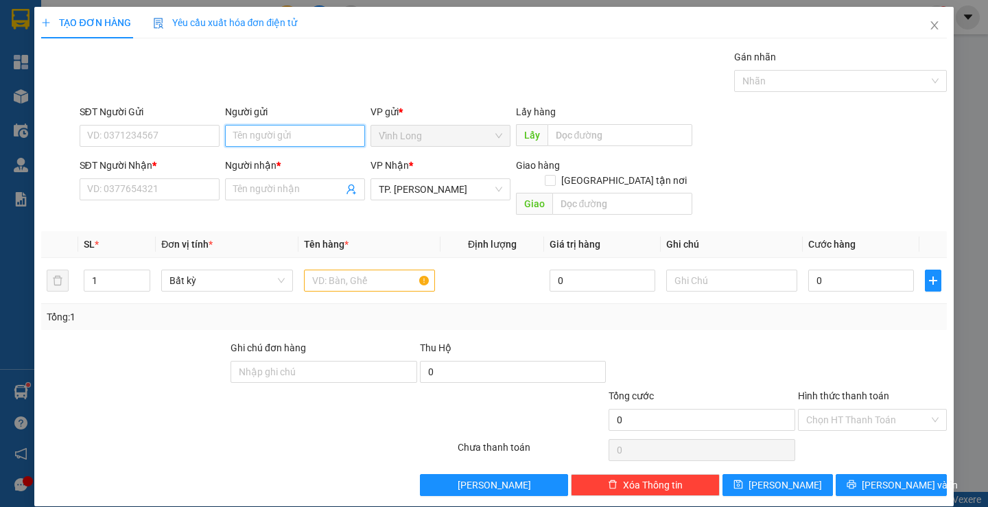
click at [245, 139] on input "Người gửi" at bounding box center [295, 136] width 140 height 22
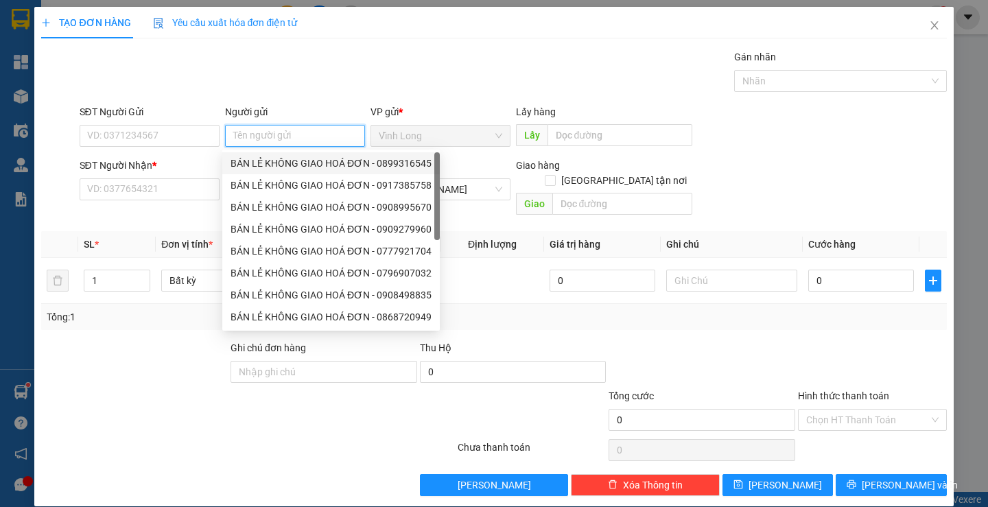
click at [256, 169] on div "BÁN LẺ KHÔNG GIAO HOÁ ĐƠN - 0899316545" at bounding box center [330, 163] width 201 height 15
type input "0899316545"
type input "BÁN LẺ KHÔNG GIAO HOÁ ĐƠN"
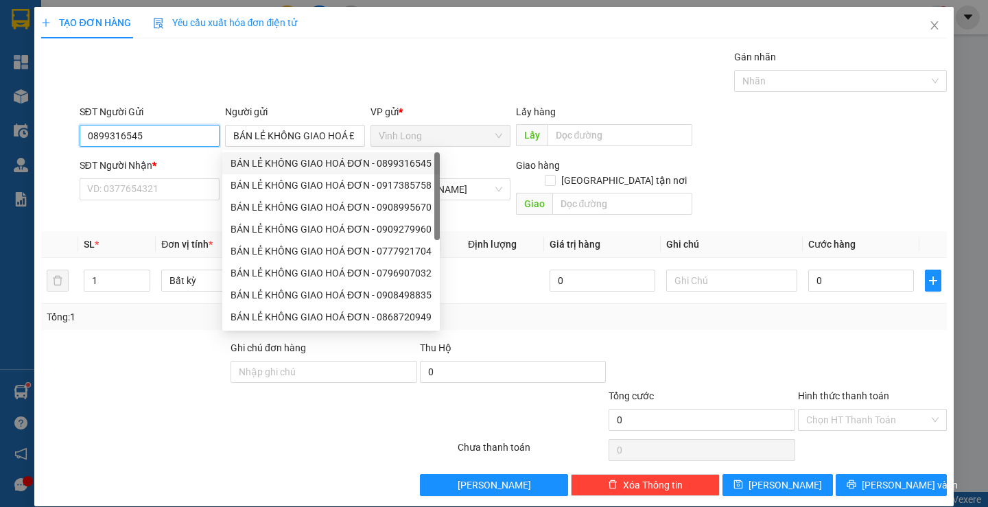
click at [190, 132] on input "0899316545" at bounding box center [150, 136] width 140 height 22
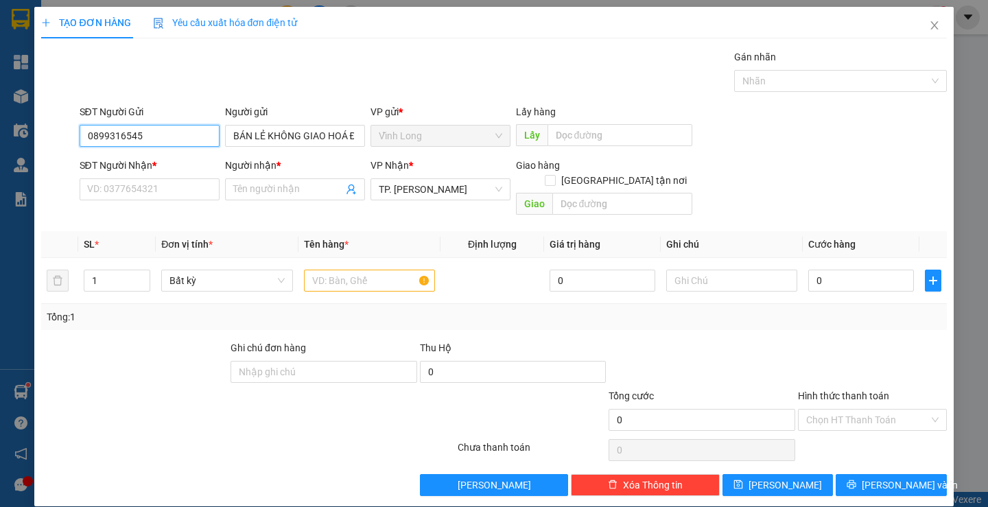
click at [190, 132] on input "0899316545" at bounding box center [150, 136] width 140 height 22
click at [197, 184] on input "SĐT Người Nhận *" at bounding box center [150, 189] width 140 height 22
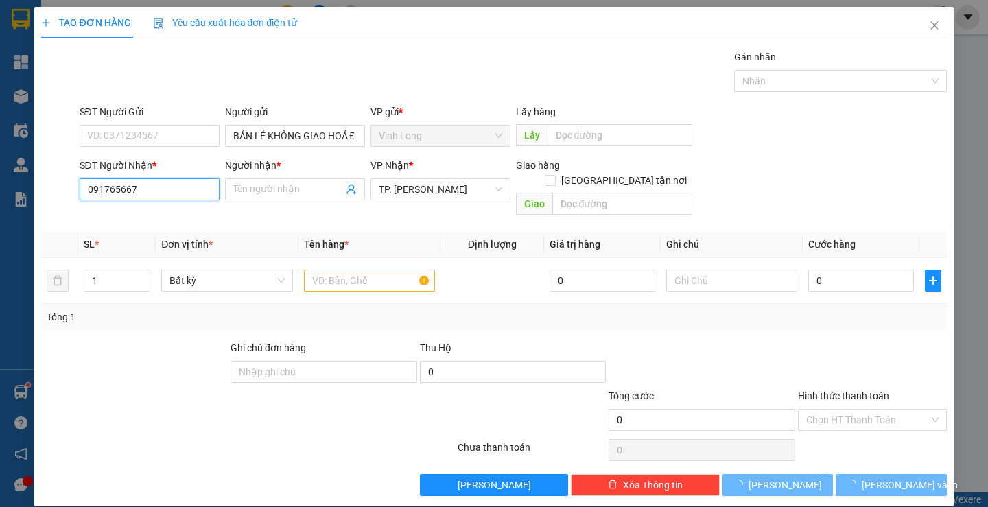
type input "0917656674"
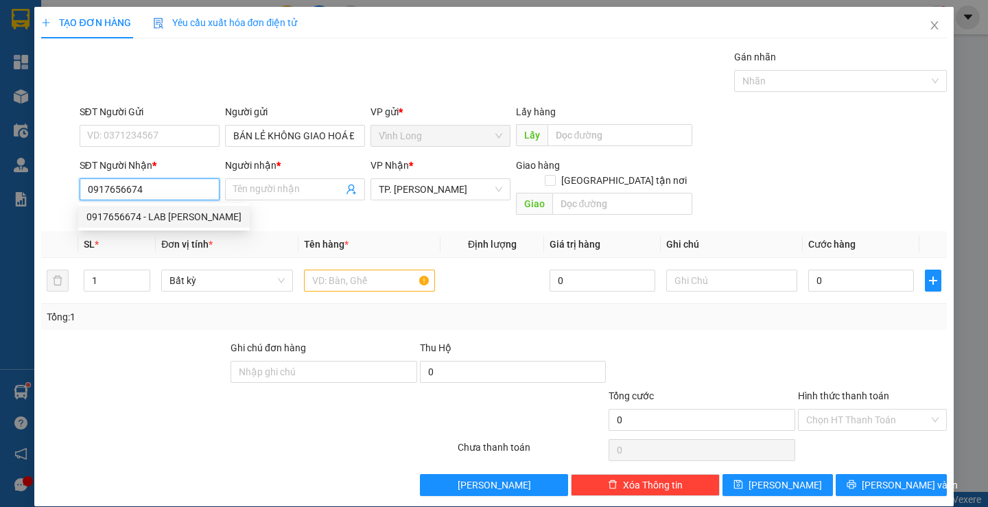
click at [193, 216] on div "0917656674 - LAB [PERSON_NAME]" at bounding box center [163, 216] width 155 height 15
type input "LAB BẢO TÍN"
type input "0917656674"
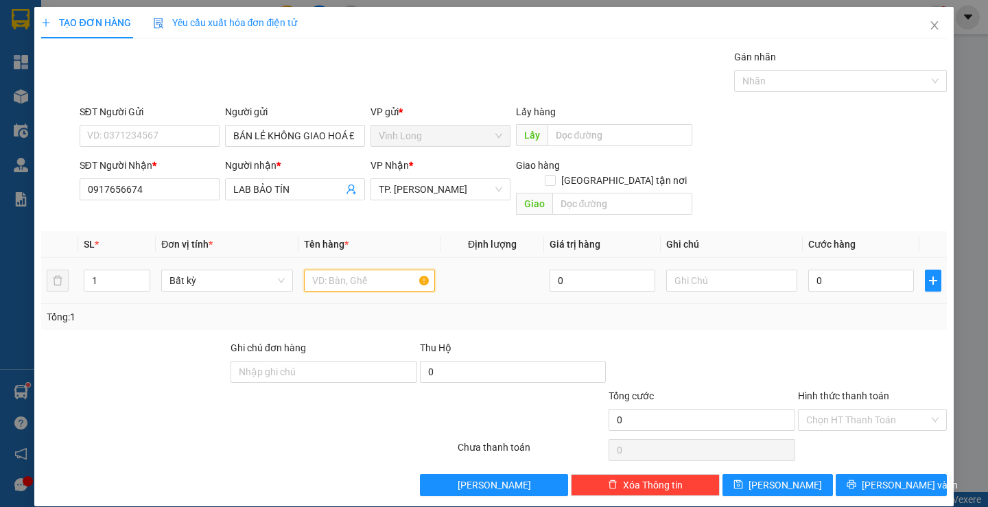
click at [331, 270] on input "text" at bounding box center [369, 281] width 131 height 22
type input "HỘP"
click at [734, 270] on input "text" at bounding box center [731, 281] width 131 height 22
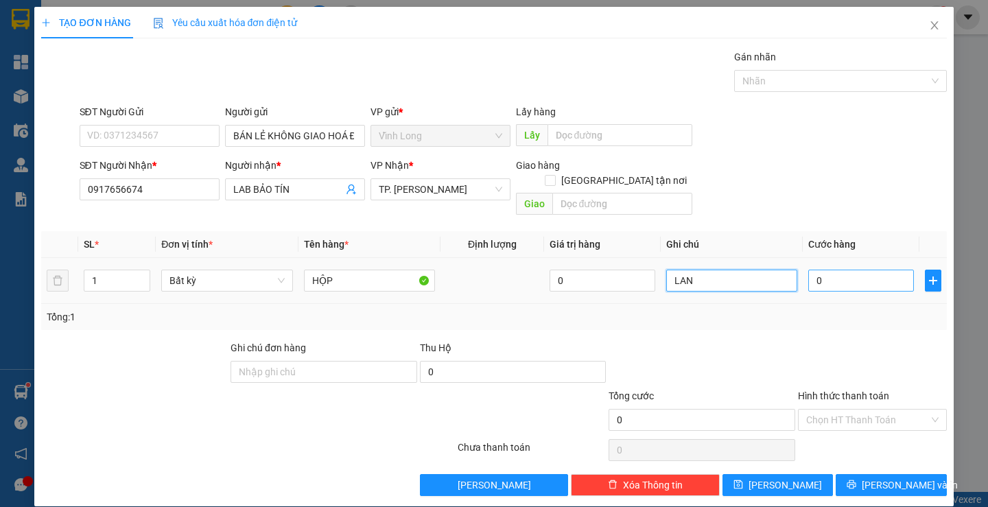
type input "LAN"
click at [842, 270] on input "0" at bounding box center [861, 281] width 106 height 22
type input "2"
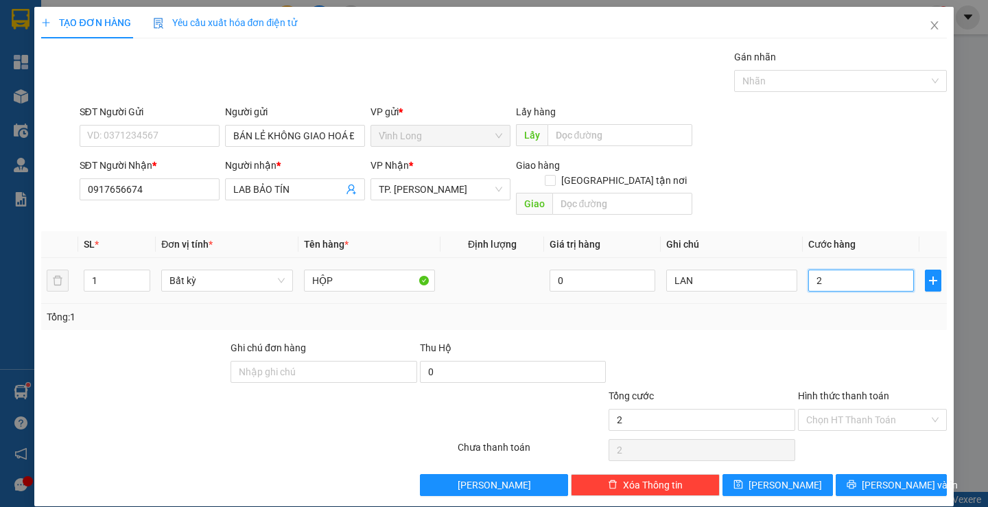
type input "20"
type input "20.000"
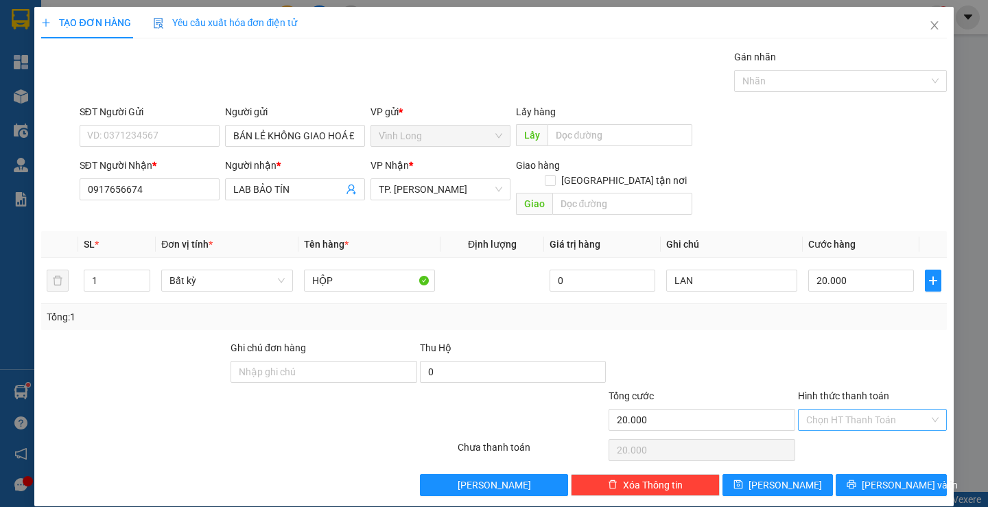
click at [837, 410] on input "Hình thức thanh toán" at bounding box center [867, 420] width 123 height 21
click at [829, 430] on div "Tại văn phòng" at bounding box center [863, 432] width 130 height 15
type input "0"
click at [854, 456] on div "Transit Pickup Surcharge Ids Transit Deliver Surcharge Ids Transit Deliver Surc…" at bounding box center [493, 272] width 905 height 447
click at [849, 474] on button "[PERSON_NAME] và In" at bounding box center [891, 485] width 110 height 22
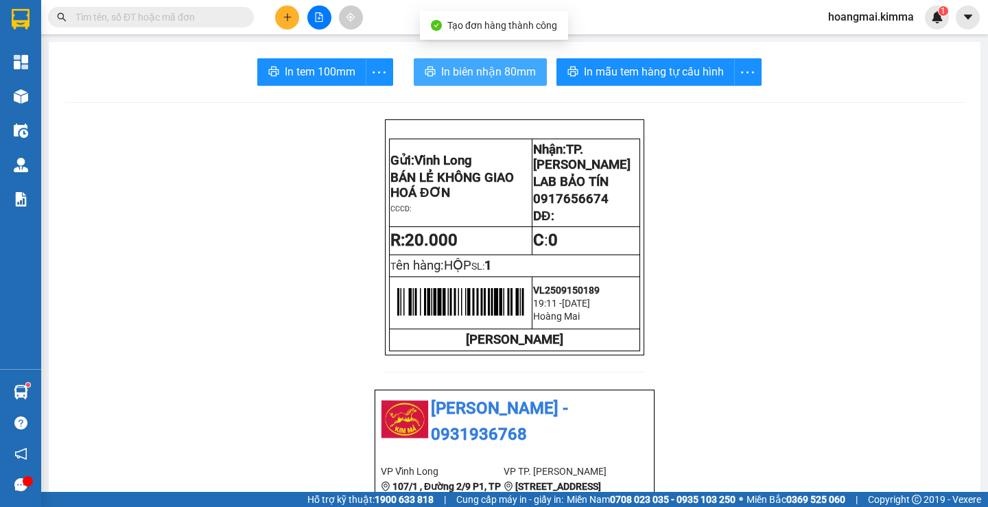
click at [478, 75] on span "In biên nhận 80mm" at bounding box center [488, 71] width 95 height 17
click at [449, 63] on span "In biên nhận 80mm" at bounding box center [488, 71] width 95 height 17
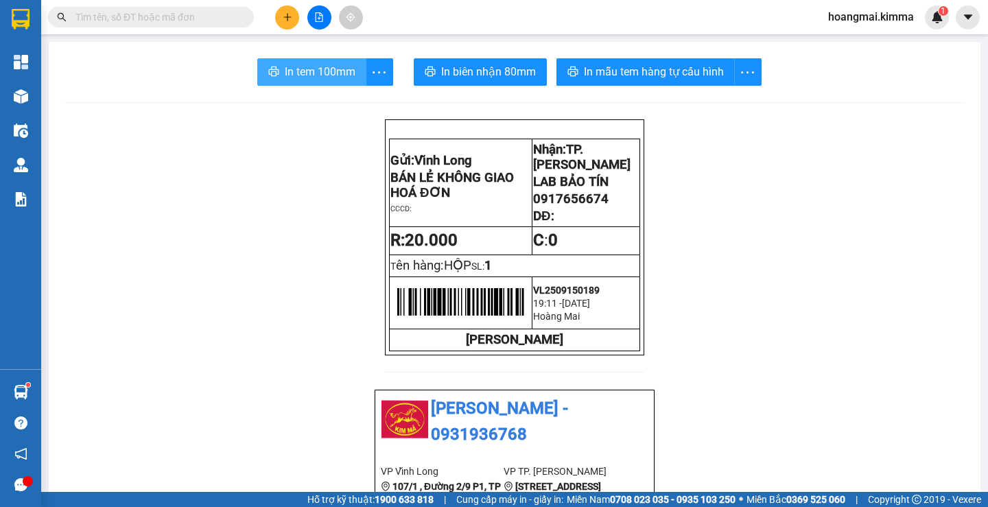
click at [284, 60] on button "In tem 100mm" at bounding box center [311, 71] width 109 height 27
